Goal: Check status: Check status

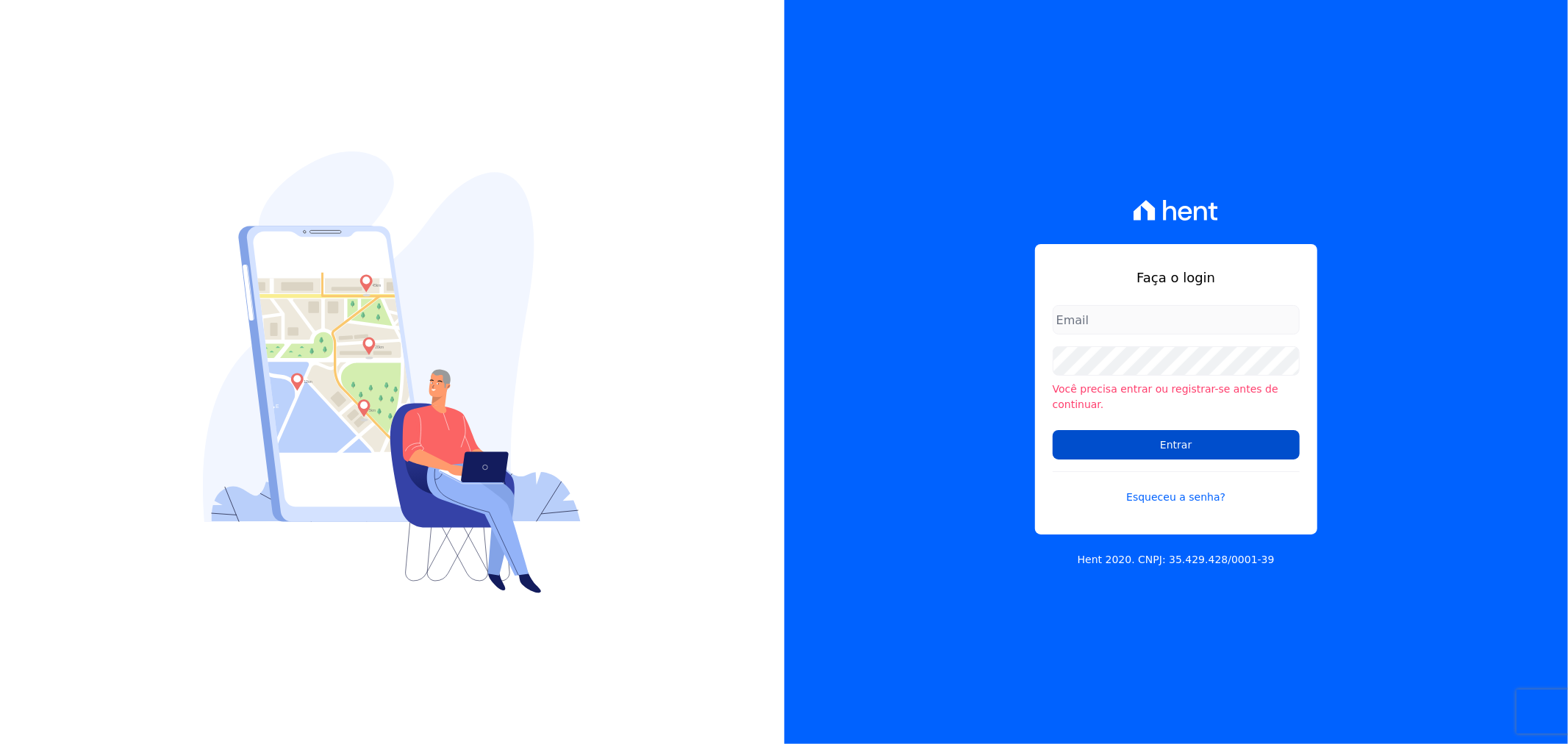
click at [1203, 447] on input "Entrar" at bounding box center [1176, 444] width 247 height 29
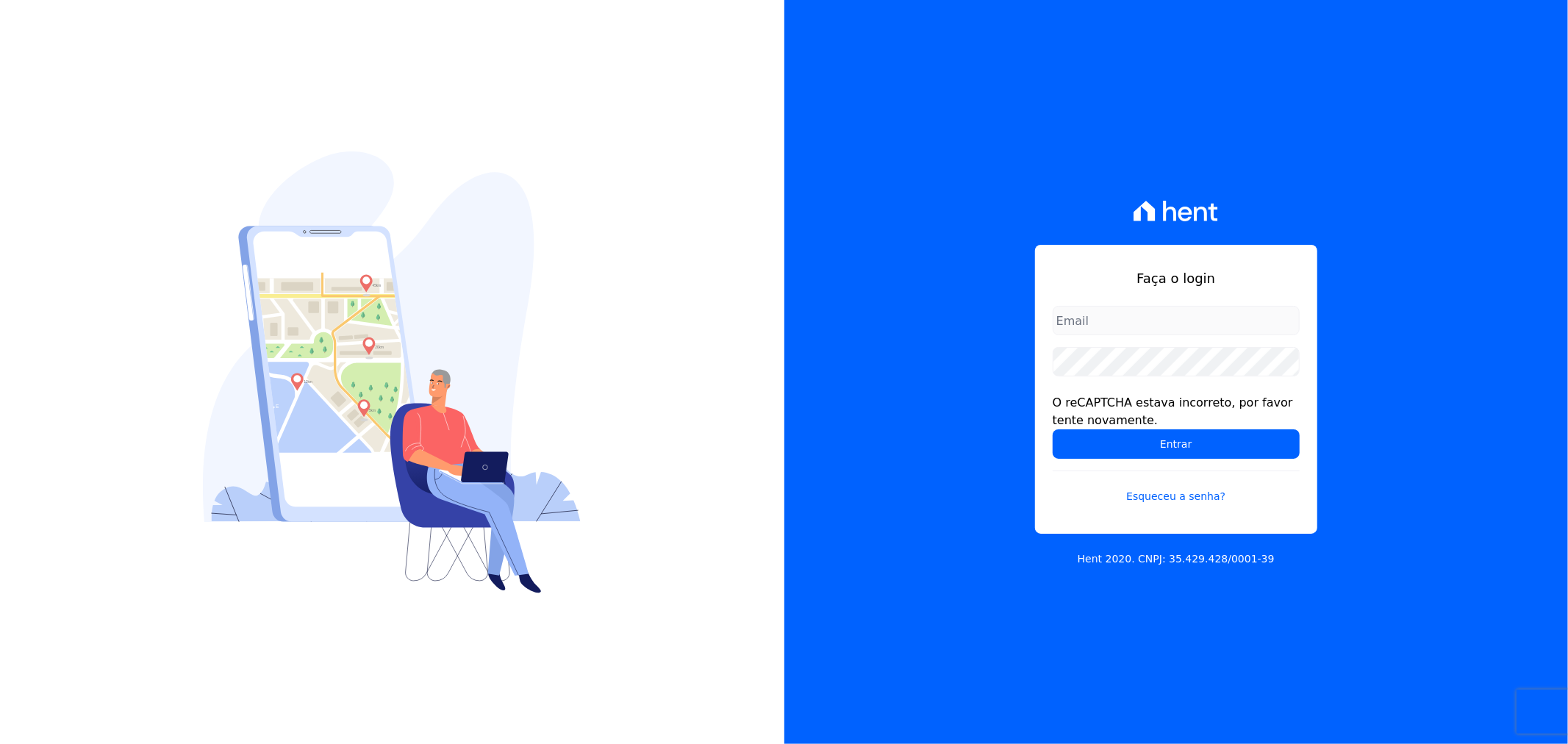
click at [1105, 326] on input "email" at bounding box center [1176, 321] width 247 height 29
type input "[EMAIL_ADDRESS][PERSON_NAME][DOMAIN_NAME]"
click at [1135, 316] on input "[EMAIL_ADDRESS][PERSON_NAME][DOMAIN_NAME]" at bounding box center [1176, 321] width 247 height 29
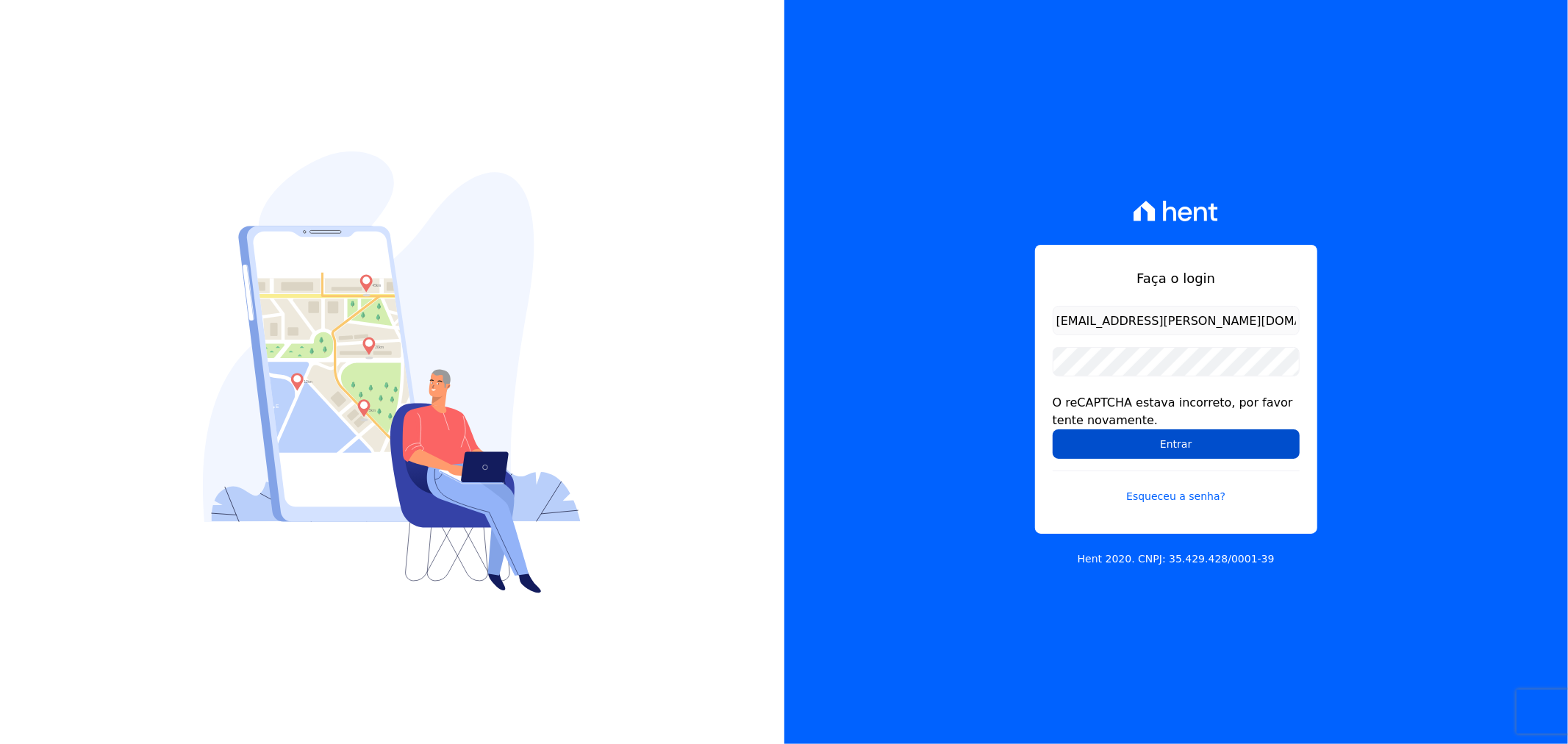
click at [1103, 452] on input "Entrar" at bounding box center [1176, 444] width 247 height 29
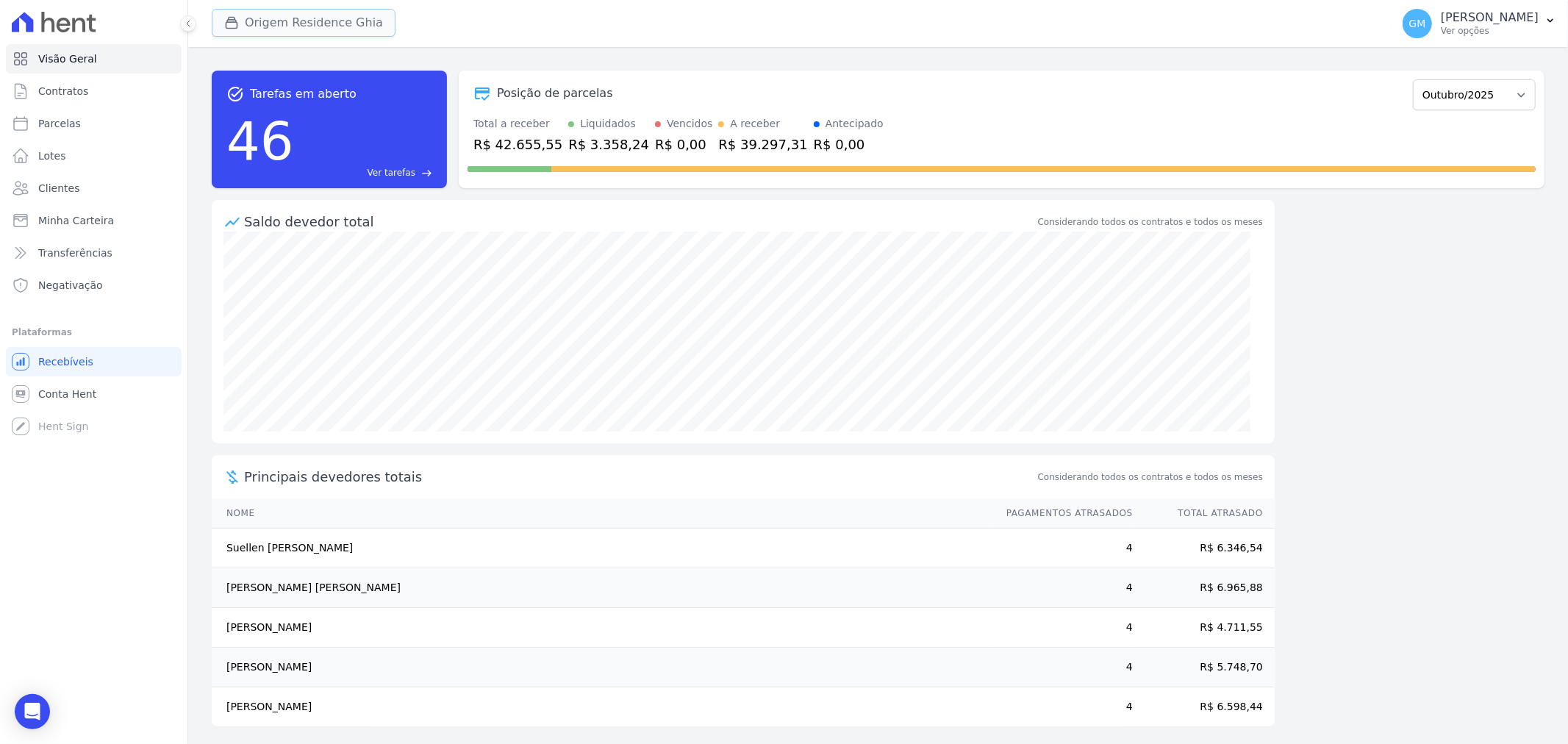
click at [354, 22] on button "Origem Residence Ghia" at bounding box center [304, 23] width 184 height 28
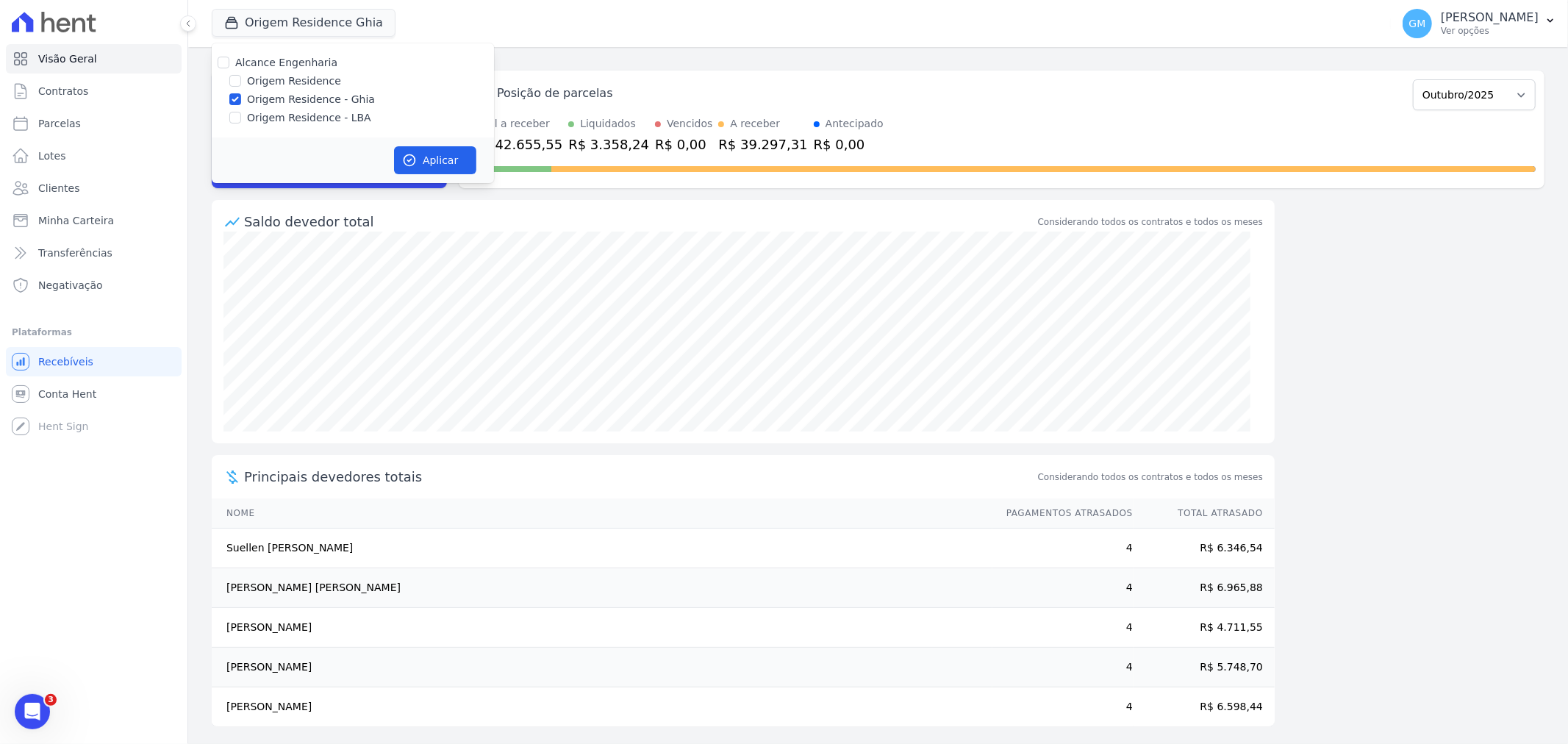
click at [287, 98] on label "Origem Residence - Ghia" at bounding box center [310, 99] width 128 height 15
click at [241, 98] on input "Origem Residence - Ghia" at bounding box center [235, 99] width 11 height 11
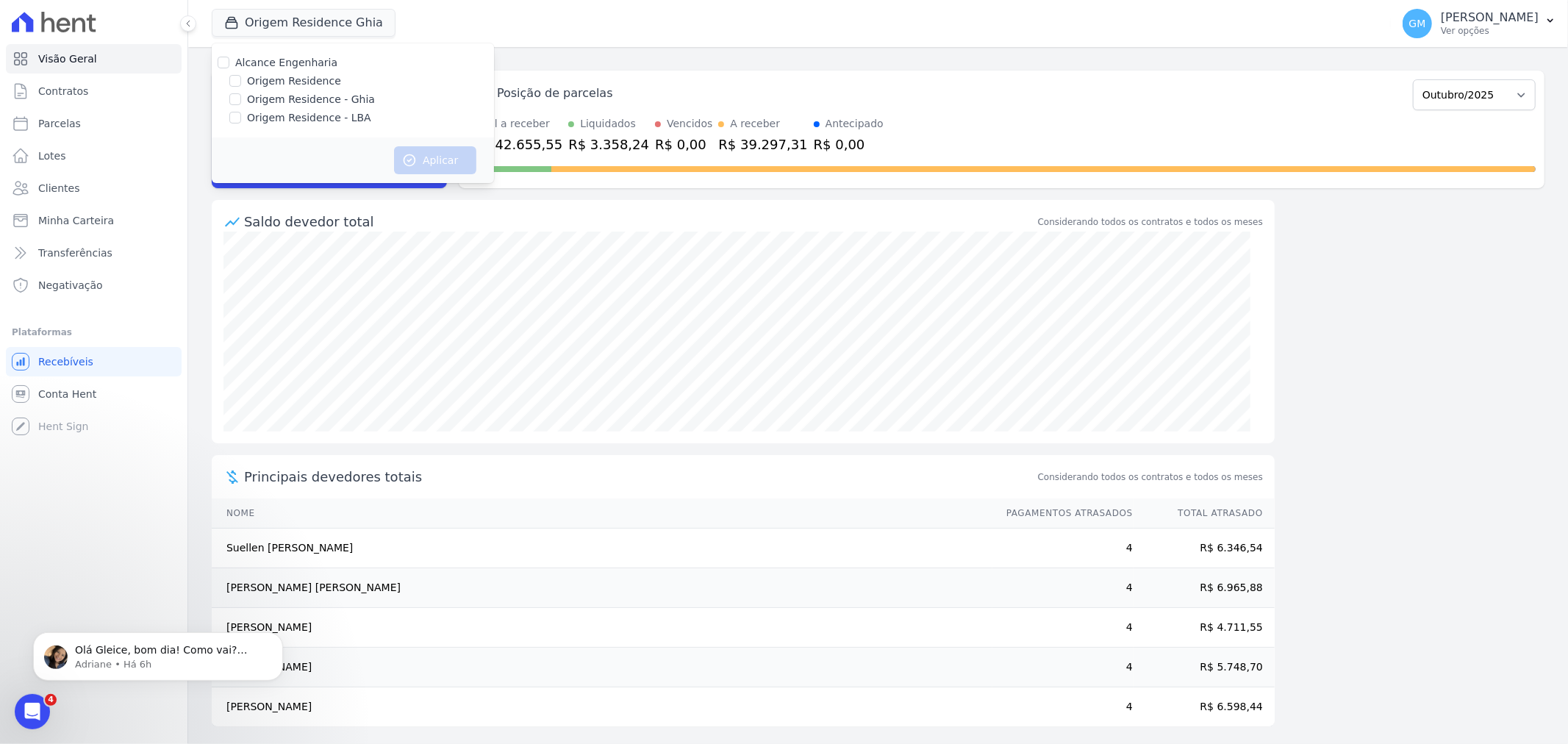
click at [287, 98] on label "Origem Residence - Ghia" at bounding box center [310, 99] width 128 height 15
click at [241, 98] on input "Origem Residence - Ghia" at bounding box center [235, 99] width 11 height 11
checkbox input "true"
click at [446, 162] on button "Aplicar" at bounding box center [435, 160] width 82 height 28
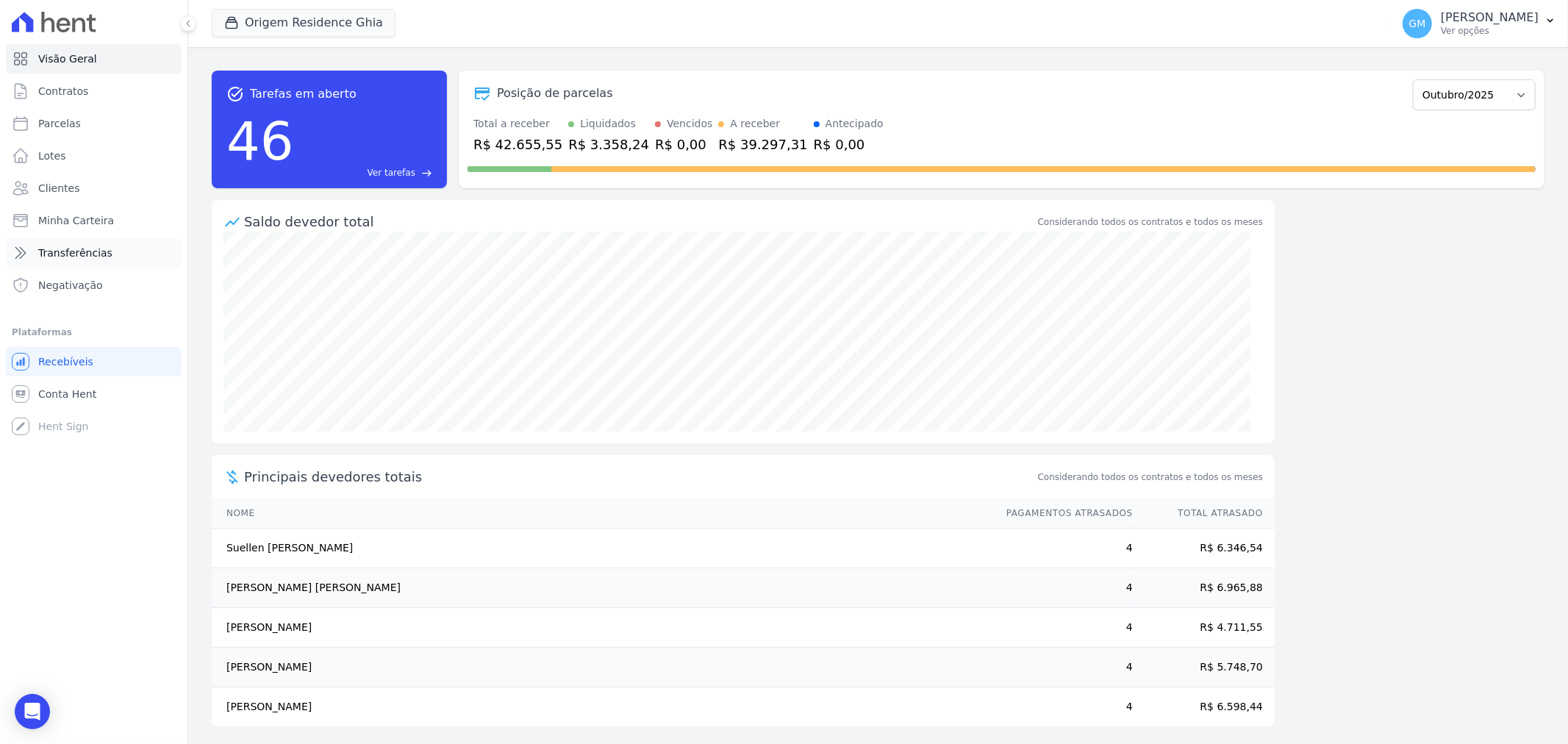
click at [90, 267] on link "Transferências" at bounding box center [94, 253] width 176 height 29
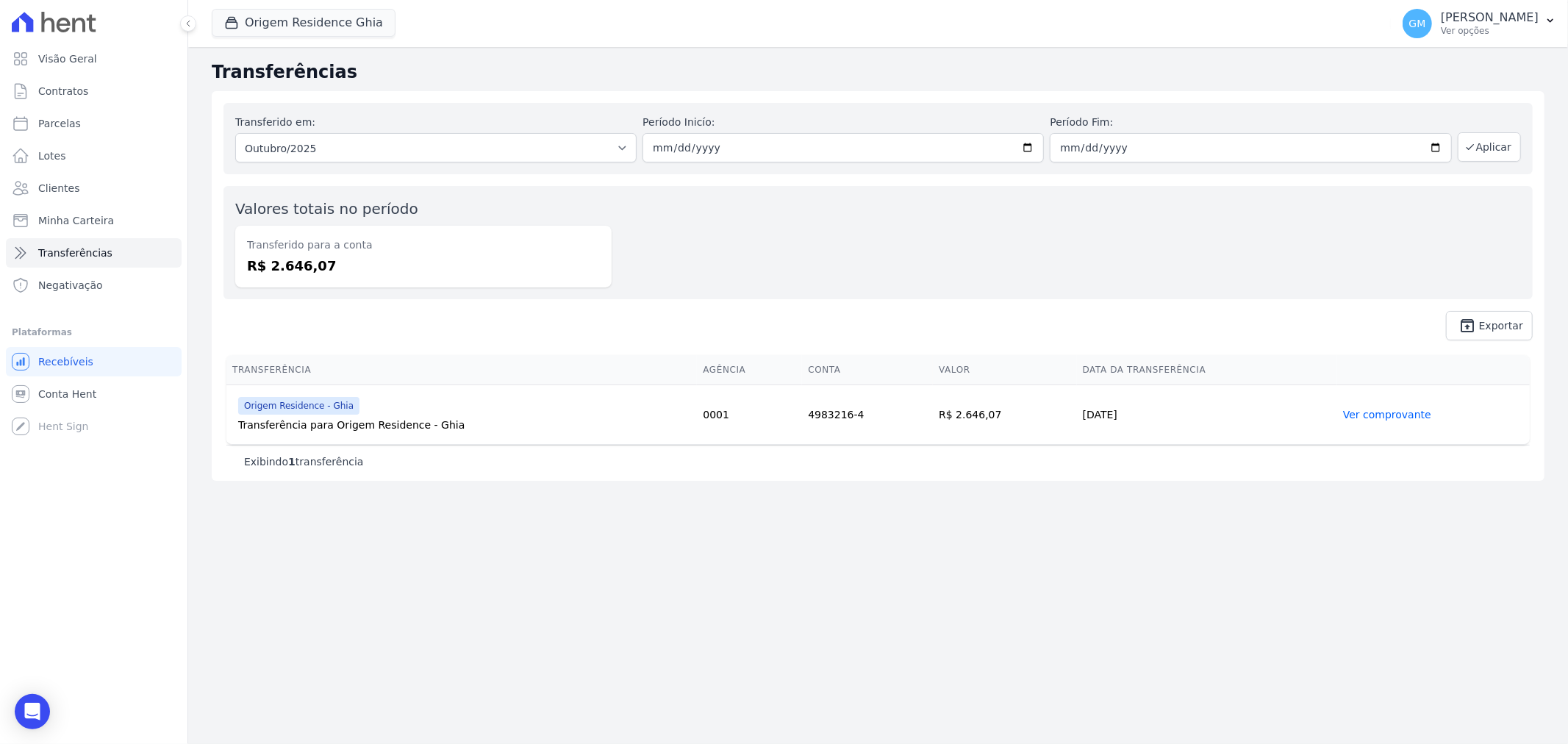
click at [89, 257] on span "Transferências" at bounding box center [75, 253] width 74 height 15
click at [576, 147] on select "Todos os meses Junho/2023 Julho/2023 Agosto/2023 Setembro/2023 Outubro/2023 Nov…" at bounding box center [436, 147] width 401 height 29
click at [637, 223] on div "Valores totais no período Transferido para a conta R$ 2.646,07" at bounding box center [878, 243] width 1310 height 113
click at [315, 160] on select "Todos os meses Junho/2023 Julho/2023 Agosto/2023 Setembro/2023 Outubro/2023 Nov…" at bounding box center [436, 147] width 401 height 29
select select "09/2025"
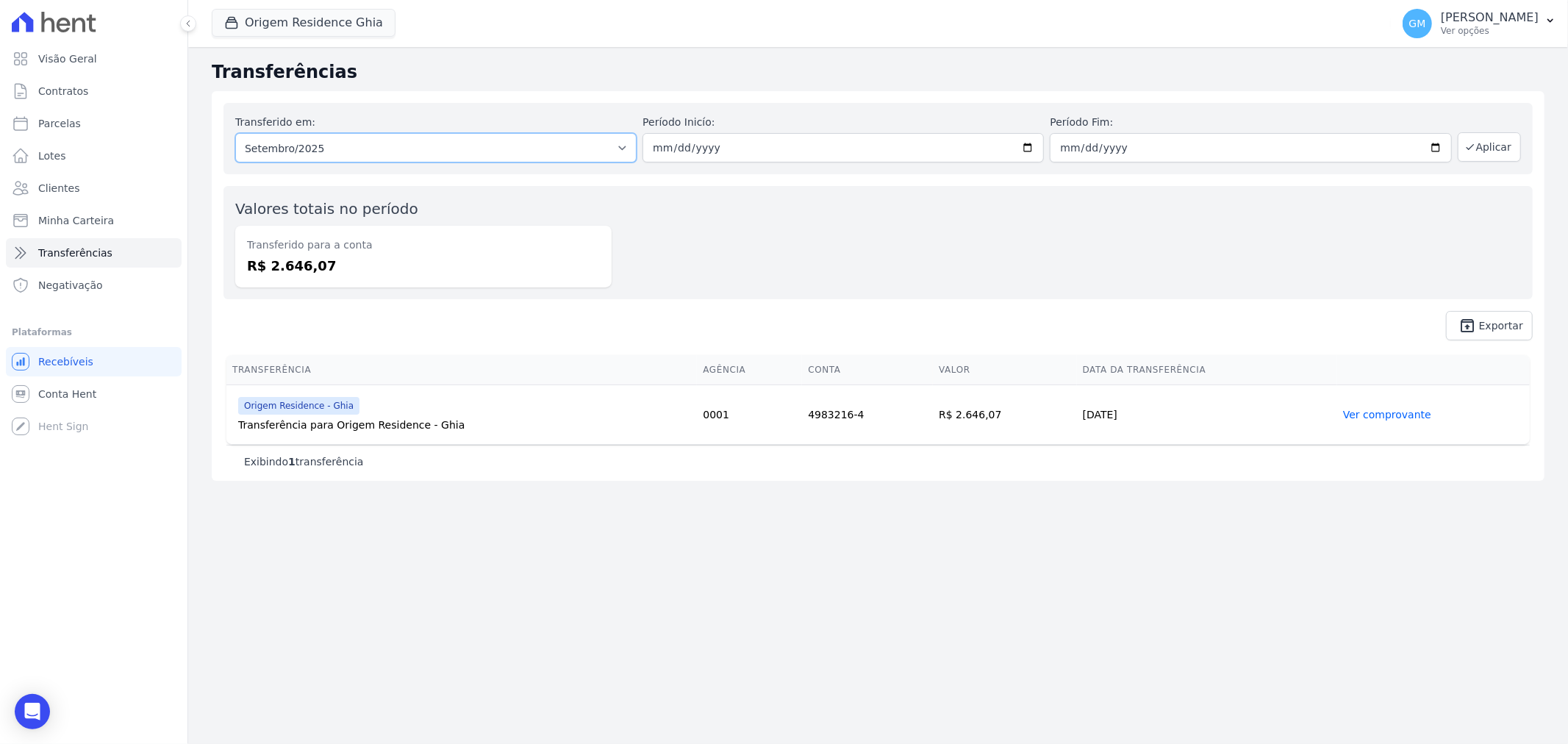
click at [235, 133] on select "Todos os meses Junho/2023 Julho/2023 Agosto/2023 Setembro/2023 Outubro/2023 Nov…" at bounding box center [436, 147] width 401 height 29
drag, startPoint x: 1504, startPoint y: 155, endPoint x: 1443, endPoint y: 200, distance: 75.8
click at [1503, 155] on button "Aplicar" at bounding box center [1490, 147] width 64 height 29
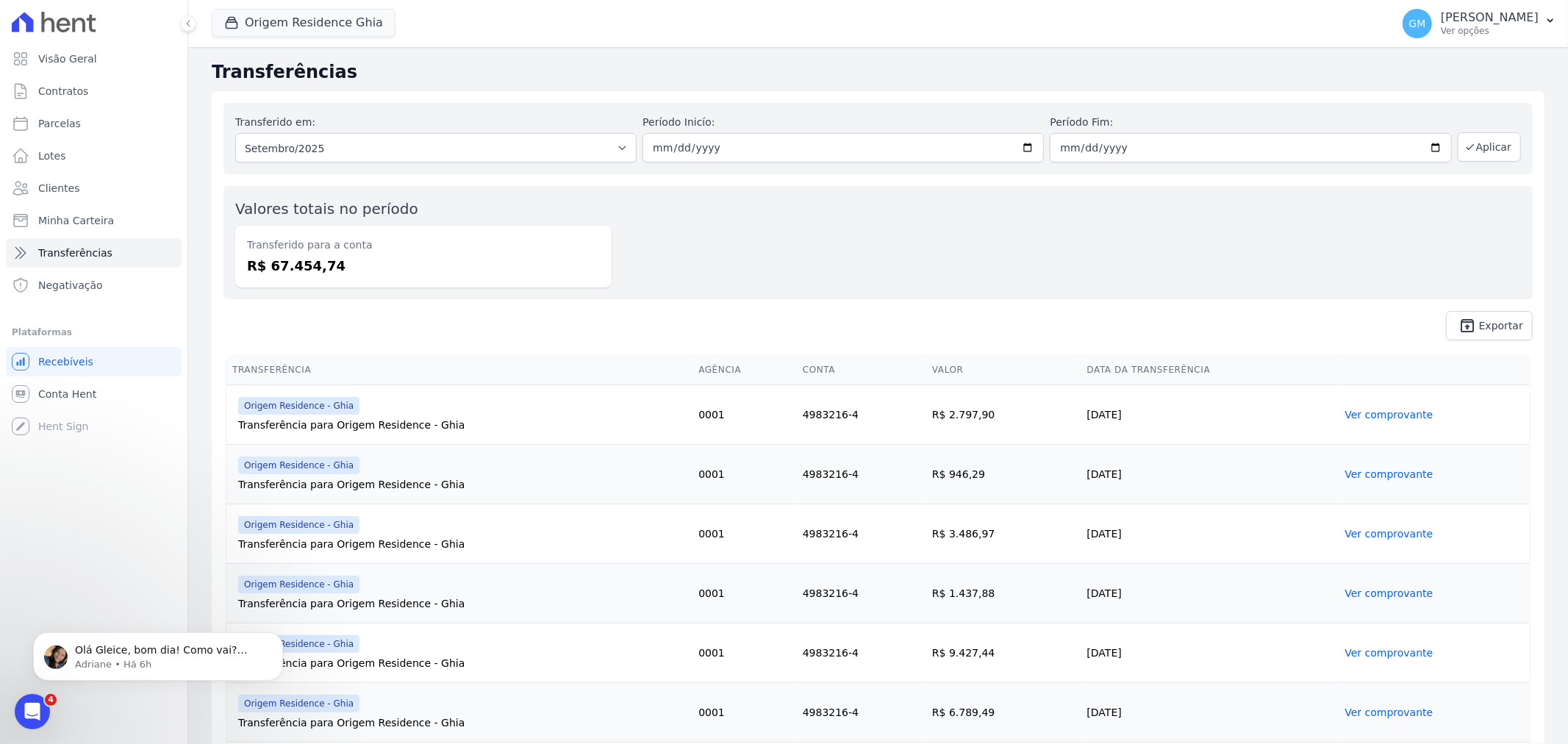
scroll to position [81, 0]
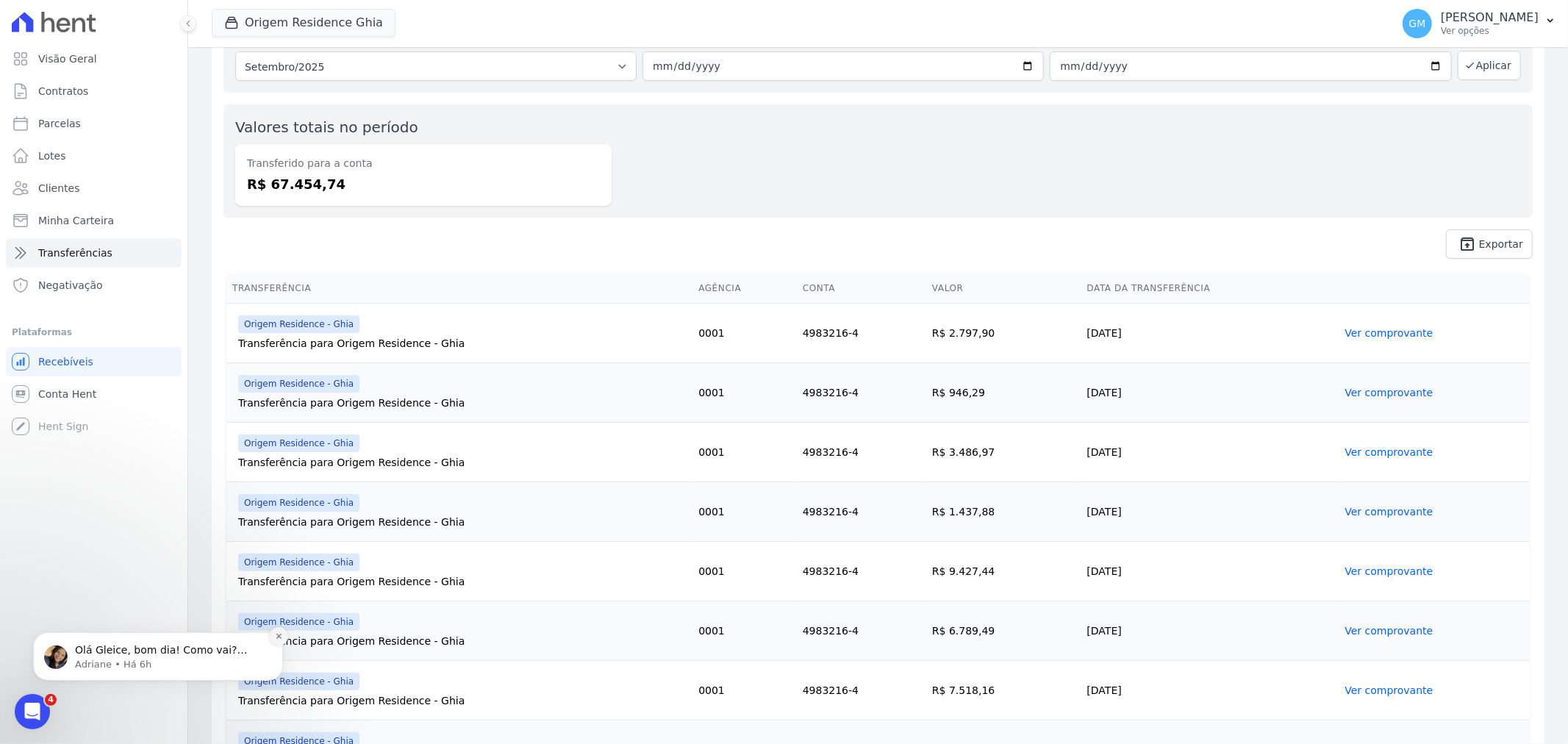
click at [269, 640] on button "Dismiss notification" at bounding box center [278, 636] width 19 height 19
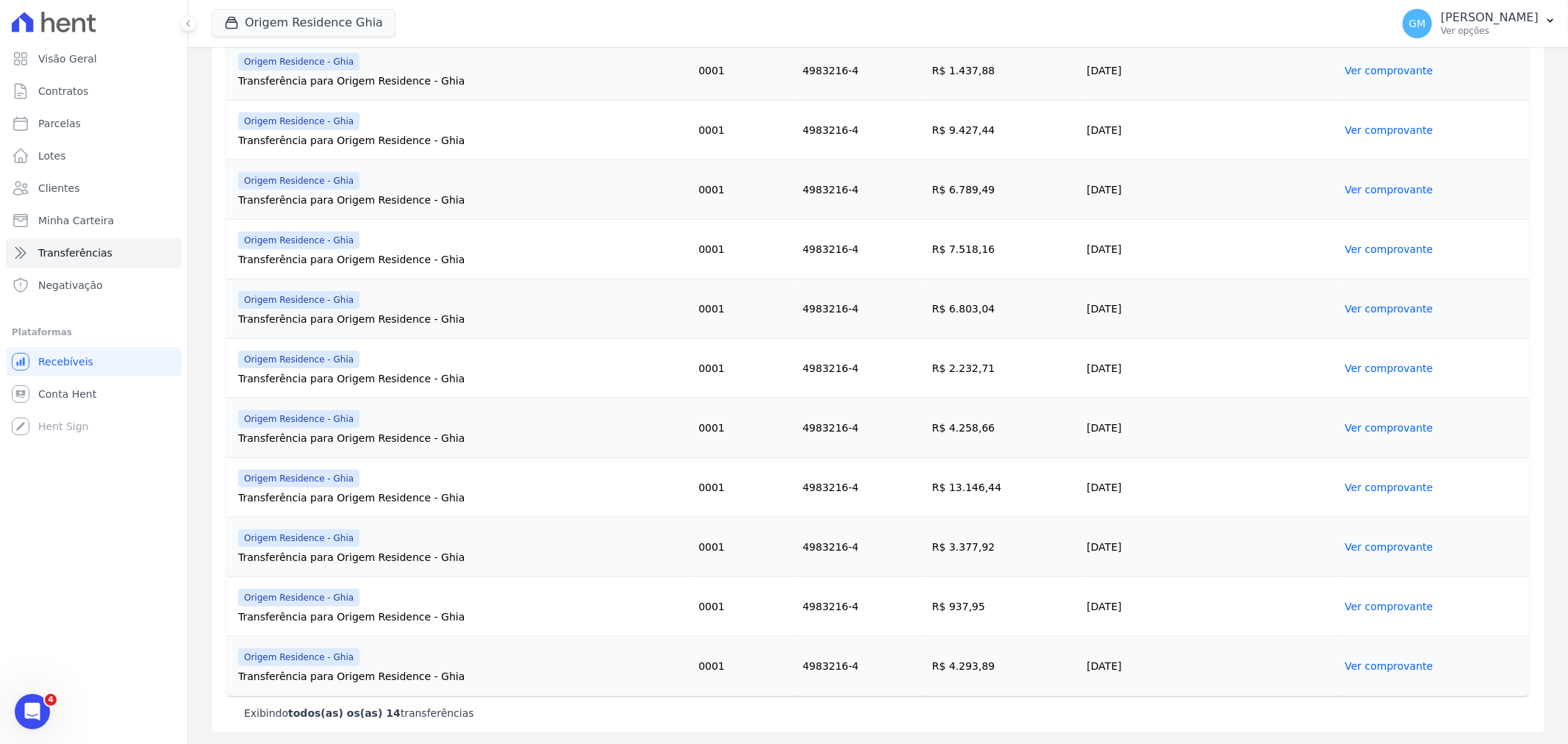
scroll to position [196, 0]
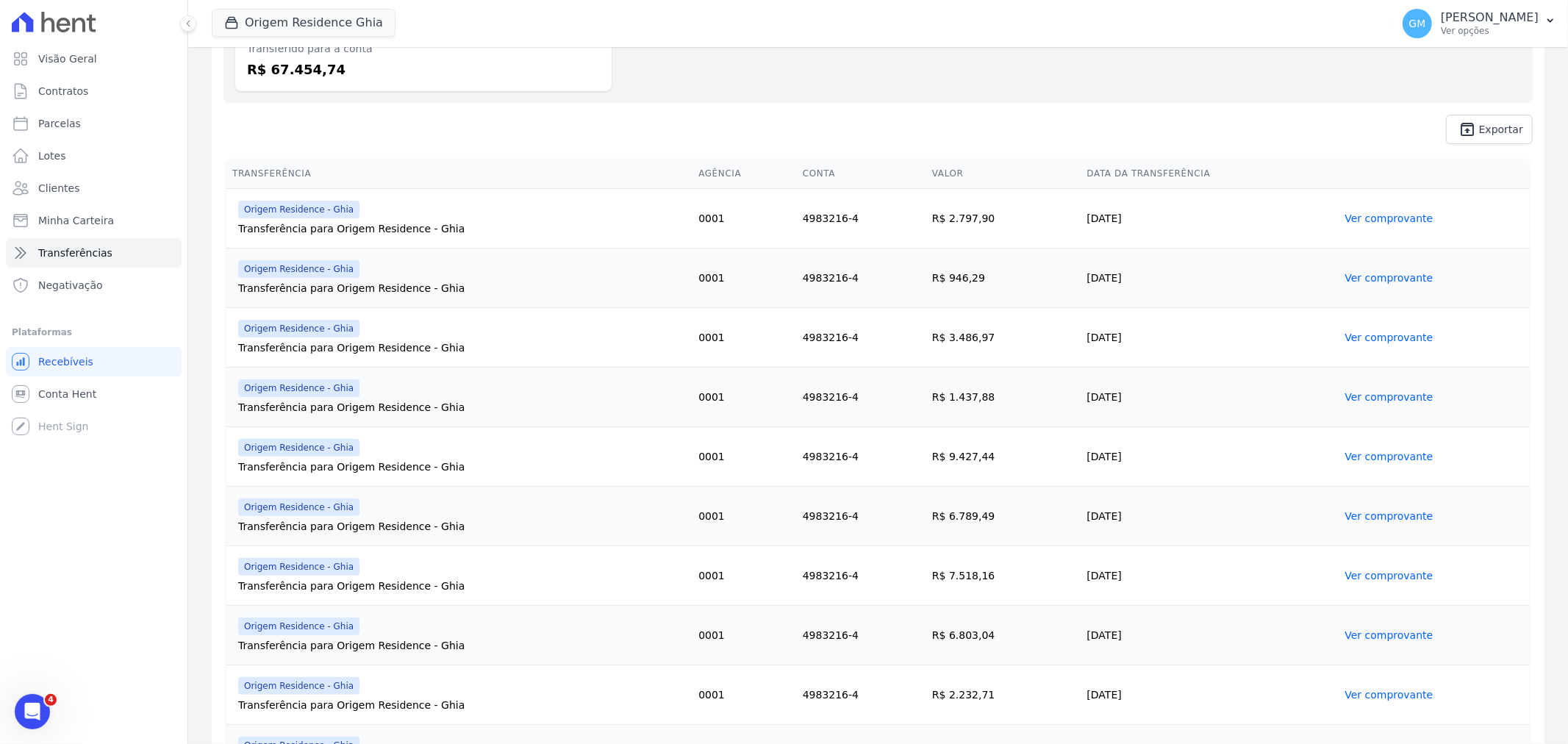
click at [1345, 213] on link "Ver comprovante" at bounding box center [1389, 218] width 88 height 11
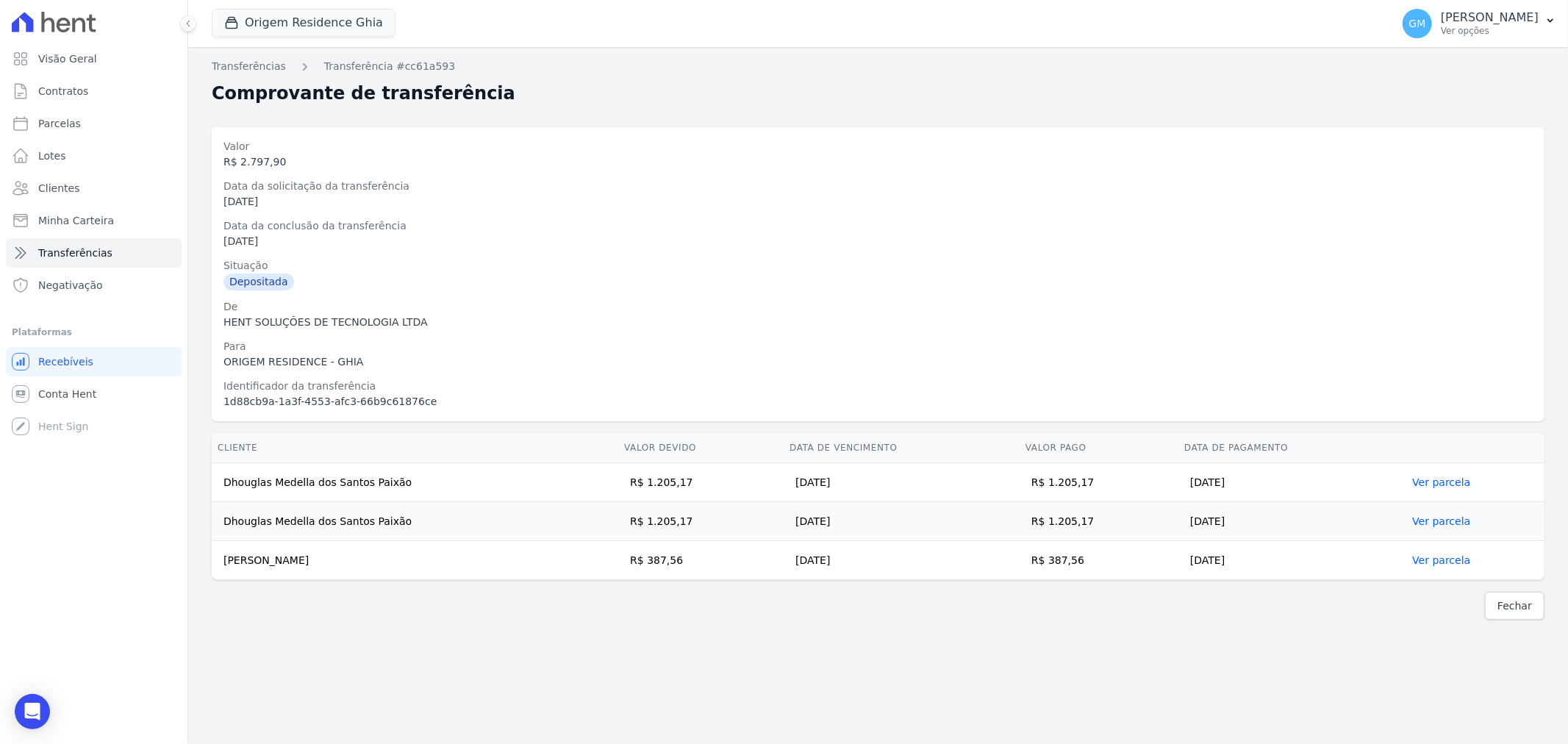
drag, startPoint x: 226, startPoint y: 475, endPoint x: 1304, endPoint y: 569, distance: 1082.1
click at [1347, 572] on tbody "Dhouglas Medella dos Santos Paixão R$ 1.205,17 30/09/2025 R$ 1.205,17 01/09/202…" at bounding box center [878, 522] width 1333 height 117
copy tbody "Dhouglas Medella dos Santos Paixão R$ 1.205,17 30/09/2025 R$ 1.205,17 01/09/202…"
drag, startPoint x: 267, startPoint y: 68, endPoint x: 446, endPoint y: 159, distance: 200.8
click at [267, 68] on link "Transferências" at bounding box center [248, 66] width 74 height 15
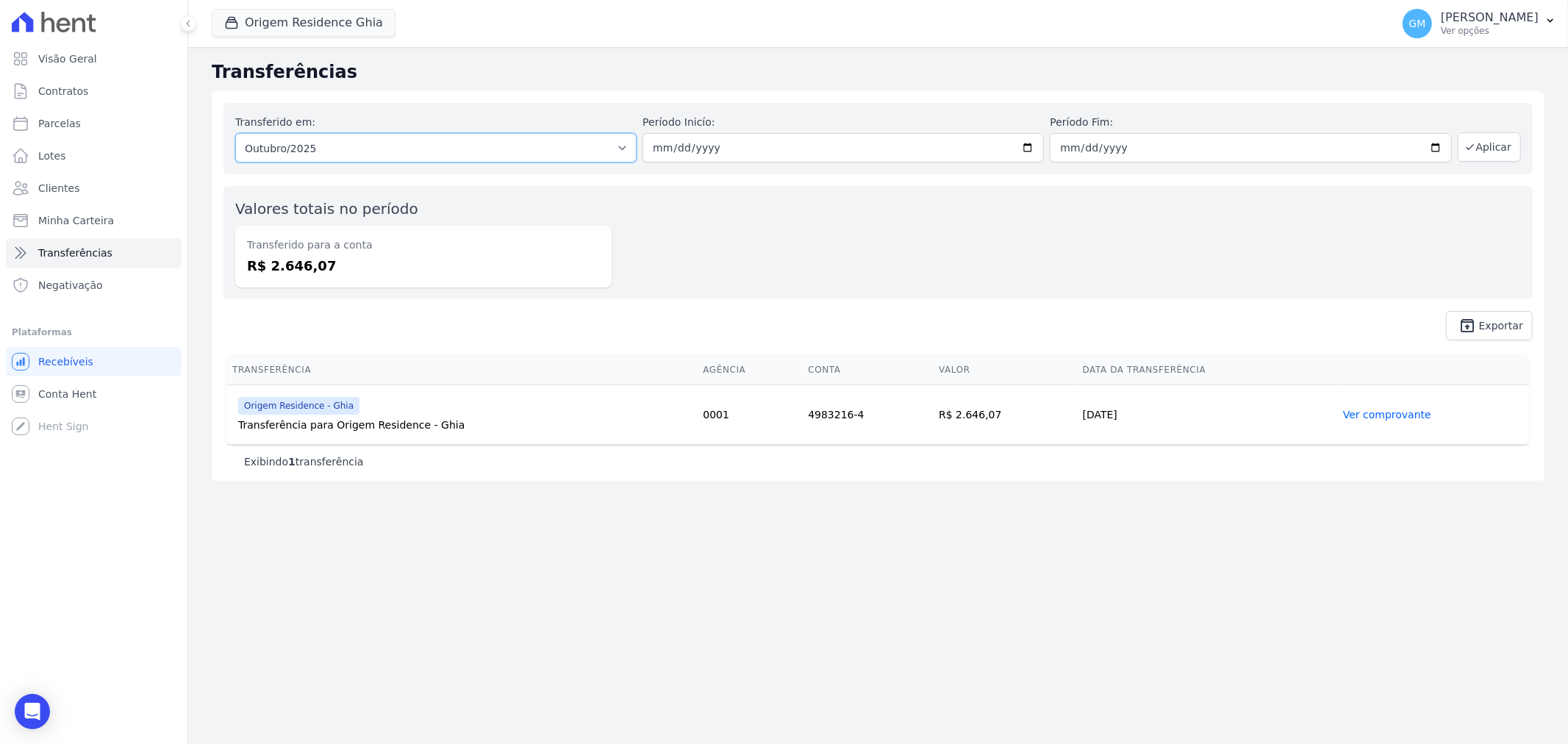
click at [478, 142] on select "Todos os meses Junho/2023 Julho/2023 Agosto/2023 Setembro/2023 Outubro/2023 Nov…" at bounding box center [436, 147] width 401 height 29
select select "09/2025"
click at [235, 133] on select "Todos os meses Junho/2023 Julho/2023 Agosto/2023 Setembro/2023 Outubro/2023 Nov…" at bounding box center [436, 147] width 401 height 29
click at [1483, 133] on button "Aplicar" at bounding box center [1490, 147] width 64 height 29
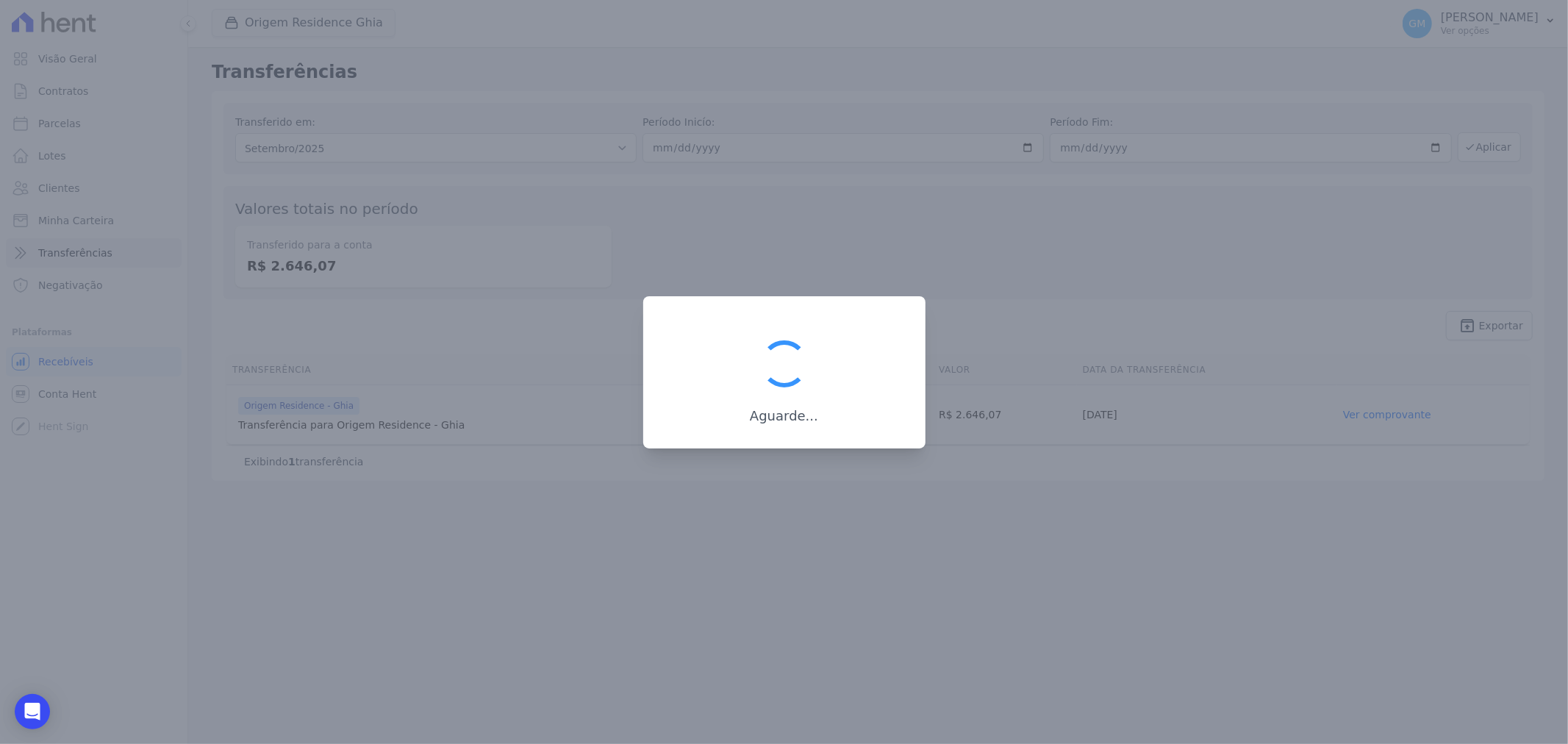
click at [1487, 146] on div at bounding box center [784, 372] width 1568 height 744
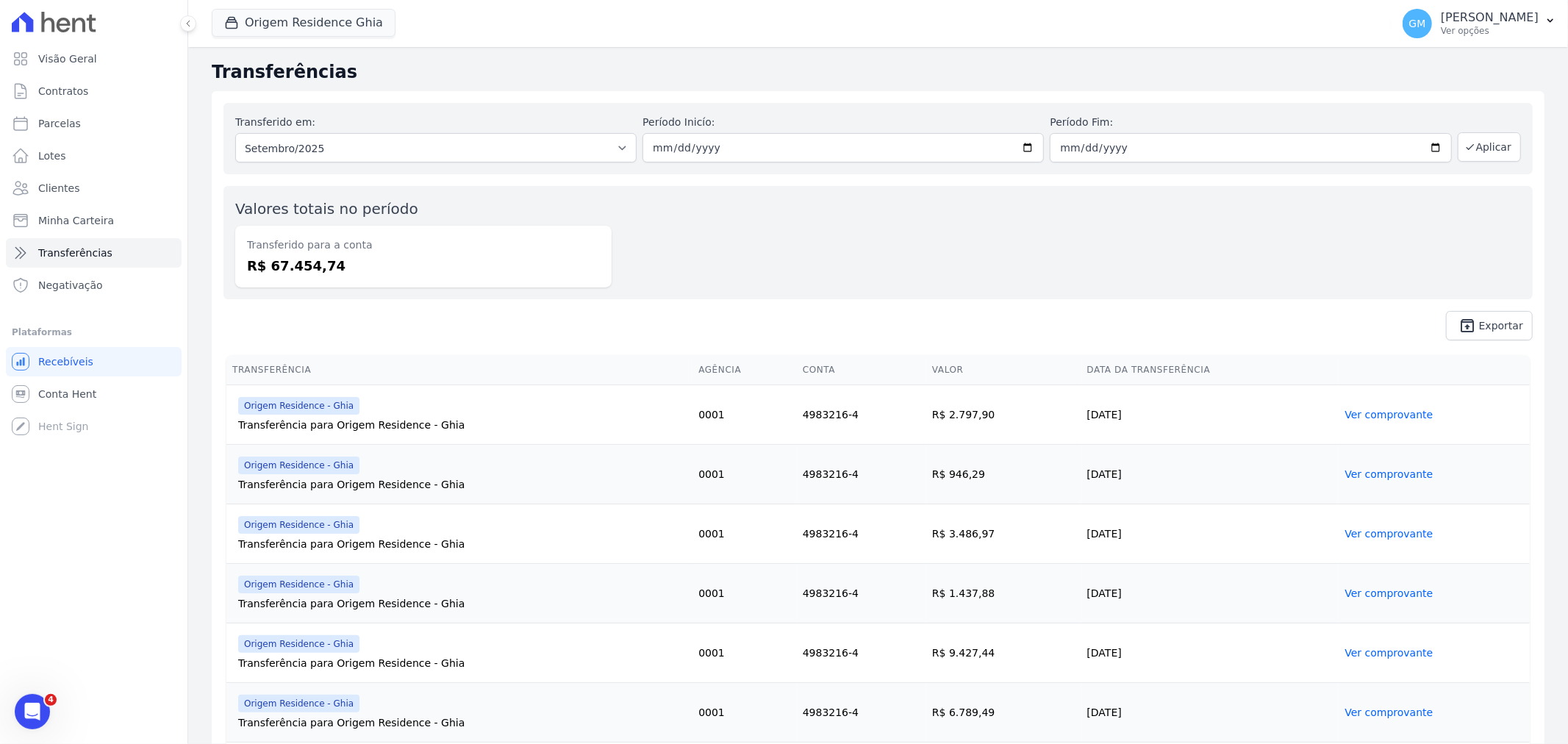
click at [1372, 472] on link "Ver comprovante" at bounding box center [1389, 474] width 88 height 11
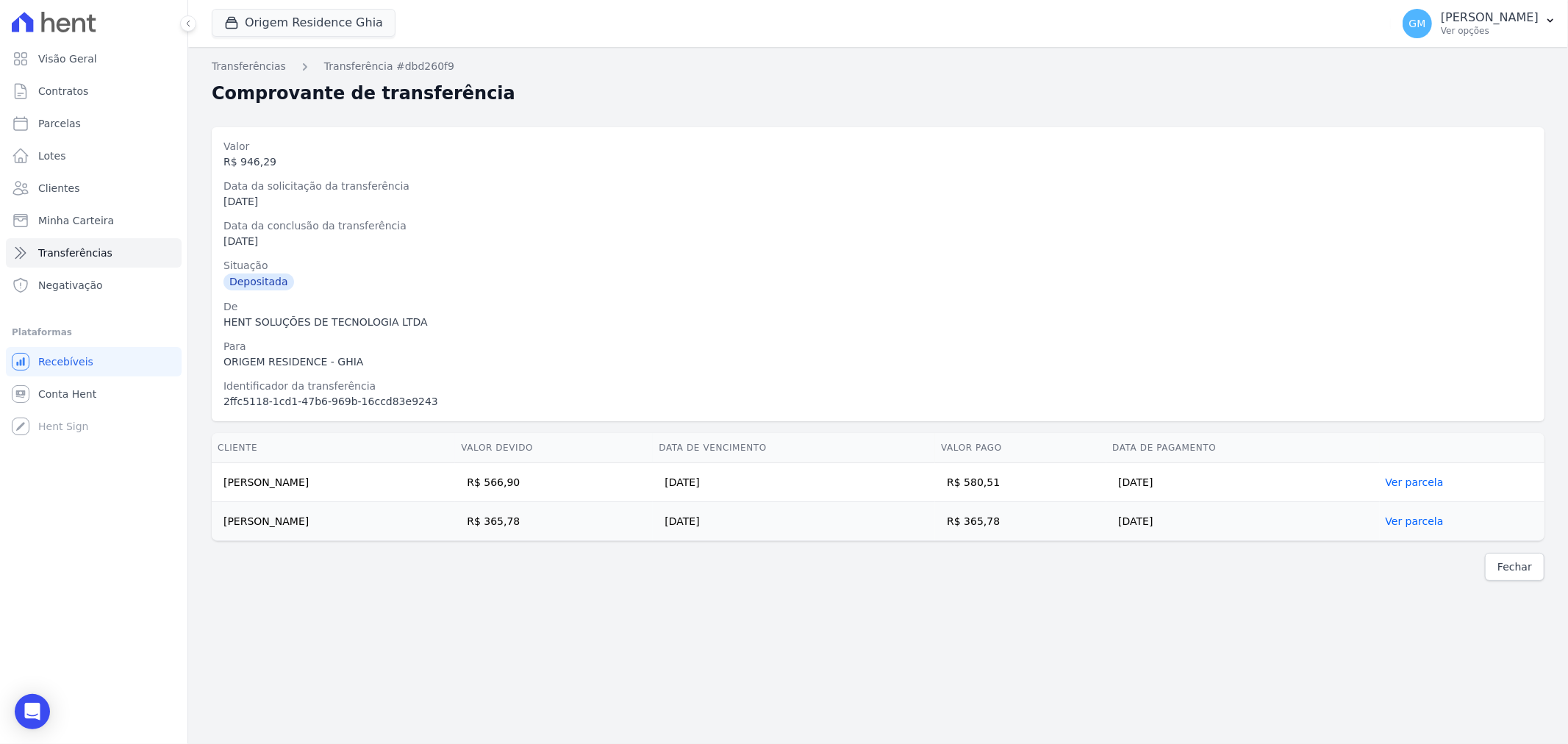
drag, startPoint x: 224, startPoint y: 479, endPoint x: 1224, endPoint y: 513, distance: 1000.6
click at [1224, 513] on tbody "[PERSON_NAME] R$ 566,90 [DATE] R$ 580,51 [DATE] Ver parcela [PERSON_NAME] R$ 36…" at bounding box center [878, 502] width 1333 height 78
copy tbody "[PERSON_NAME] R$ 566,90 [DATE] R$ 580,51 [DATE] Ver parcela [PERSON_NAME] Junio…"
drag, startPoint x: 244, startPoint y: 64, endPoint x: 311, endPoint y: 64, distance: 67.0
click at [244, 64] on link "Transferências" at bounding box center [248, 66] width 74 height 15
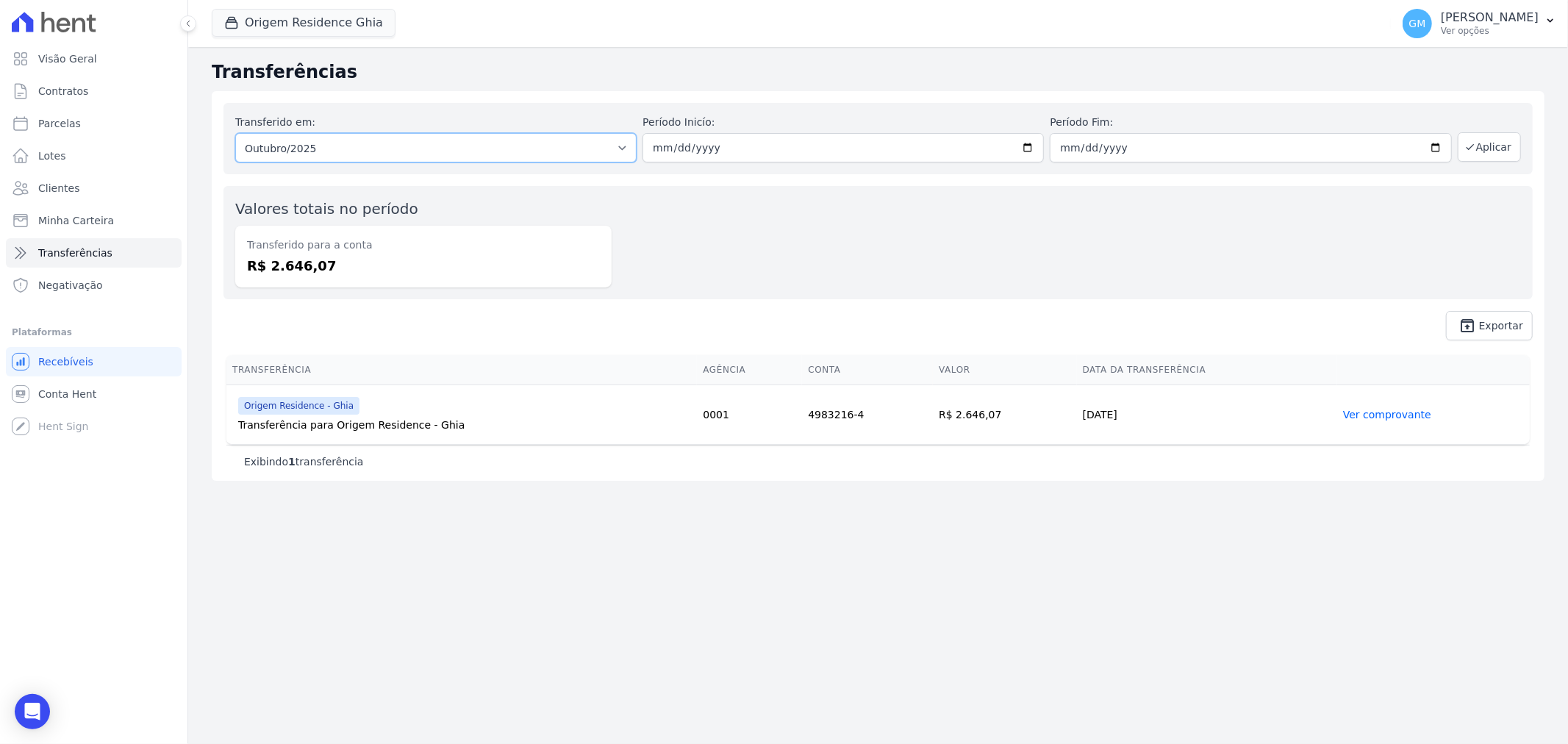
click at [437, 145] on select "Todos os meses Junho/2023 Julho/2023 Agosto/2023 Setembro/2023 Outubro/2023 Nov…" at bounding box center [436, 147] width 401 height 29
select select "09/2025"
click at [235, 133] on select "Todos os meses Junho/2023 Julho/2023 Agosto/2023 Setembro/2023 Outubro/2023 Nov…" at bounding box center [436, 147] width 401 height 29
click at [1475, 140] on button "Aplicar" at bounding box center [1490, 147] width 64 height 29
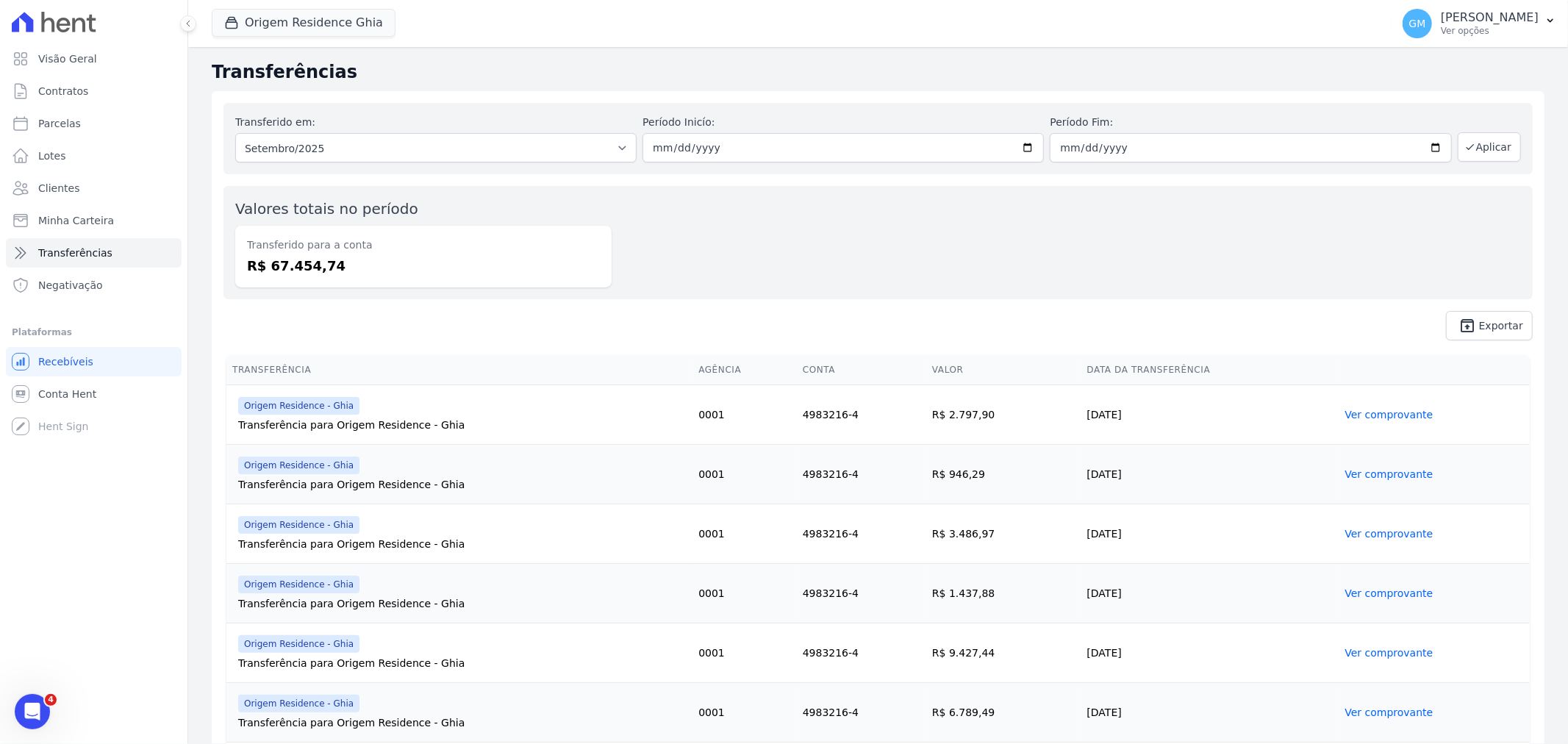
click at [1377, 532] on link "Ver comprovante" at bounding box center [1389, 533] width 88 height 11
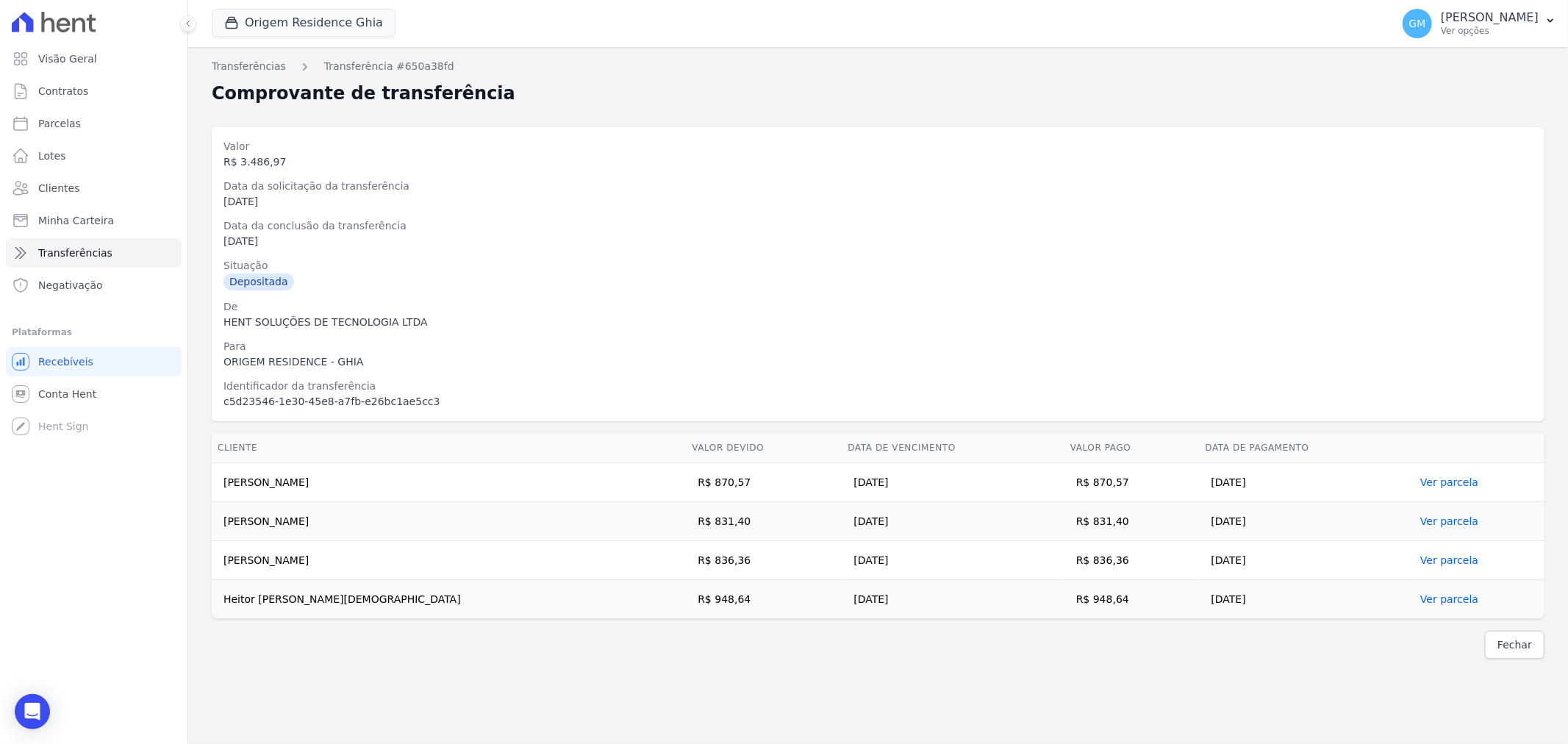
copy tbody "[PERSON_NAME] R$ 870,57 [DATE] R$ 870,57 [DATE] Ver parcela [PERSON_NAME] R$ 83…"
drag, startPoint x: 221, startPoint y: 482, endPoint x: 1421, endPoint y: 611, distance: 1206.9
click at [1421, 611] on tbody "[PERSON_NAME] R$ 870,57 [DATE] R$ 870,57 [DATE] Ver parcela [PERSON_NAME] R$ 83…" at bounding box center [878, 540] width 1333 height 155
click at [304, 16] on button "Origem Residence Ghia" at bounding box center [304, 23] width 184 height 28
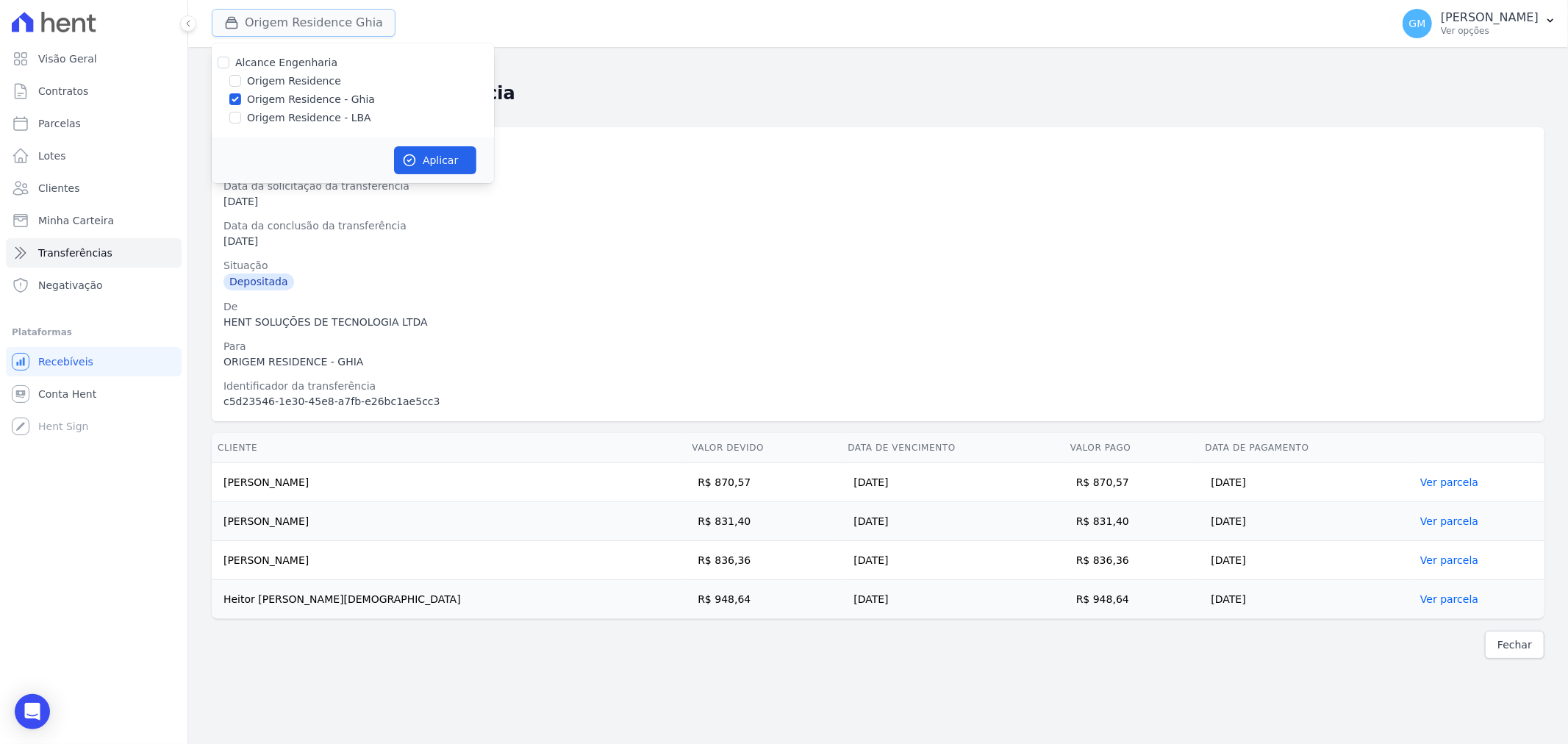
click at [304, 16] on button "Origem Residence Ghia" at bounding box center [304, 23] width 184 height 28
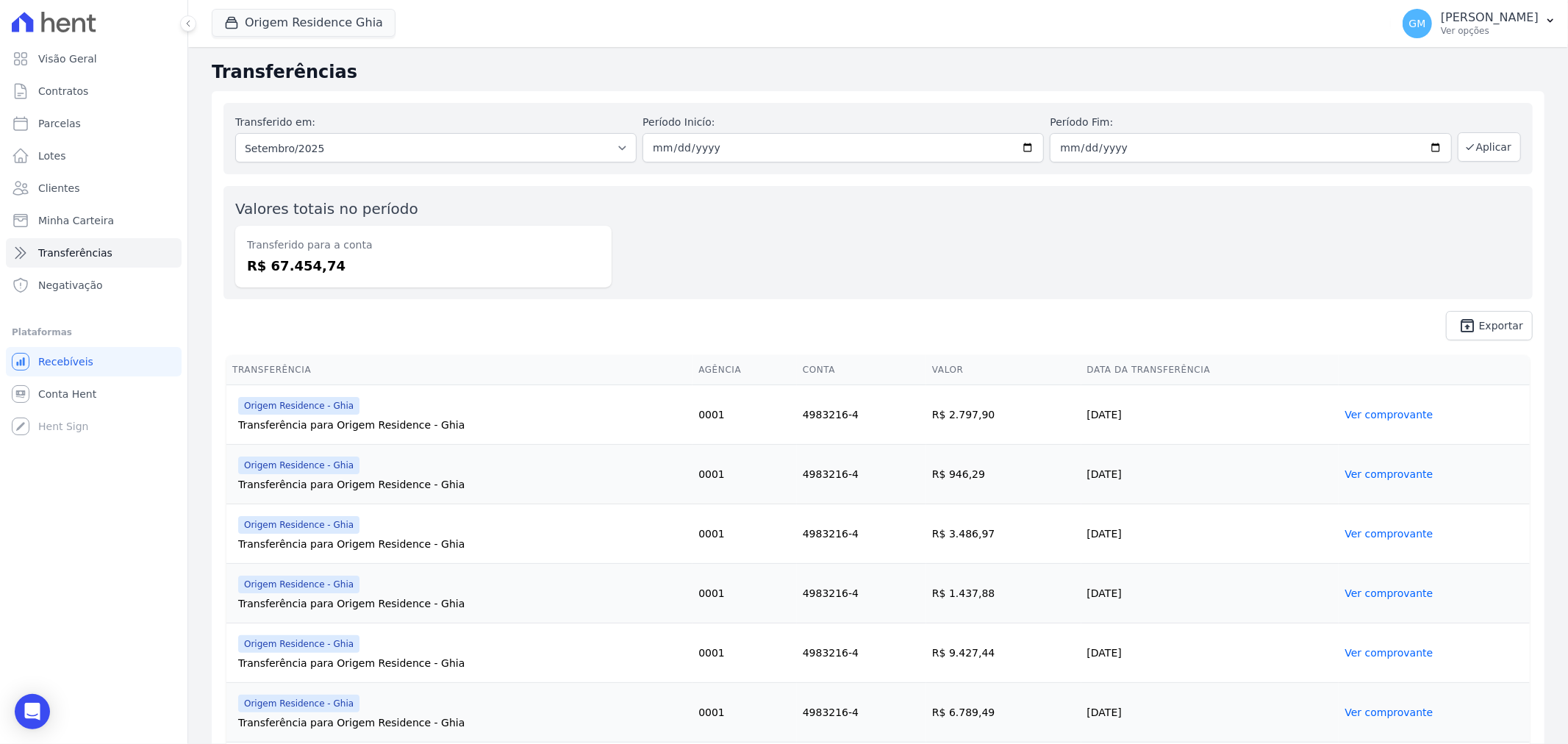
click at [309, 408] on span "Origem Residence - Ghia" at bounding box center [299, 406] width 121 height 18
click at [262, 422] on div "Transferência para Origem Residence - Ghia" at bounding box center [462, 425] width 449 height 15
click at [295, 429] on div "Transferência para Origem Residence - Ghia" at bounding box center [462, 425] width 449 height 15
click at [1372, 416] on link "Ver comprovante" at bounding box center [1389, 414] width 88 height 11
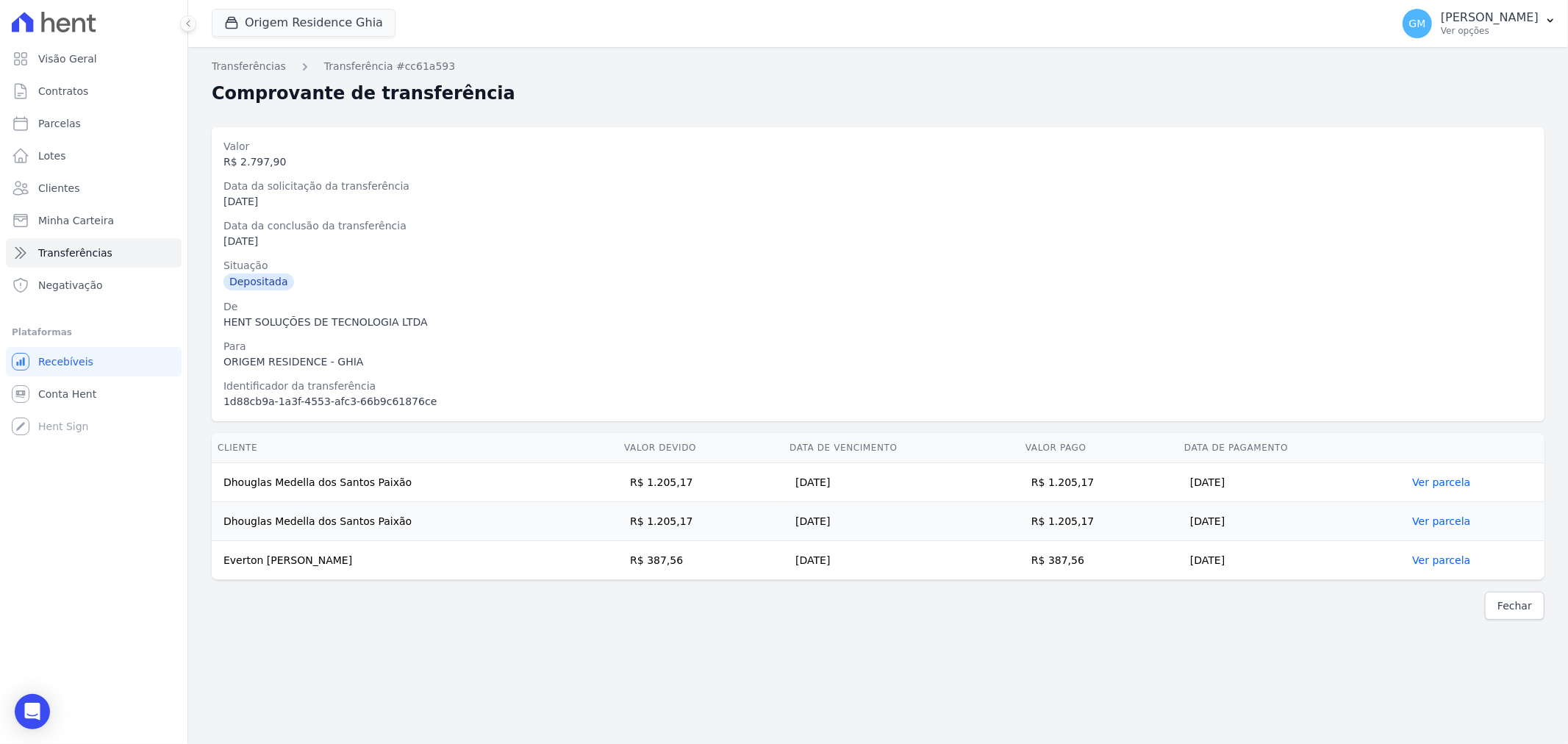
drag, startPoint x: 217, startPoint y: 482, endPoint x: 1311, endPoint y: 557, distance: 1096.6
click at [1311, 557] on tbody "Dhouglas Medella dos Santos Paixão R$ 1.205,17 [DATE] R$ 1.205,17 [DATE] Ver pa…" at bounding box center [878, 522] width 1333 height 117
copy tbody "Dhouglas Medella dos Santos Paixão R$ 1.205,17 [DATE] R$ 1.205,17 [DATE] Ver pa…"
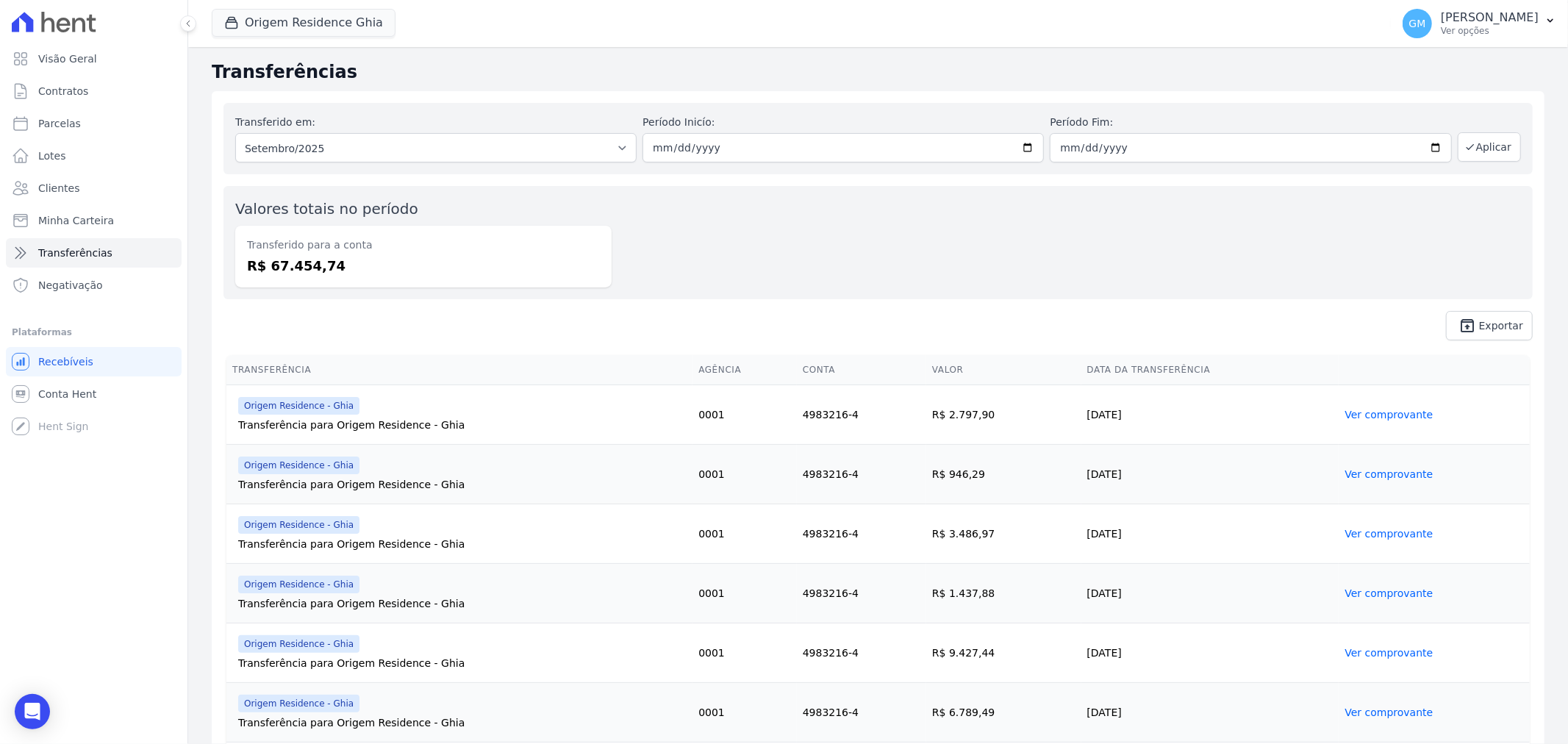
click at [327, 473] on span "Origem Residence - Ghia" at bounding box center [299, 466] width 121 height 18
click at [1383, 473] on link "Ver comprovante" at bounding box center [1389, 474] width 88 height 11
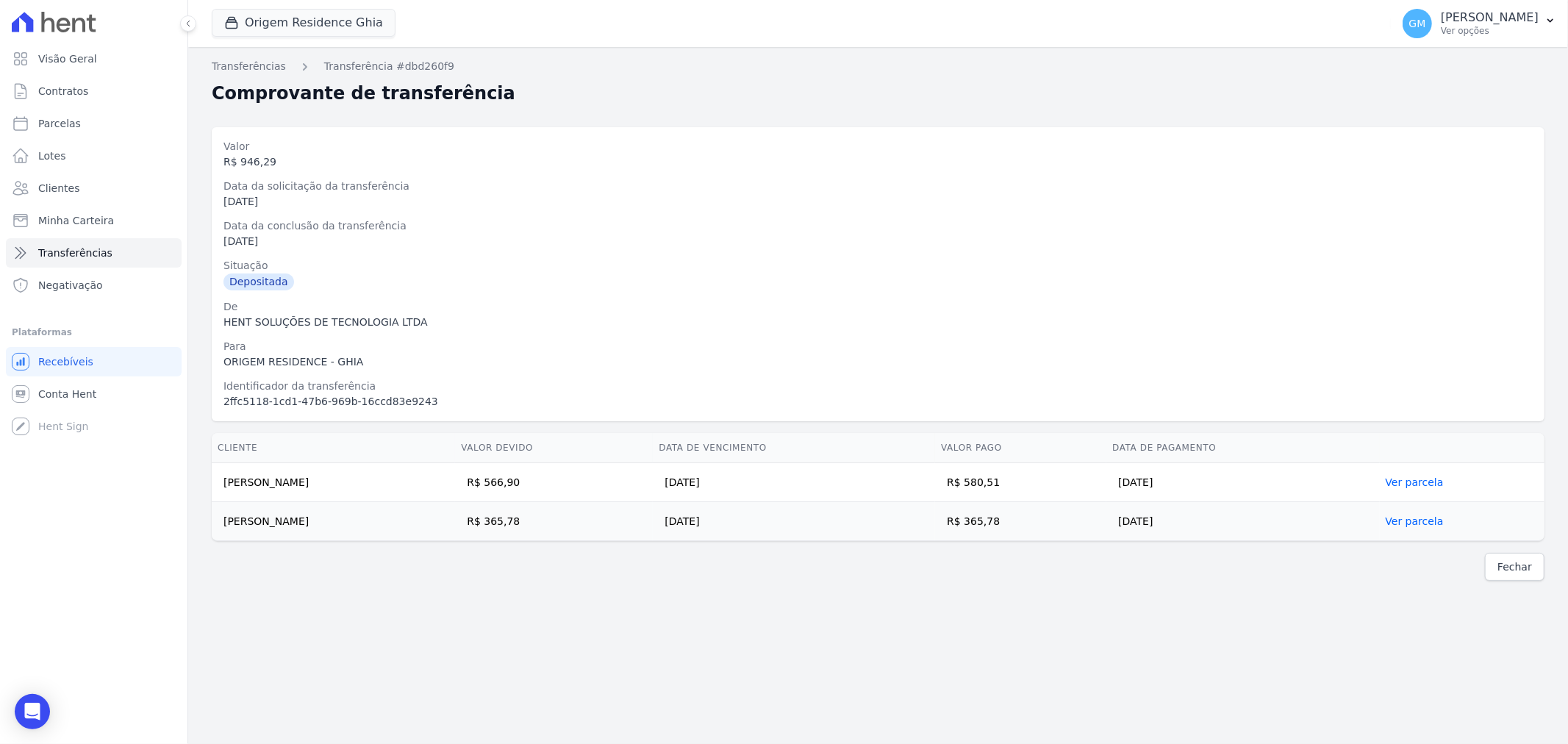
click at [224, 481] on td "[PERSON_NAME]" at bounding box center [333, 483] width 243 height 39
drag, startPoint x: 221, startPoint y: 476, endPoint x: 1228, endPoint y: 532, distance: 1008.6
click at [1228, 532] on tbody "[PERSON_NAME] R$ 566,90 [DATE] R$ 580,51 [DATE] Ver parcela [PERSON_NAME] R$ 36…" at bounding box center [878, 502] width 1333 height 78
copy tbody "[PERSON_NAME] R$ 566,90 [DATE] R$ 580,51 [DATE] Ver parcela [PERSON_NAME] Junio…"
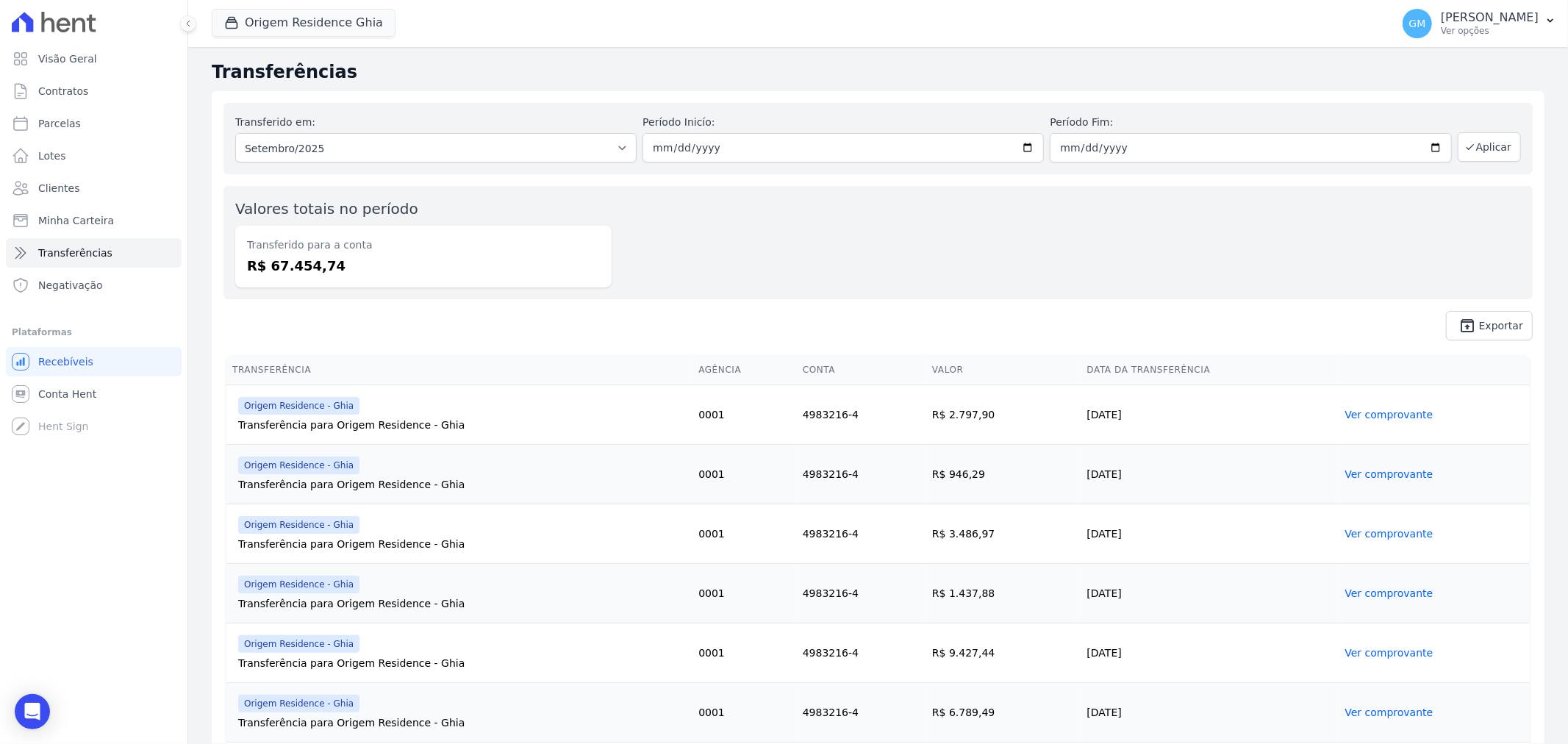
click at [1384, 531] on link "Ver comprovante" at bounding box center [1389, 533] width 88 height 11
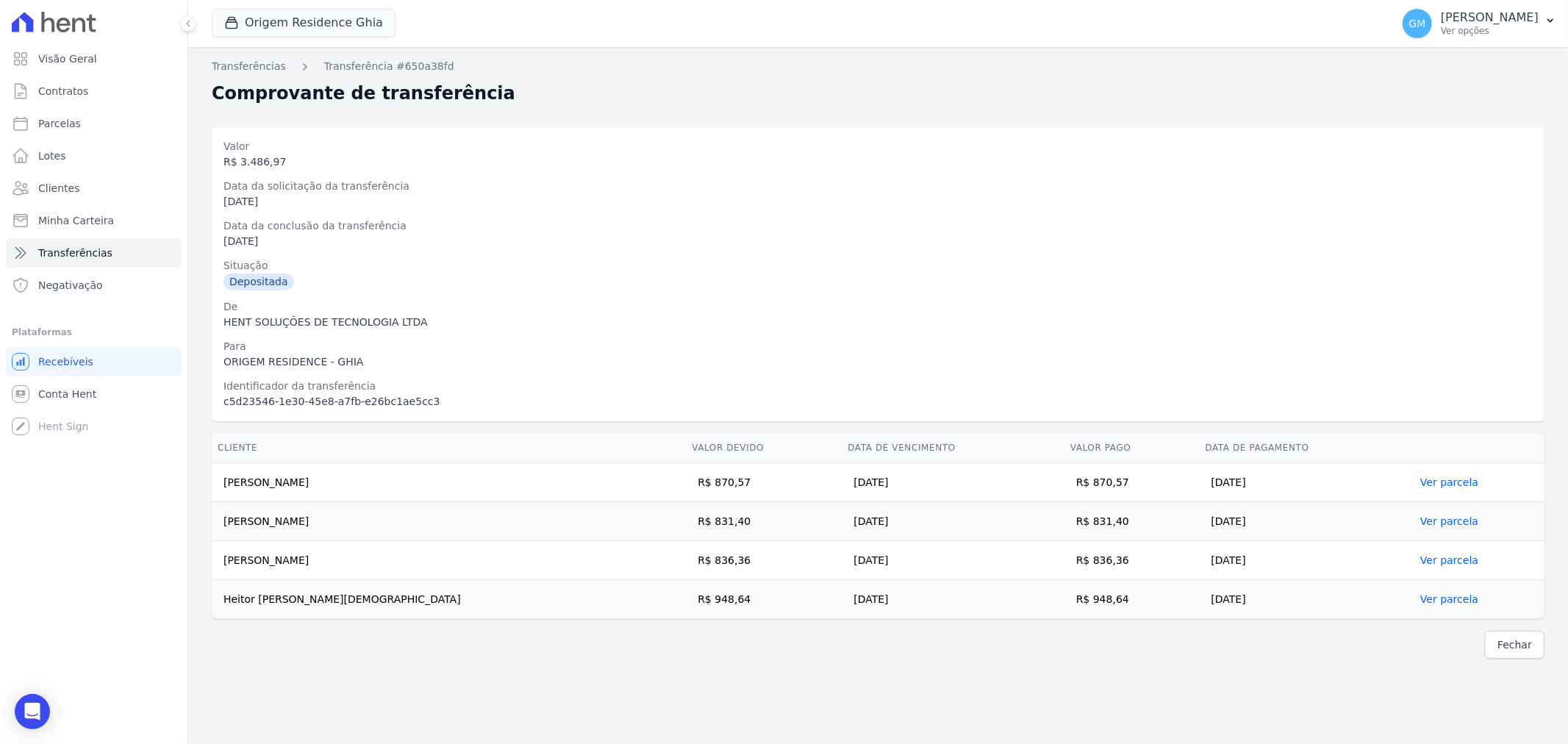
drag, startPoint x: 223, startPoint y: 479, endPoint x: 1312, endPoint y: 596, distance: 1095.3
click at [1312, 596] on tbody "[PERSON_NAME] R$ 870,57 [DATE] R$ 870,57 [DATE] Ver parcela [PERSON_NAME] R$ 83…" at bounding box center [878, 540] width 1333 height 155
copy tbody "[PERSON_NAME] R$ 870,57 [DATE] R$ 870,57 [DATE] Ver parcela [PERSON_NAME] R$ 83…"
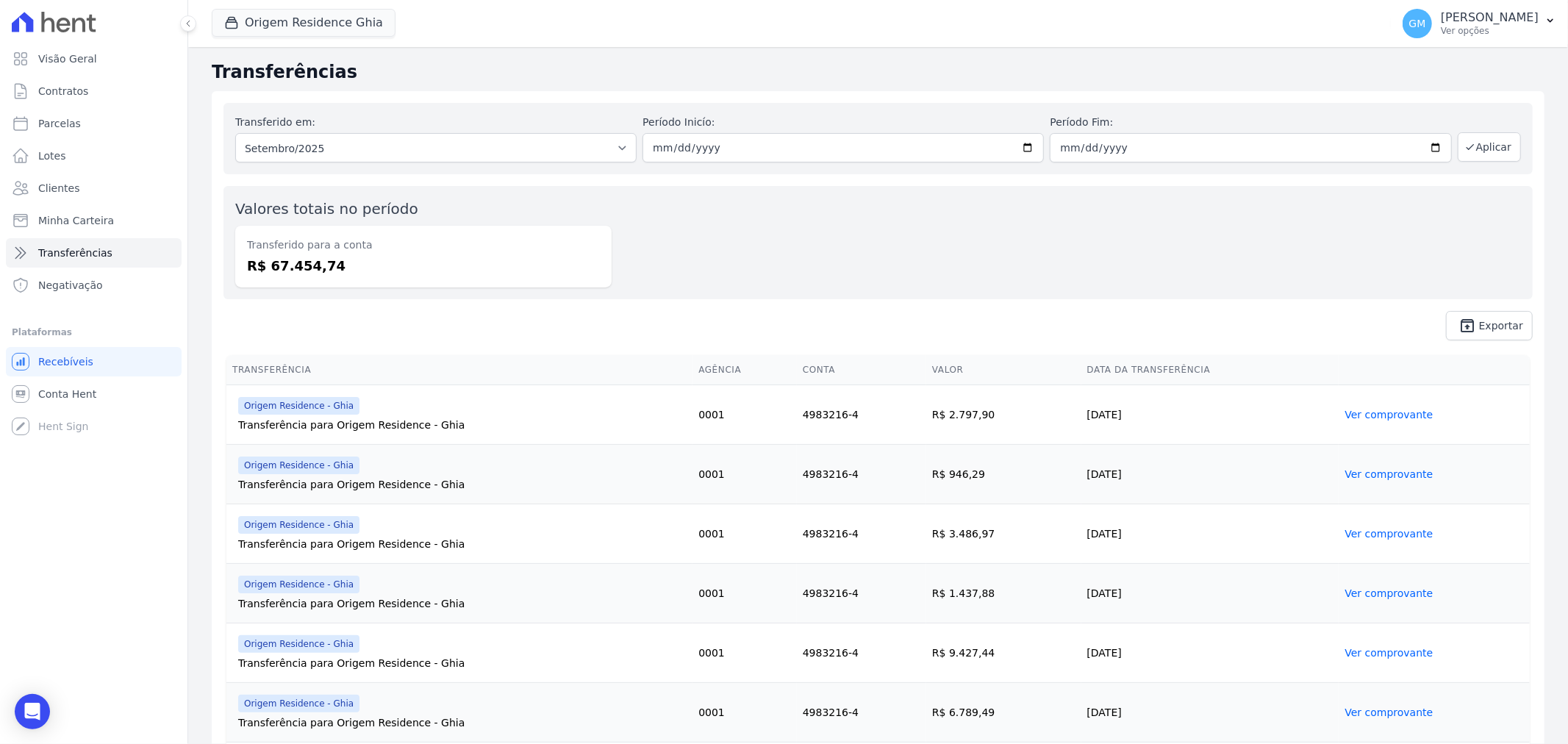
click at [296, 529] on span "Origem Residence - Ghia" at bounding box center [299, 525] width 121 height 18
click at [296, 520] on span "Origem Residence - Ghia" at bounding box center [299, 525] width 121 height 18
click at [1353, 536] on link "Ver comprovante" at bounding box center [1389, 533] width 88 height 11
click at [1392, 591] on link "Ver comprovante" at bounding box center [1389, 593] width 88 height 11
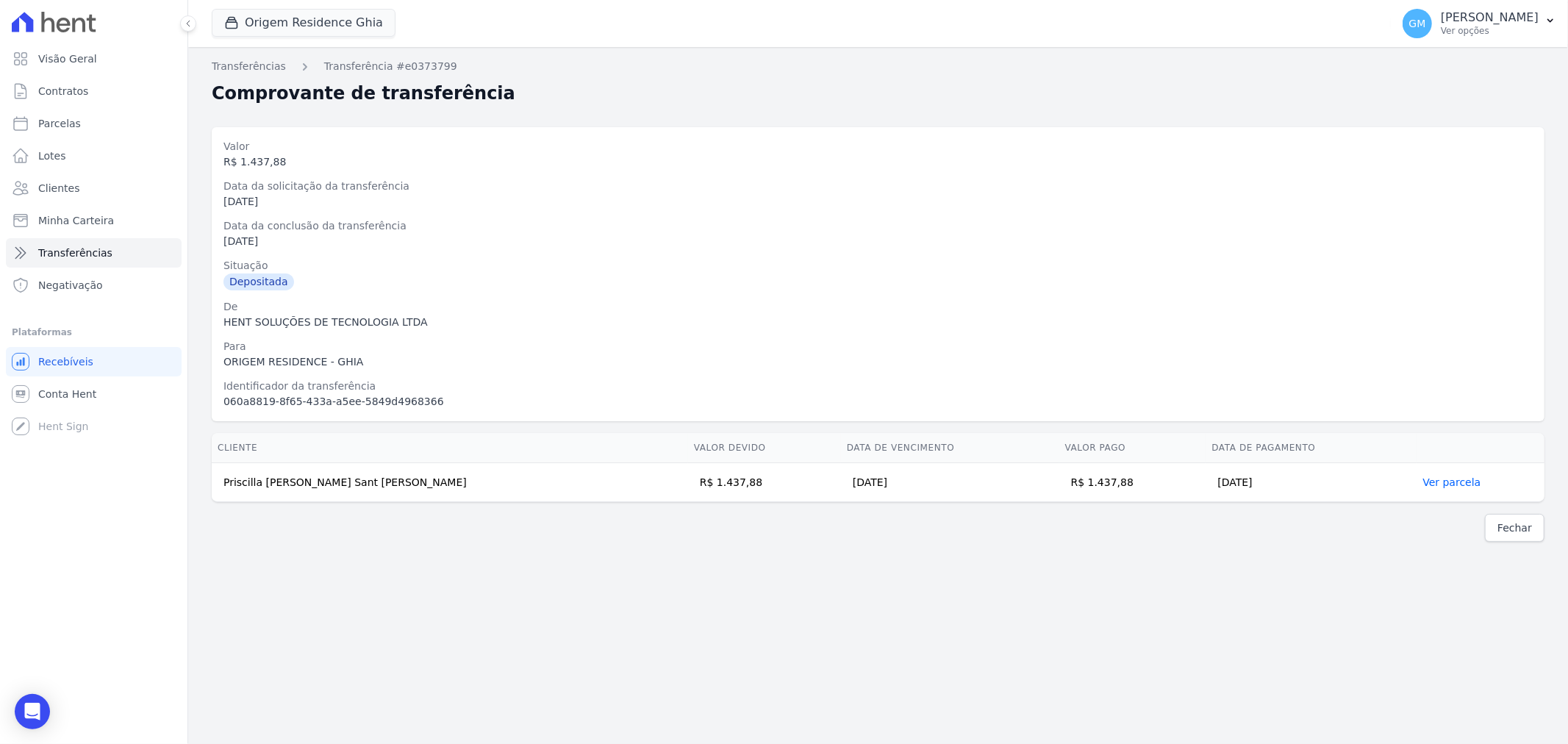
drag, startPoint x: 223, startPoint y: 485, endPoint x: 1258, endPoint y: 479, distance: 1035.0
click at [1258, 479] on tr "Priscilla [PERSON_NAME] Sant [PERSON_NAME] R$ 1.437,88 [DATE] R$ 1.437,88 [DATE…" at bounding box center [878, 483] width 1333 height 39
copy tr "Priscilla [PERSON_NAME] Sant [PERSON_NAME] R$ 1.437,88 [DATE] R$ 1.437,88 [DATE]"
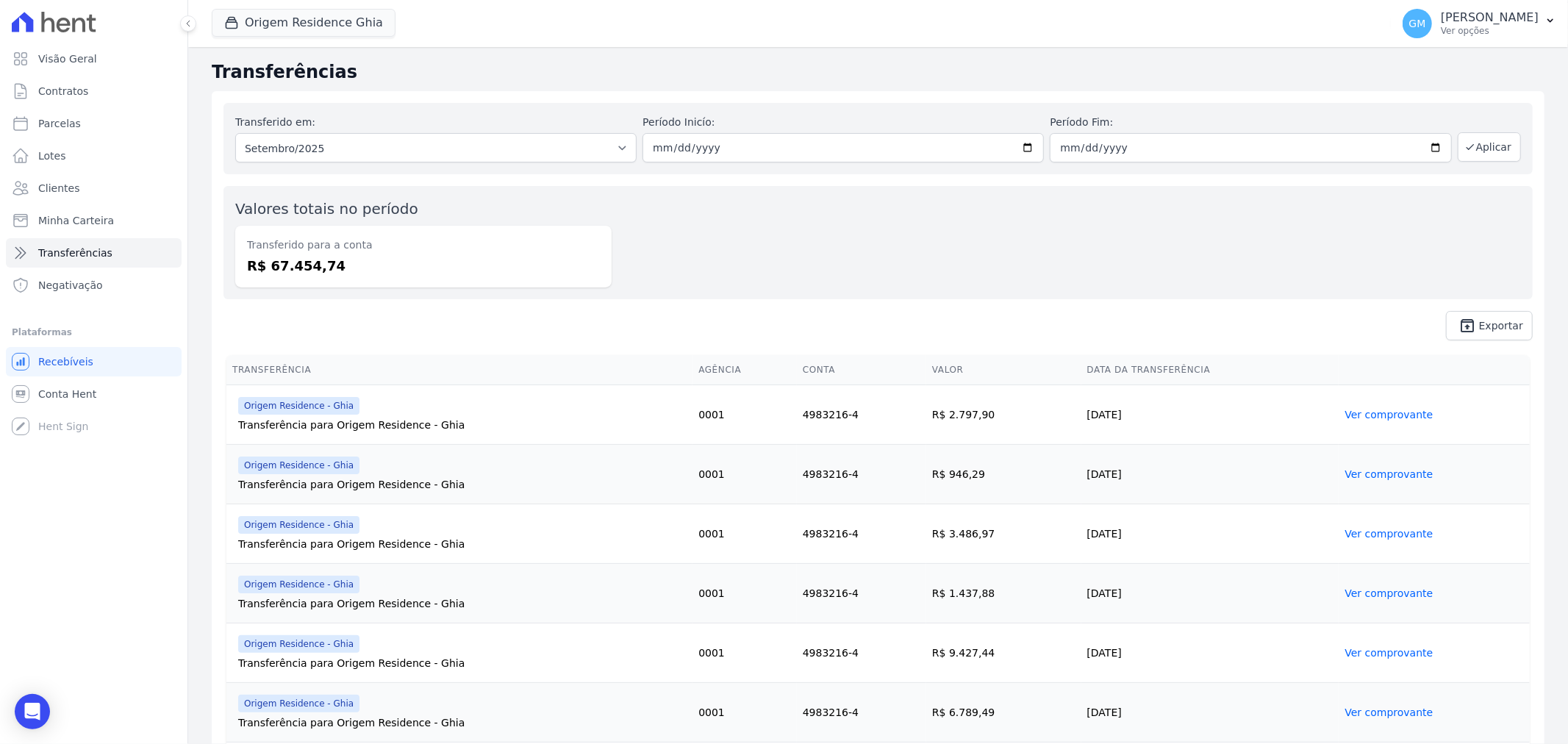
click at [1378, 651] on link "Ver comprovante" at bounding box center [1389, 653] width 88 height 11
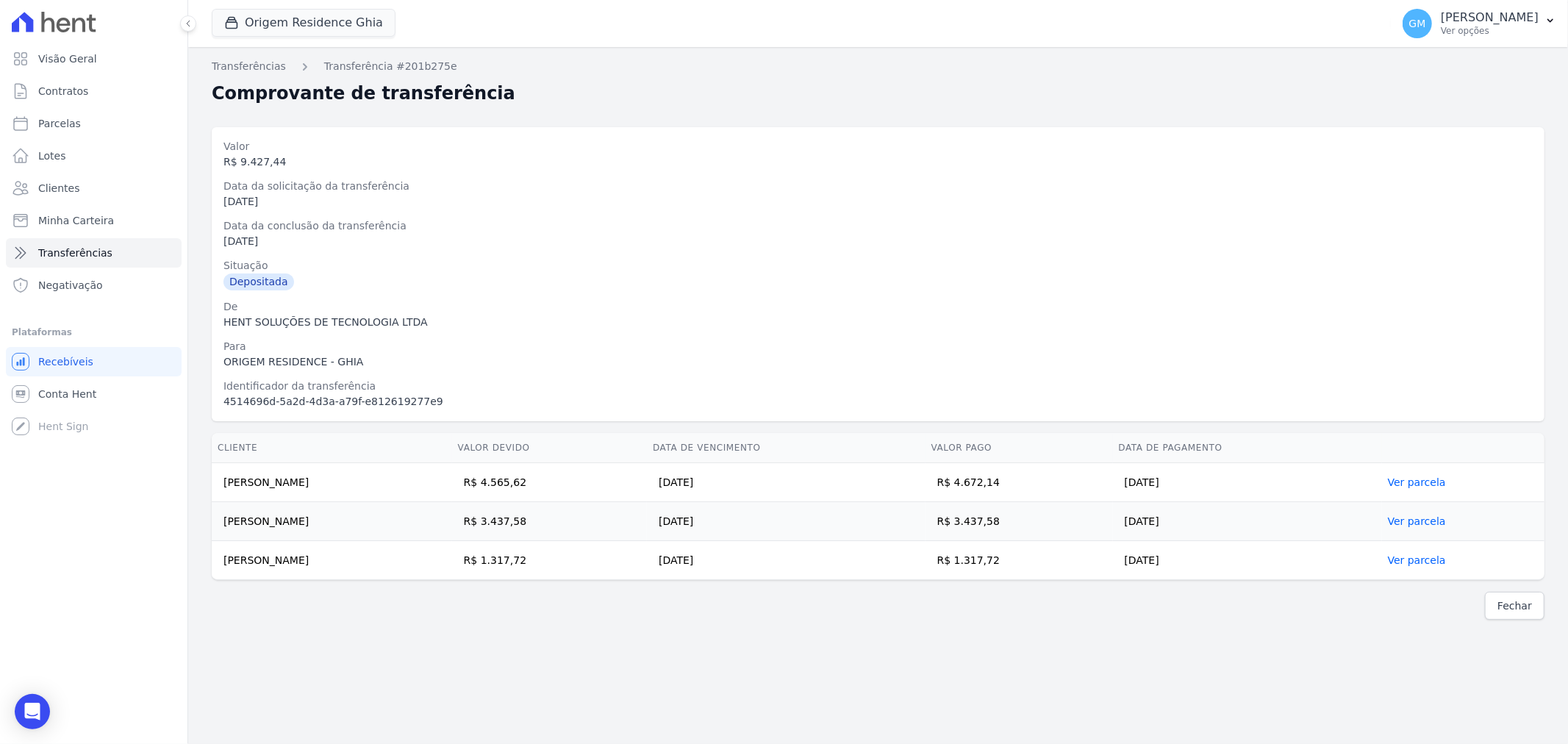
drag, startPoint x: 221, startPoint y: 476, endPoint x: 1329, endPoint y: 564, distance: 1111.5
click at [1329, 564] on tbody "[PERSON_NAME] R$ 4.565,62 [DATE] R$ 4.672,14 [DATE] Ver parcela [PERSON_NAME] R…" at bounding box center [878, 522] width 1333 height 117
copy tbody "[PERSON_NAME] R$ 4.565,62 [DATE] R$ 4.672,14 [DATE] Ver parcela [PERSON_NAME] R…"
drag, startPoint x: 277, startPoint y: 164, endPoint x: 235, endPoint y: 164, distance: 42.0
click at [235, 164] on div "R$ 9.427,44" at bounding box center [878, 162] width 1310 height 15
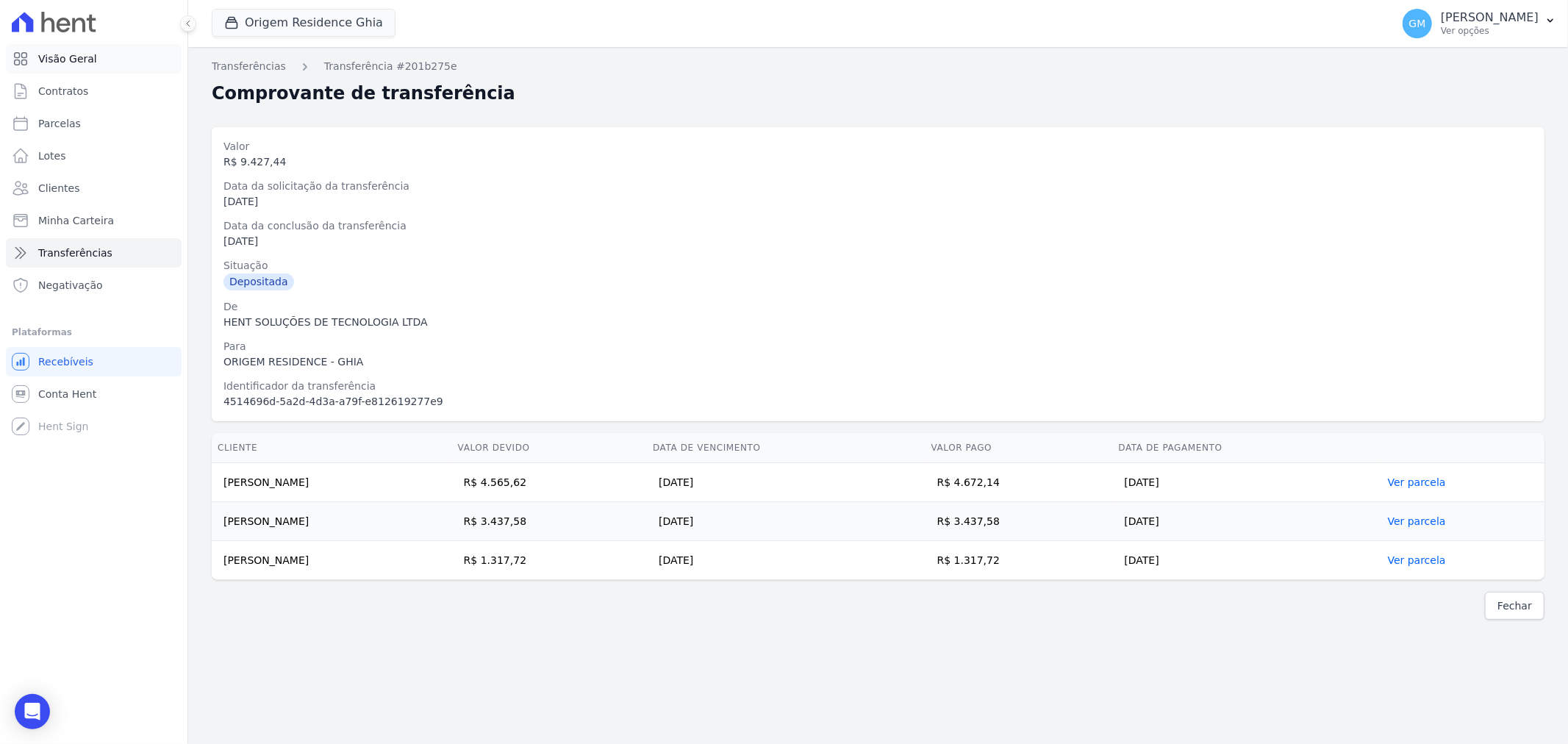
copy div "9.427,44"
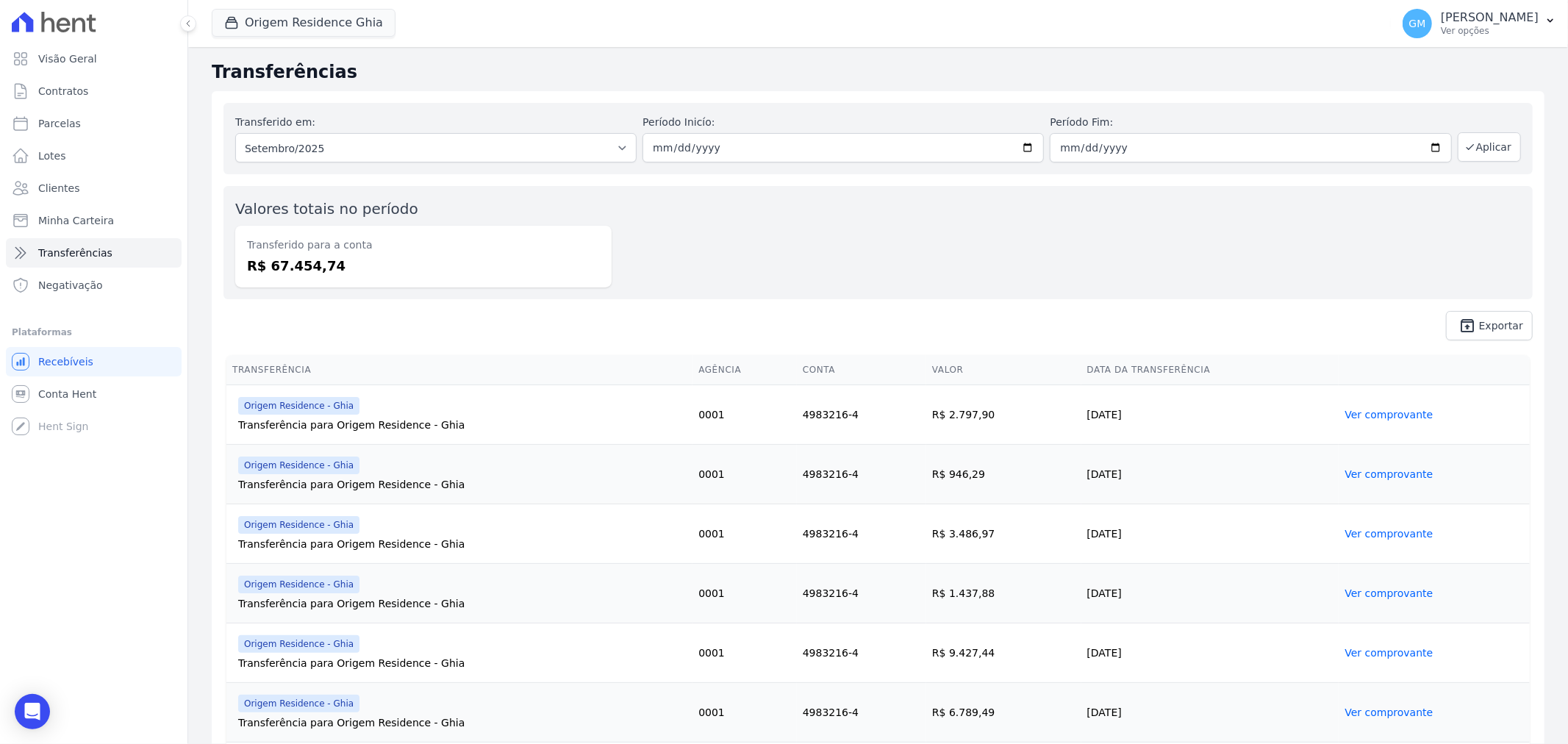
click at [1399, 708] on link "Ver comprovante" at bounding box center [1389, 712] width 88 height 11
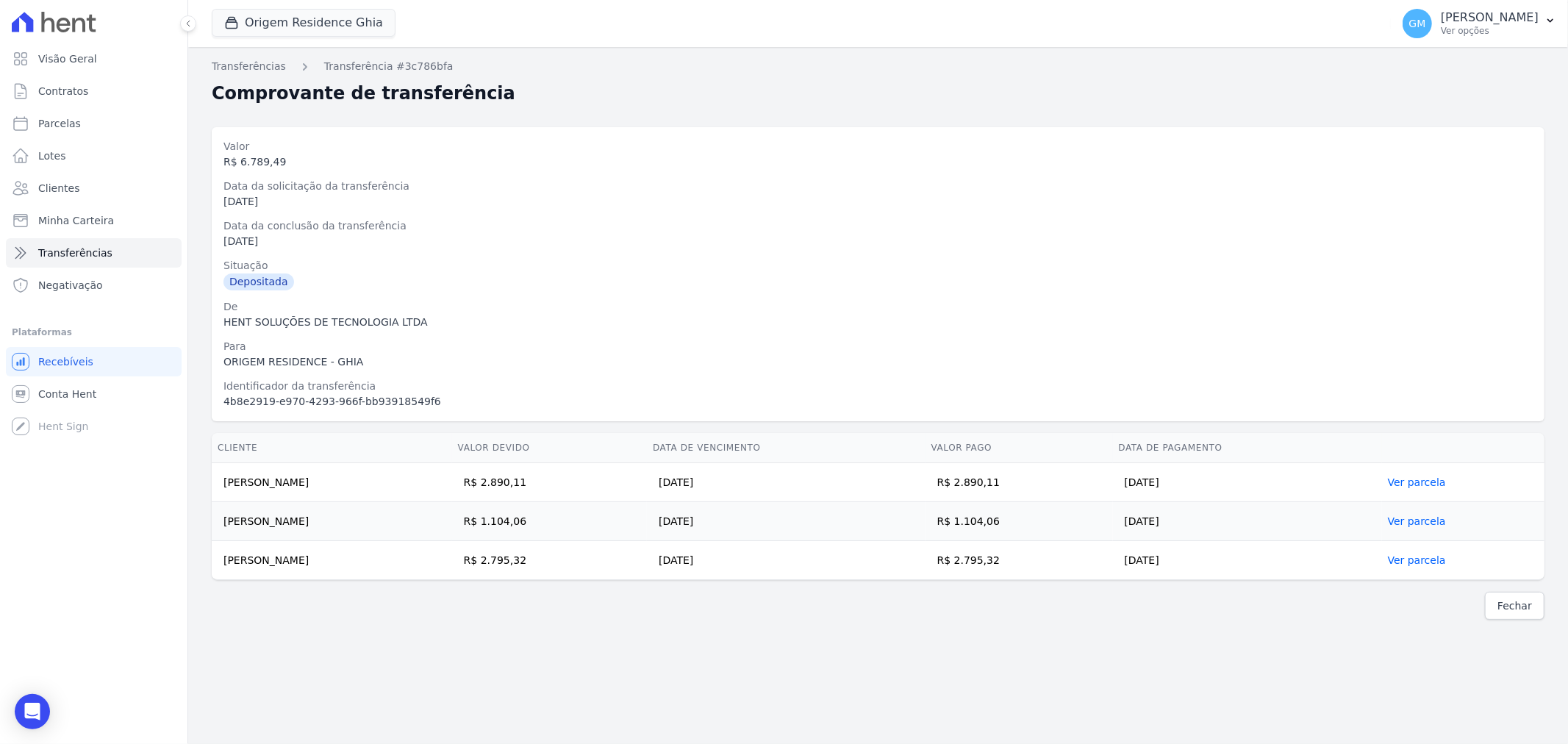
drag, startPoint x: 222, startPoint y: 479, endPoint x: 1273, endPoint y: 569, distance: 1054.8
click at [1273, 569] on tbody "[PERSON_NAME] R$ 2.890,11 [DATE] R$ 2.890,11 [DATE] Ver parcela [PERSON_NAME] R…" at bounding box center [878, 522] width 1333 height 117
copy tbody "[PERSON_NAME] de [PERSON_NAME]$ 2.890,11 [DATE] R$ 2.890,11 [DATE] Ver parcela …"
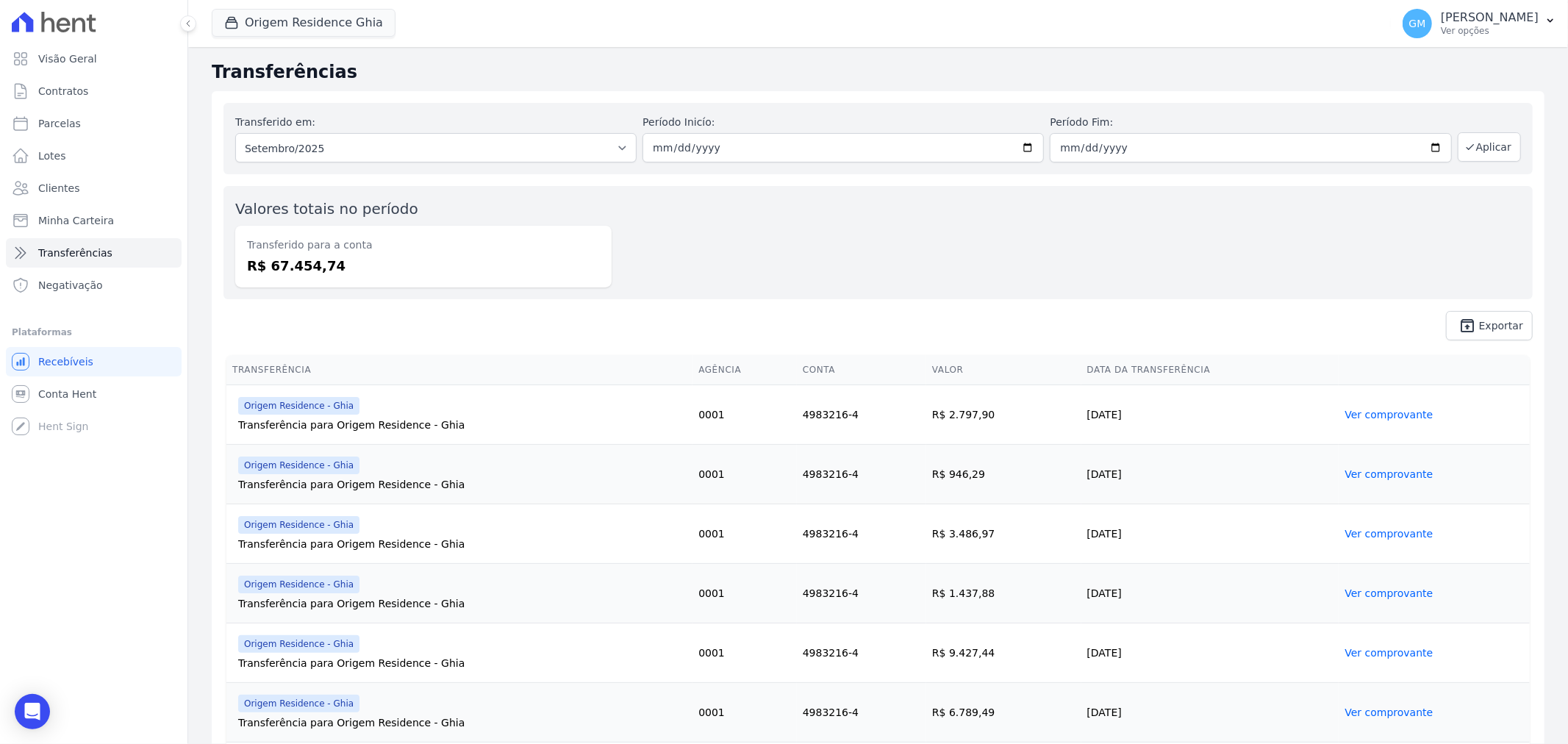
scroll to position [81, 0]
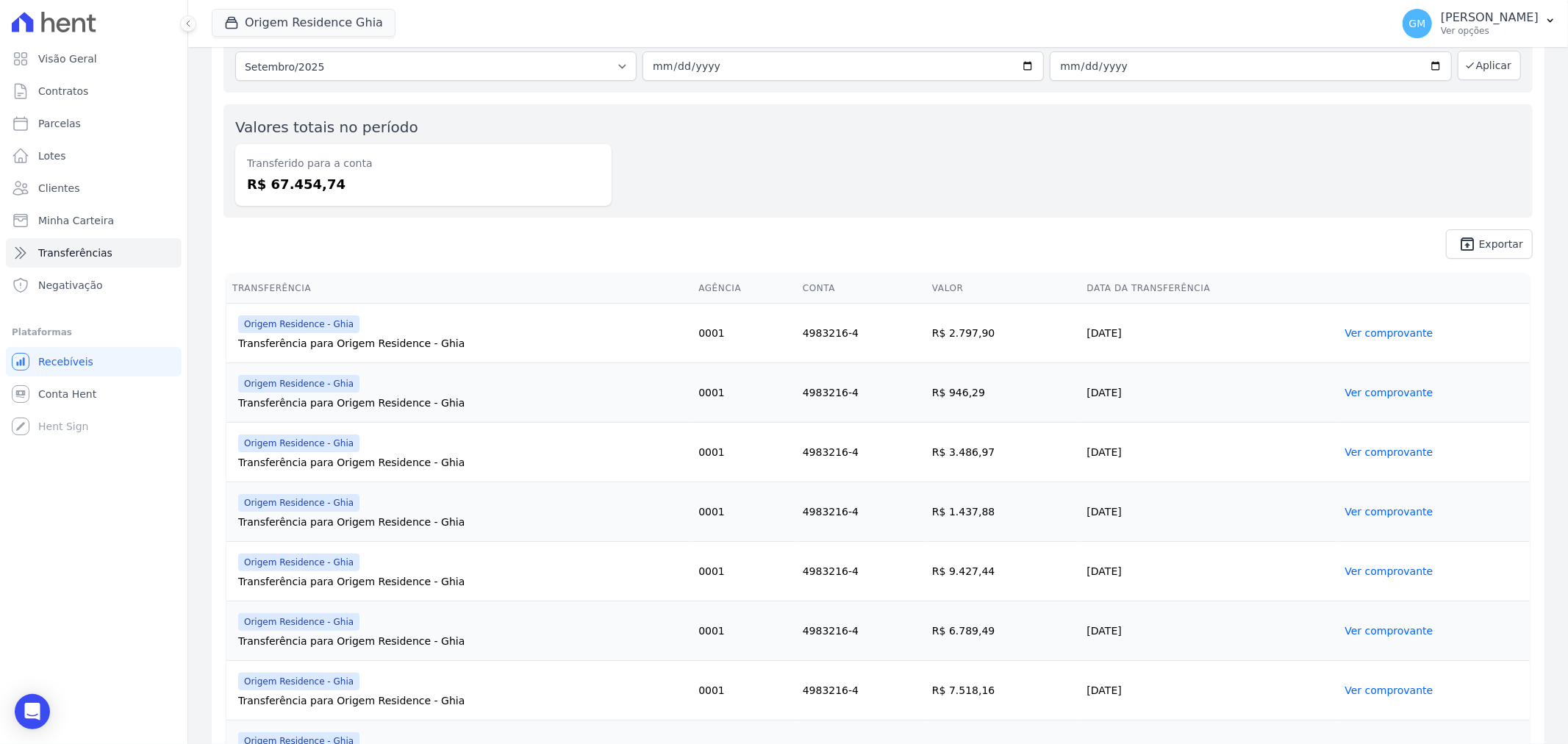
click at [1349, 686] on link "Ver comprovante" at bounding box center [1389, 690] width 88 height 11
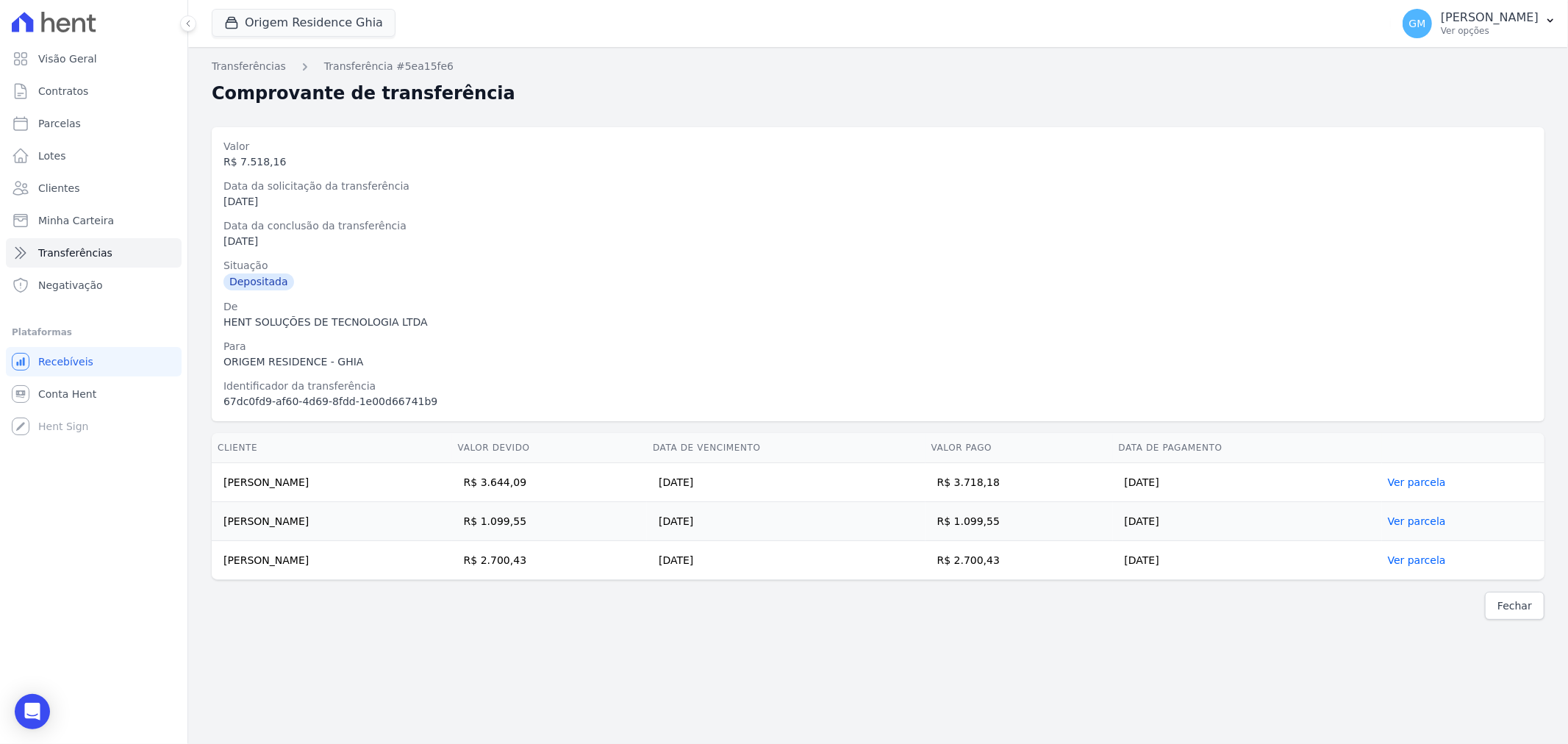
drag, startPoint x: 221, startPoint y: 480, endPoint x: 1217, endPoint y: 561, distance: 999.3
click at [1217, 561] on tbody "[PERSON_NAME] R$ 3.644,09 [DATE] R$ 3.718,18 [DATE] Ver parcela [PERSON_NAME] R…" at bounding box center [878, 522] width 1333 height 117
copy tbody "[PERSON_NAME] R$ 3.644,09 [DATE] R$ 3.718,18 [DATE] Ver parcela [PERSON_NAME] R…"
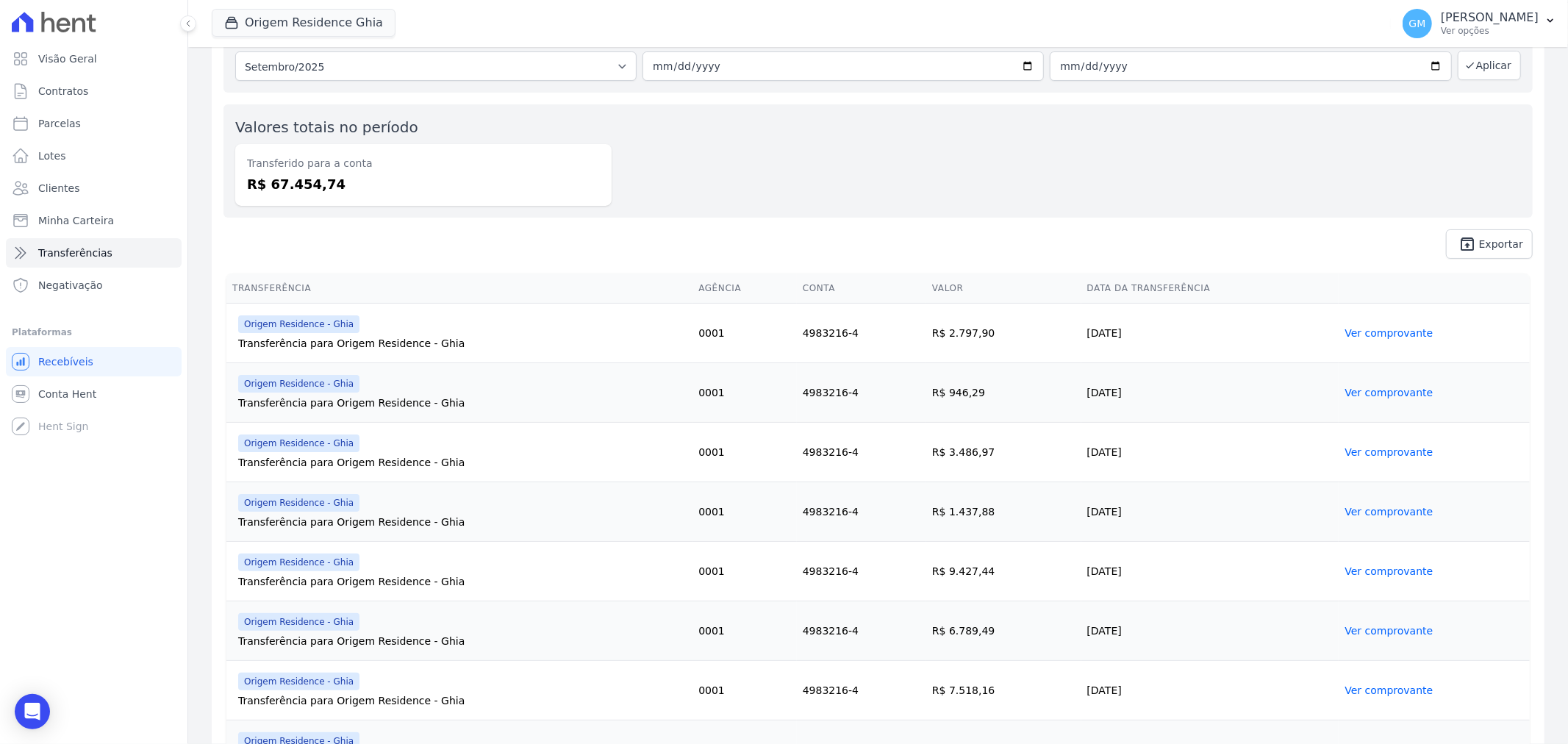
scroll to position [164, 0]
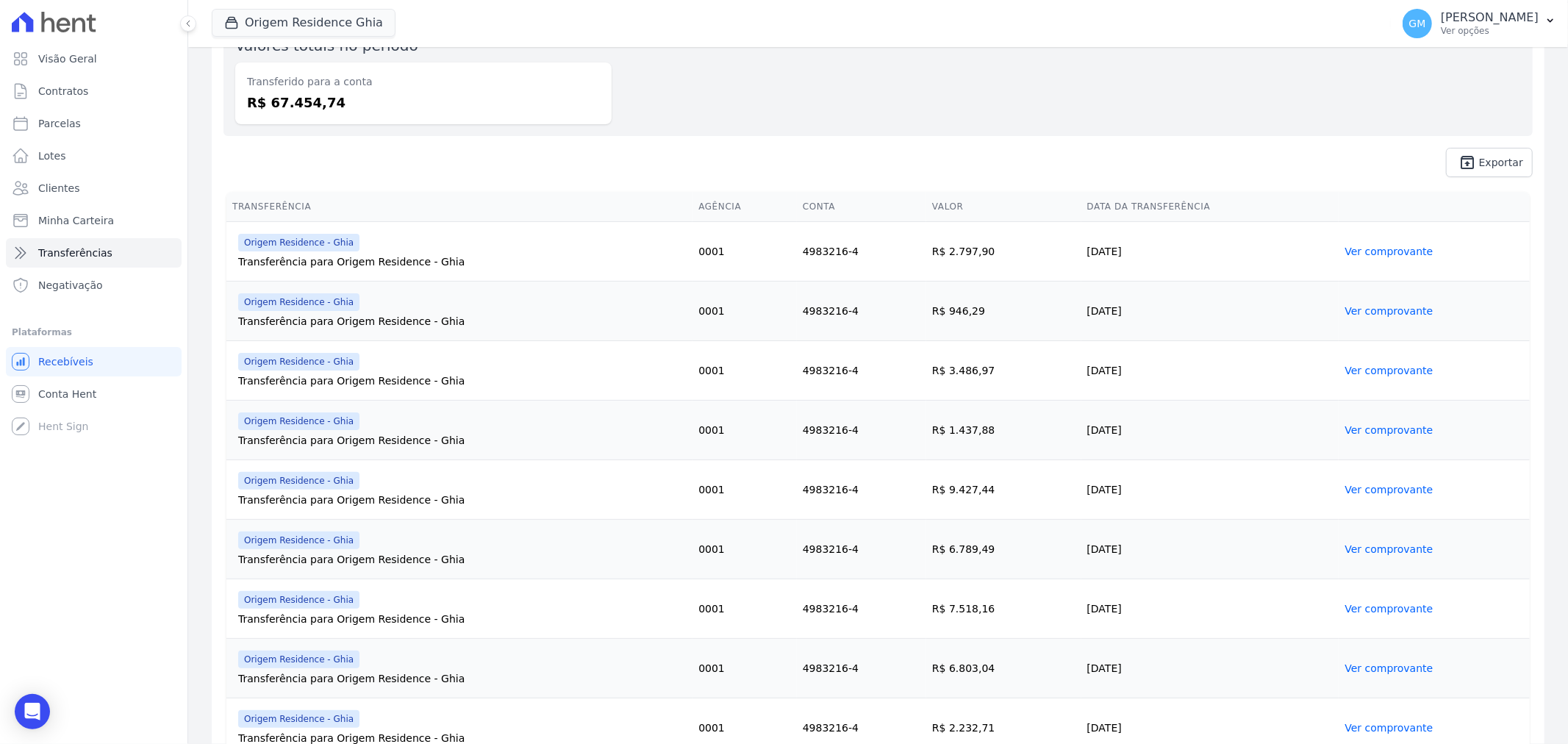
click at [1356, 671] on link "Ver comprovante" at bounding box center [1389, 668] width 88 height 11
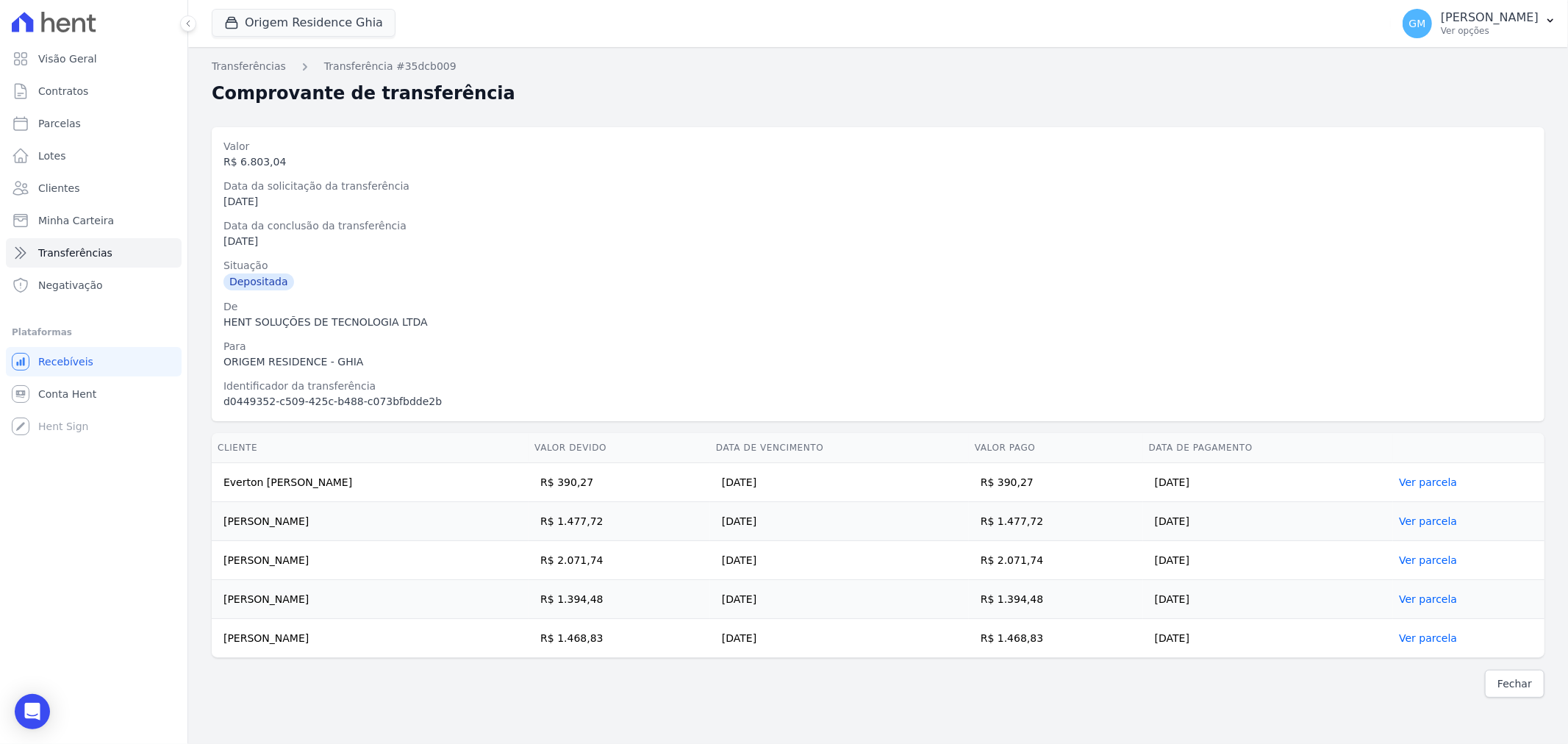
drag, startPoint x: 224, startPoint y: 483, endPoint x: 1313, endPoint y: 635, distance: 1099.6
click at [1313, 635] on tbody "Everton [PERSON_NAME] R$ 390,27 [DATE] R$ 390,27 [DATE] Ver parcela [PERSON_NAM…" at bounding box center [878, 560] width 1333 height 195
copy tbody "Everton Dantas Chagas R$ 390,27 [DATE] R$ 390,27 [DATE] Ver parcela CAROLINA BA…"
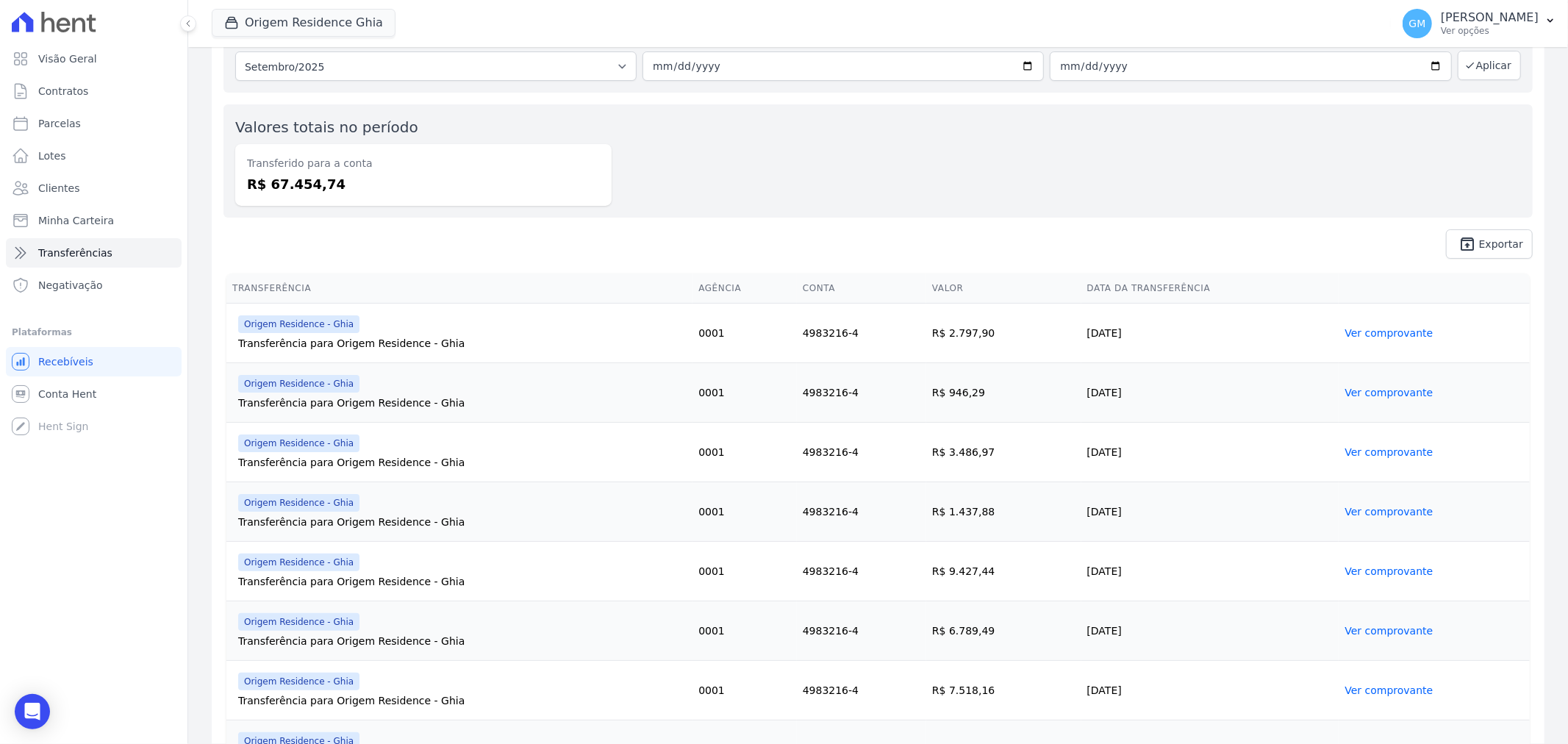
scroll to position [164, 0]
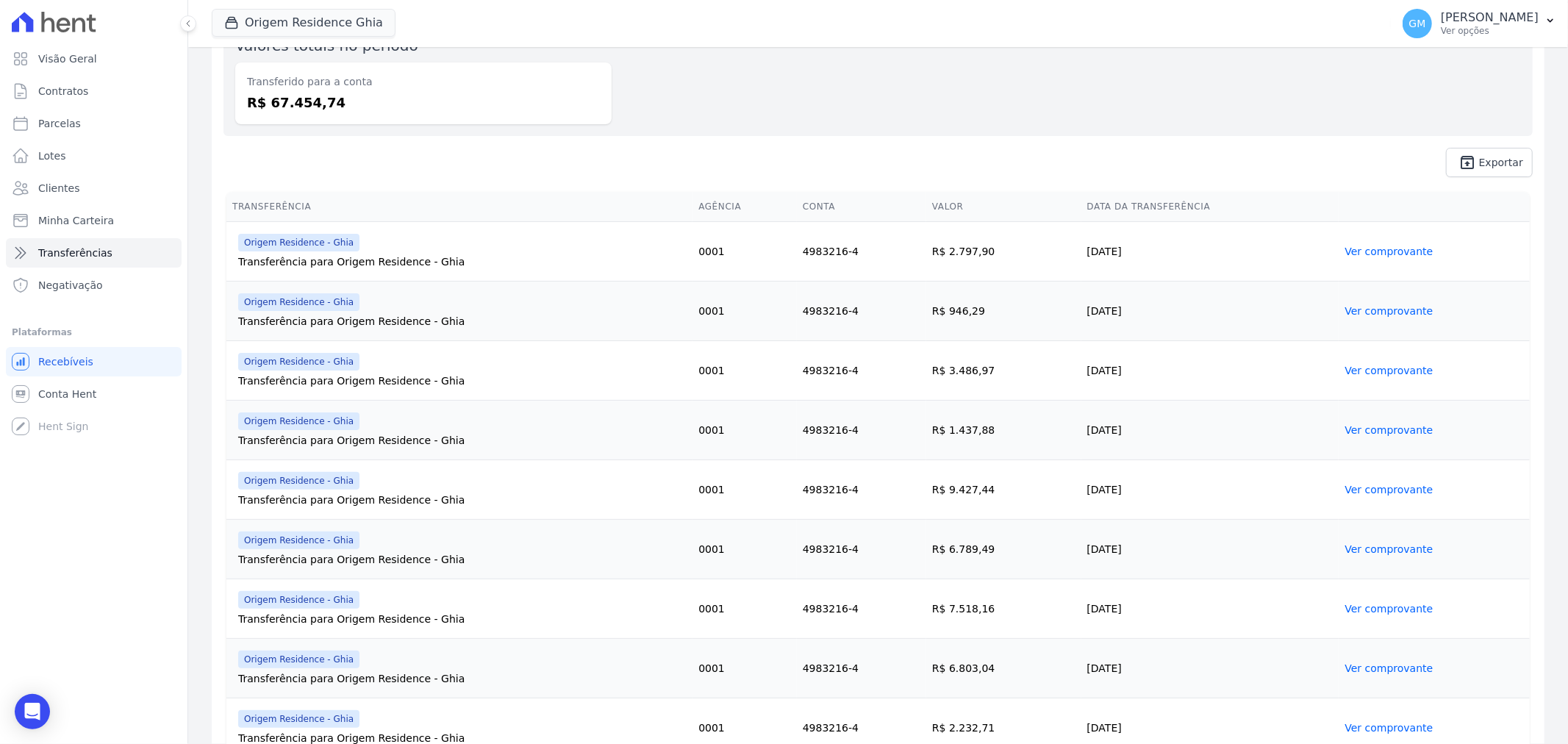
click at [1401, 726] on link "Ver comprovante" at bounding box center [1389, 728] width 88 height 11
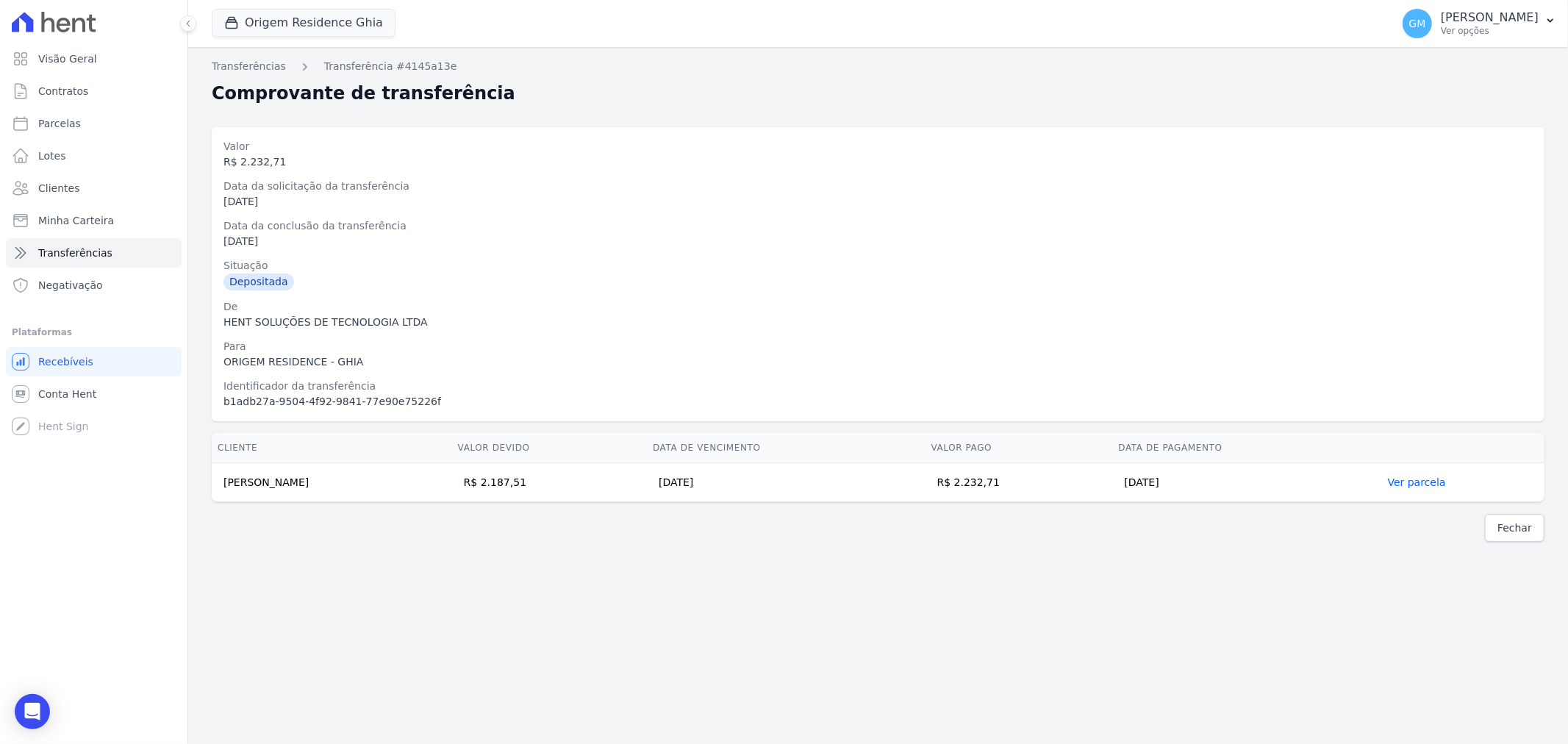
drag, startPoint x: 223, startPoint y: 483, endPoint x: 1259, endPoint y: 498, distance: 1036.1
click at [1259, 498] on tr "[PERSON_NAME] R$ 2.187,51 [DATE] R$ 2.232,71 [DATE] Ver parcela" at bounding box center [878, 483] width 1333 height 39
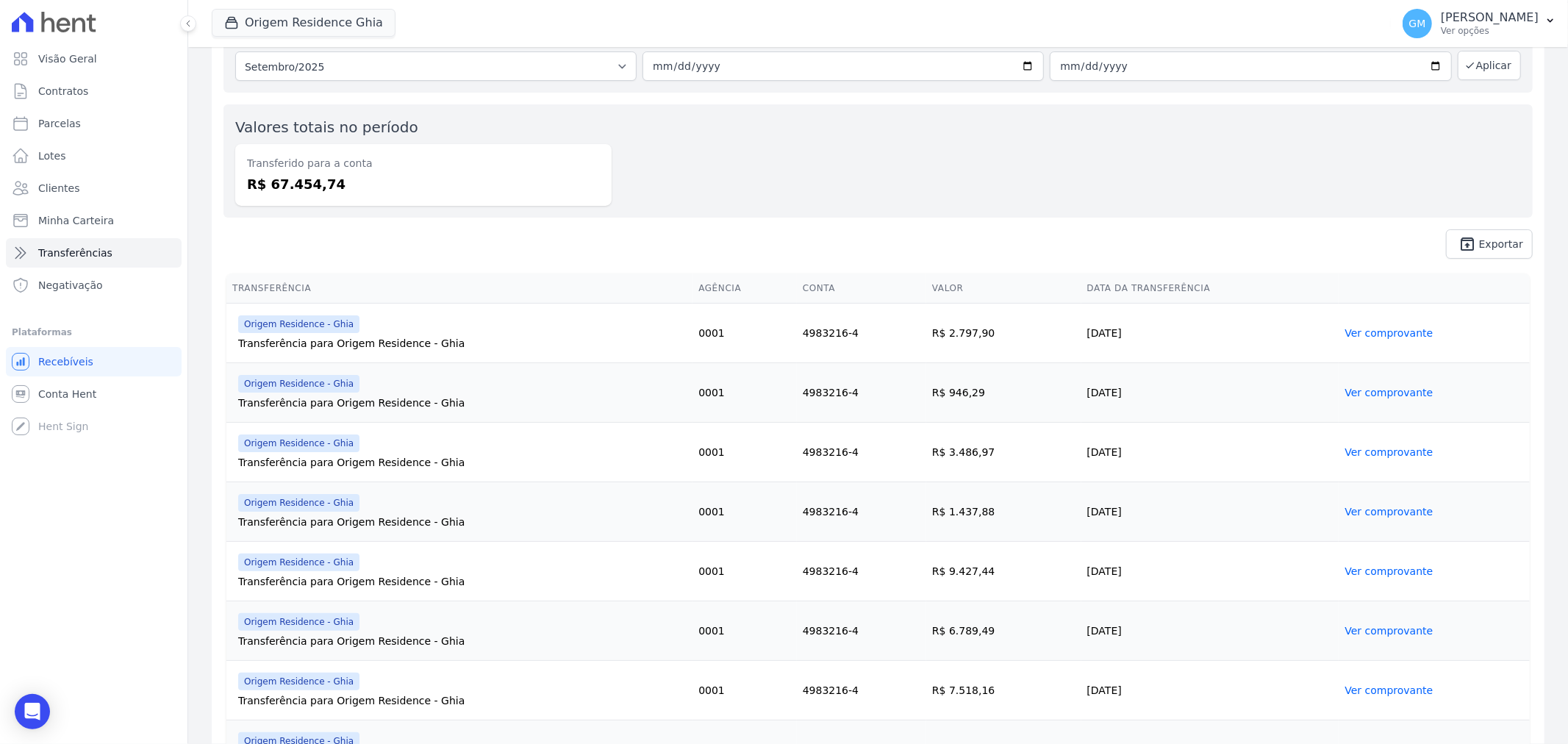
scroll to position [245, 0]
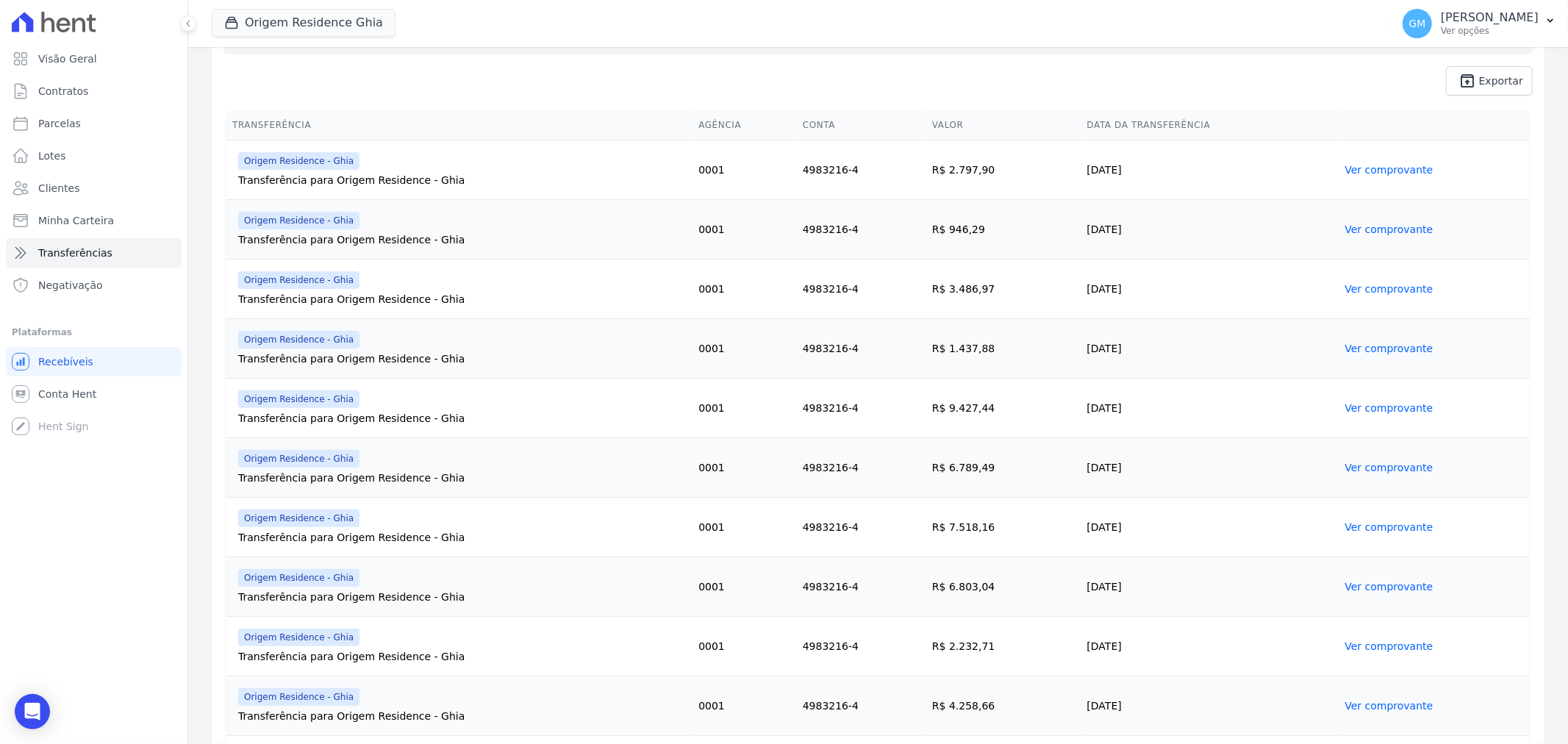
click at [1395, 702] on link "Ver comprovante" at bounding box center [1389, 706] width 88 height 11
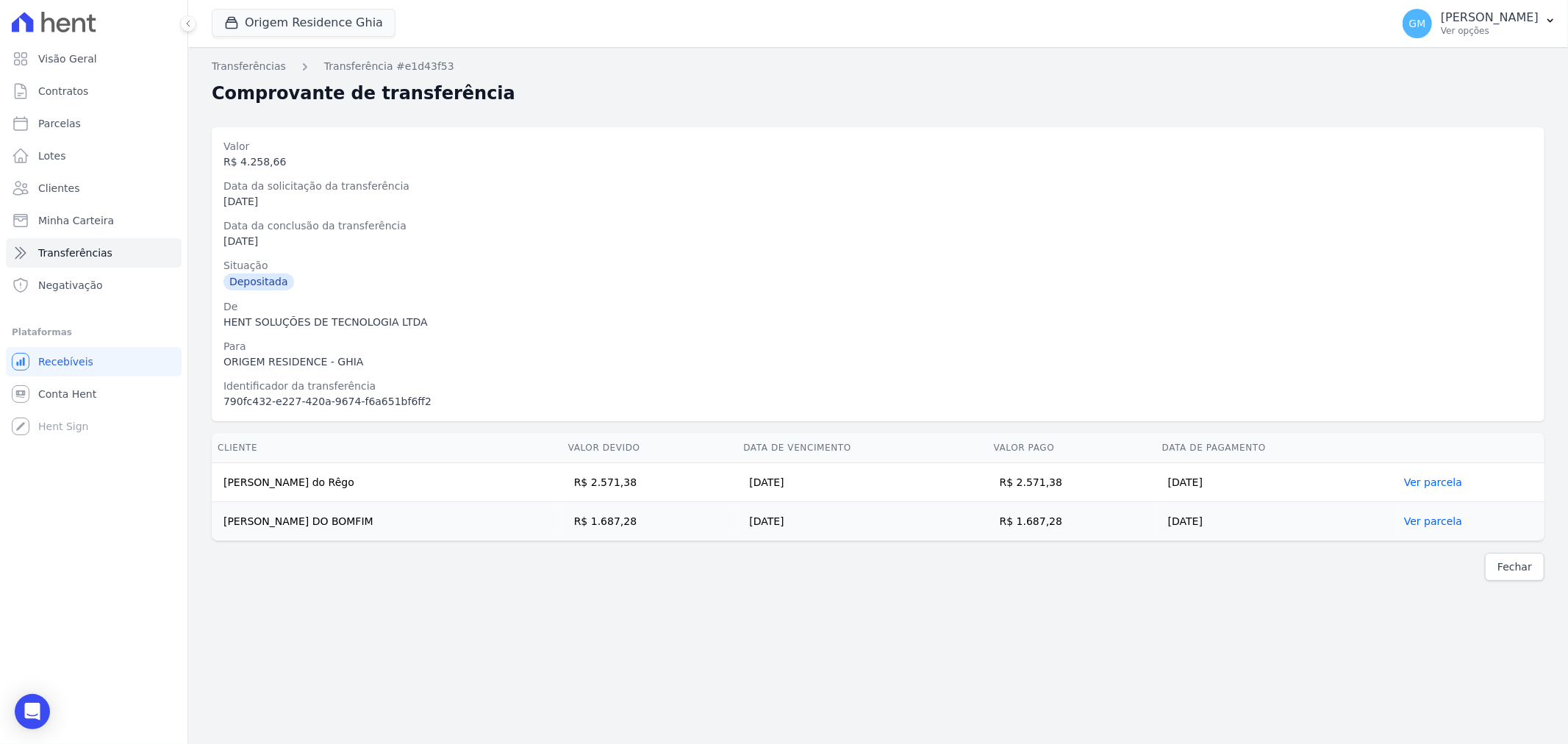
drag, startPoint x: 222, startPoint y: 480, endPoint x: 1303, endPoint y: 517, distance: 1081.6
click at [1303, 517] on tbody "[PERSON_NAME] do Rêgo R$ 2.571,38 [DATE] R$ 2.571,38 [DATE] Ver parcela [PERSON…" at bounding box center [878, 502] width 1333 height 78
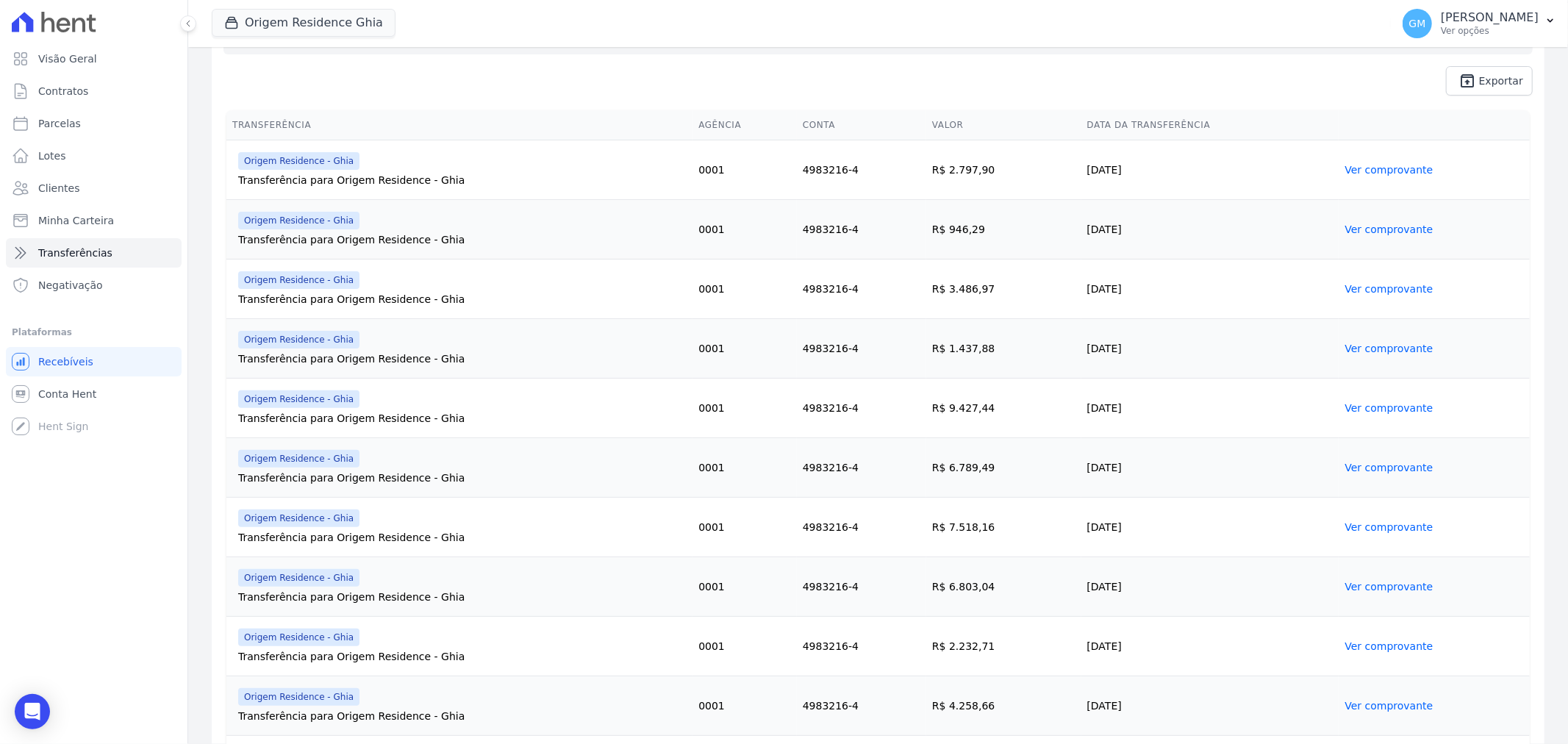
scroll to position [326, 0]
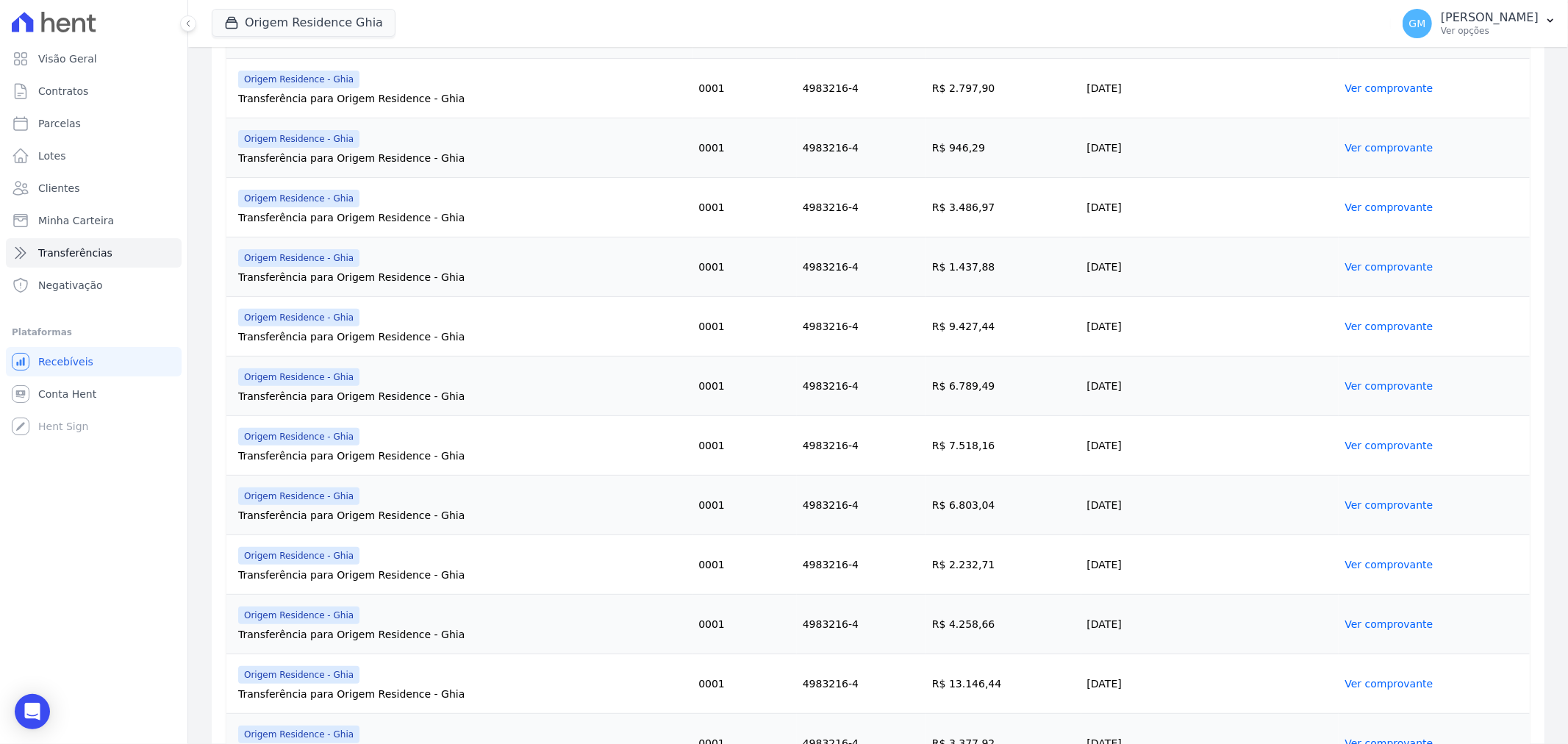
click at [1357, 687] on link "Ver comprovante" at bounding box center [1389, 684] width 88 height 11
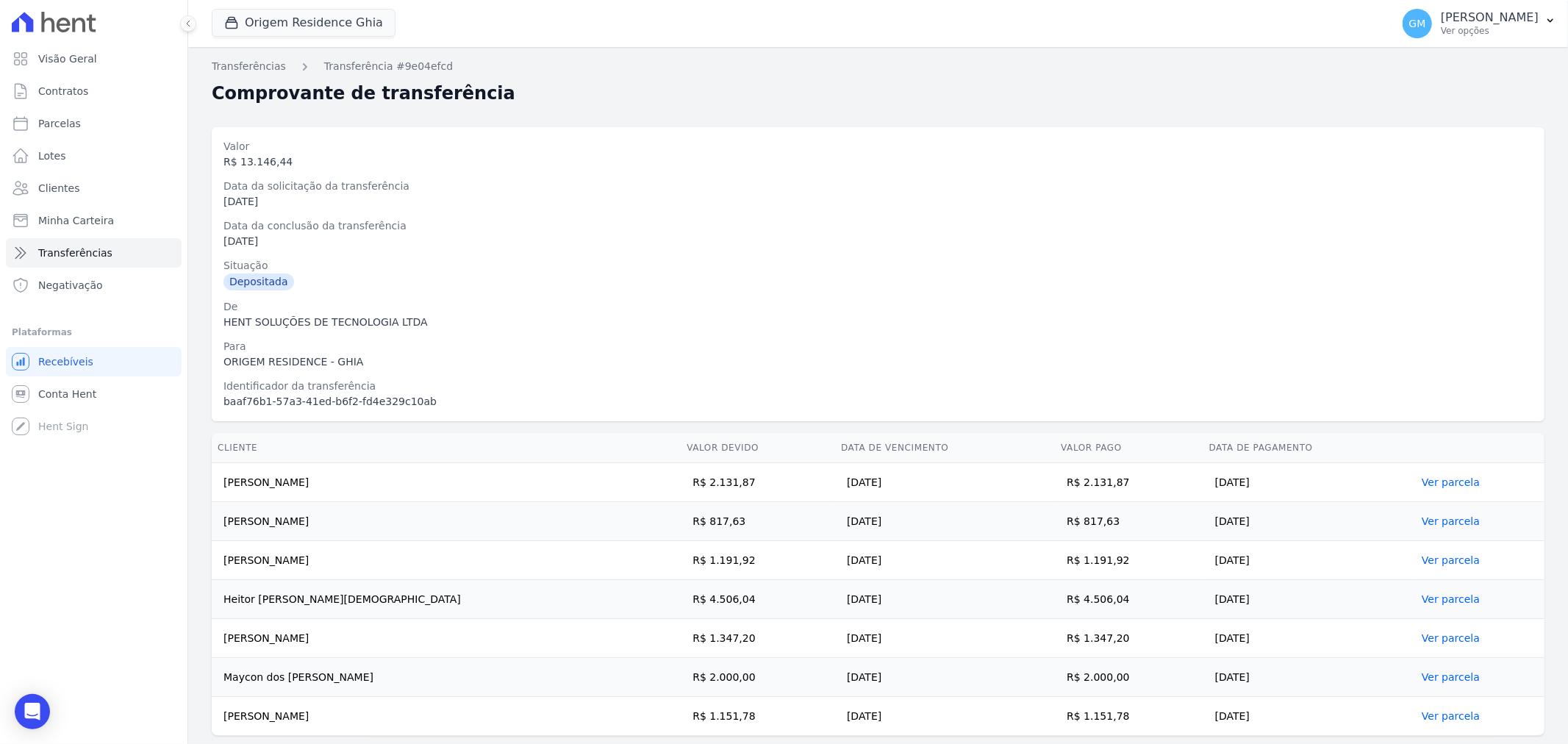
scroll to position [44, 0]
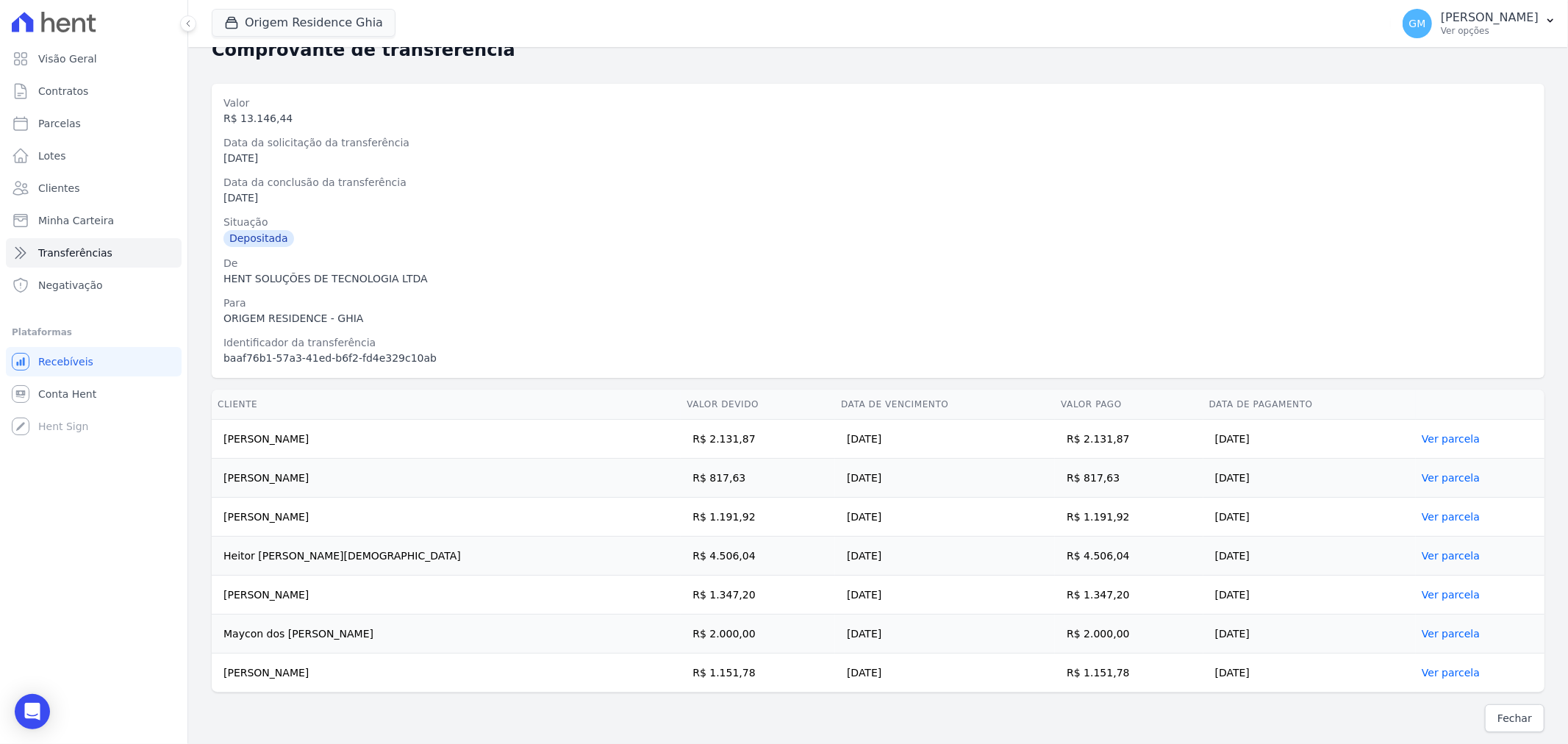
drag, startPoint x: 221, startPoint y: 482, endPoint x: 1253, endPoint y: 679, distance: 1050.6
click at [1253, 679] on tbody "[PERSON_NAME] R$ 2.131,87 [DATE] R$ 2.131,87 [DATE] Ver parcela [PERSON_NAME] R…" at bounding box center [878, 556] width 1333 height 273
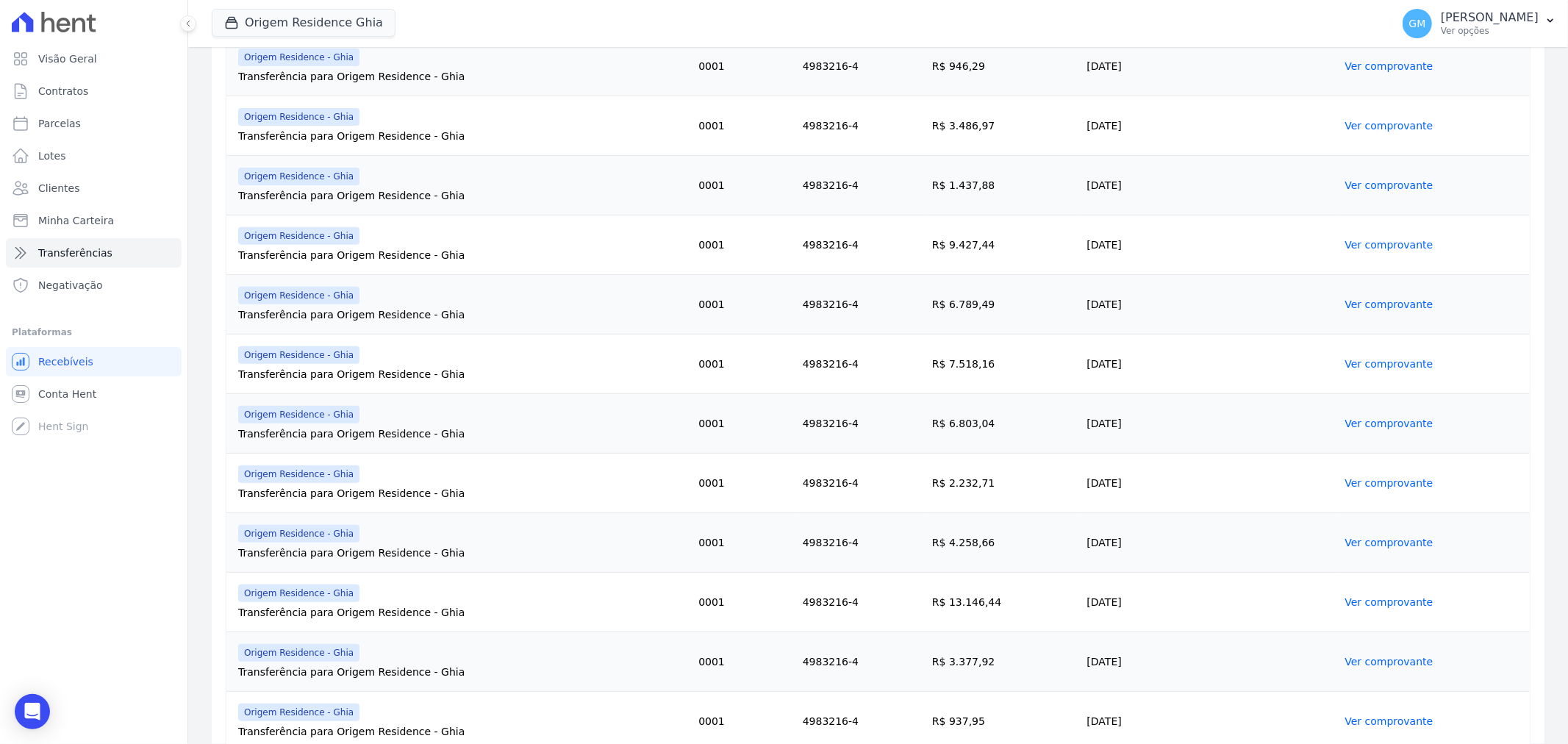
scroll to position [490, 0]
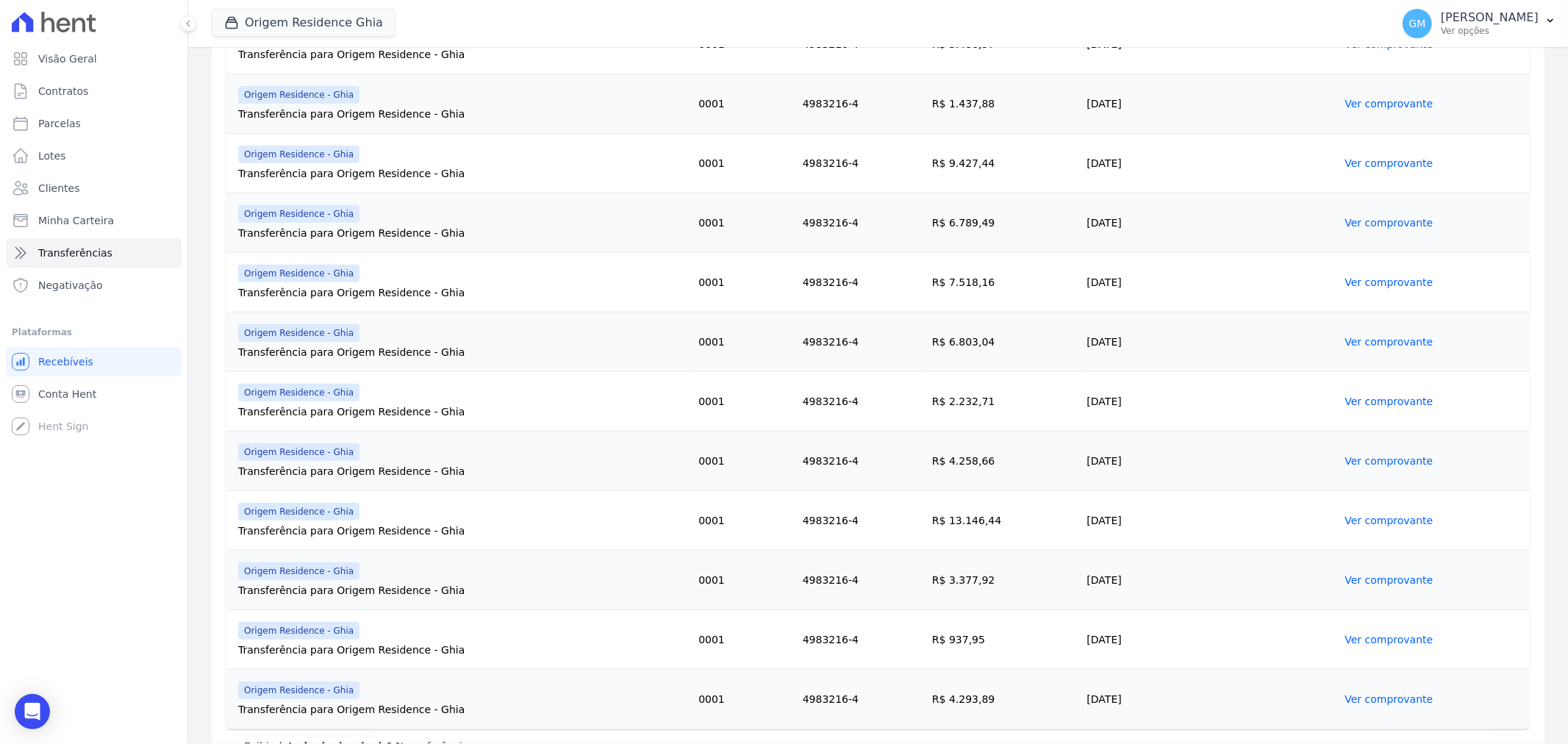
click at [1358, 577] on link "Ver comprovante" at bounding box center [1389, 580] width 88 height 11
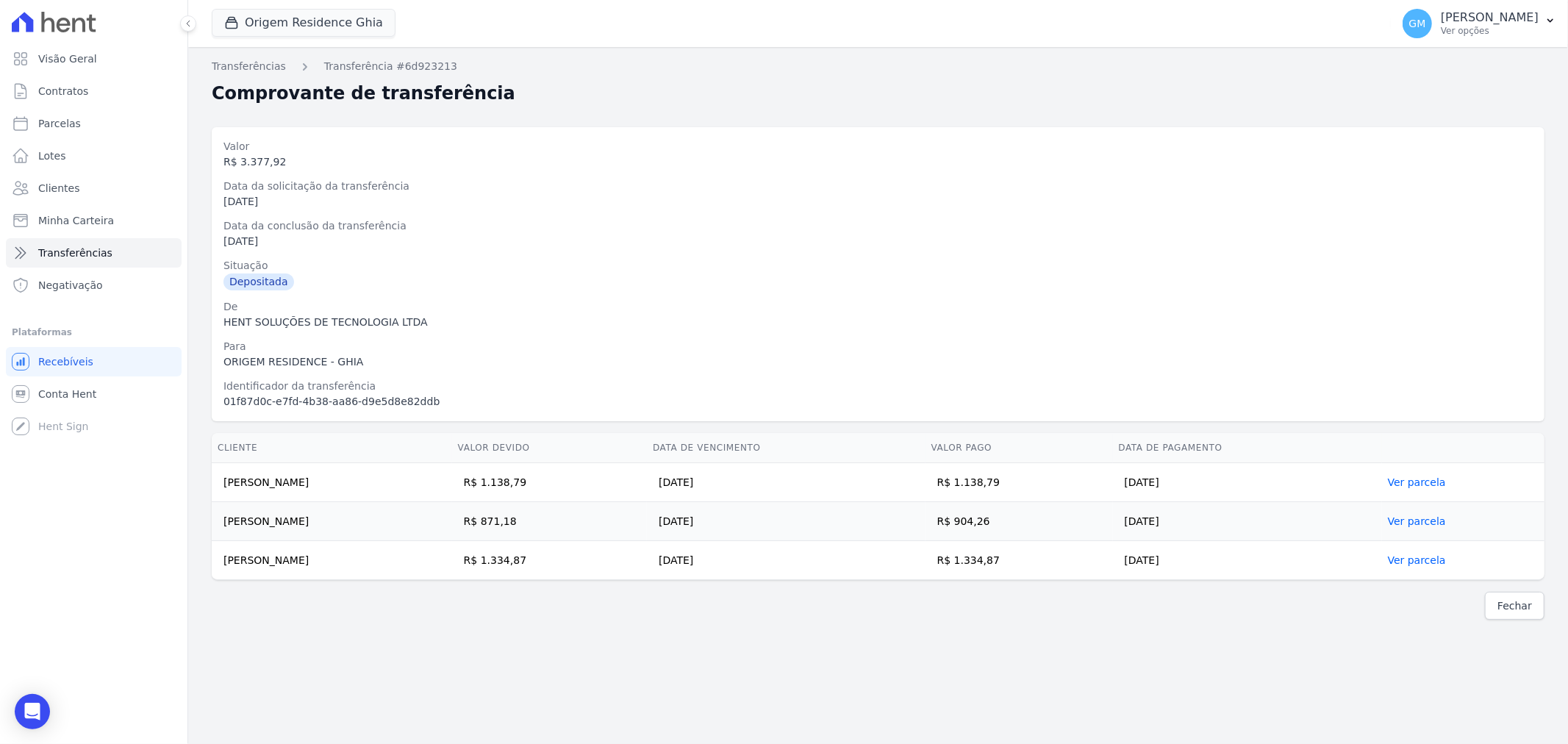
drag, startPoint x: 221, startPoint y: 481, endPoint x: 1247, endPoint y: 571, distance: 1029.9
click at [1247, 571] on tbody "[PERSON_NAME] R$ 1.138,79 [DATE] R$ 1.138,79 [DATE] Ver parcela [PERSON_NAME] R…" at bounding box center [878, 522] width 1333 height 117
click at [262, 158] on div "R$ 3.377,92" at bounding box center [878, 162] width 1310 height 15
drag, startPoint x: 276, startPoint y: 164, endPoint x: 238, endPoint y: 159, distance: 38.3
click at [238, 159] on div "R$ 3.377,92" at bounding box center [878, 162] width 1310 height 15
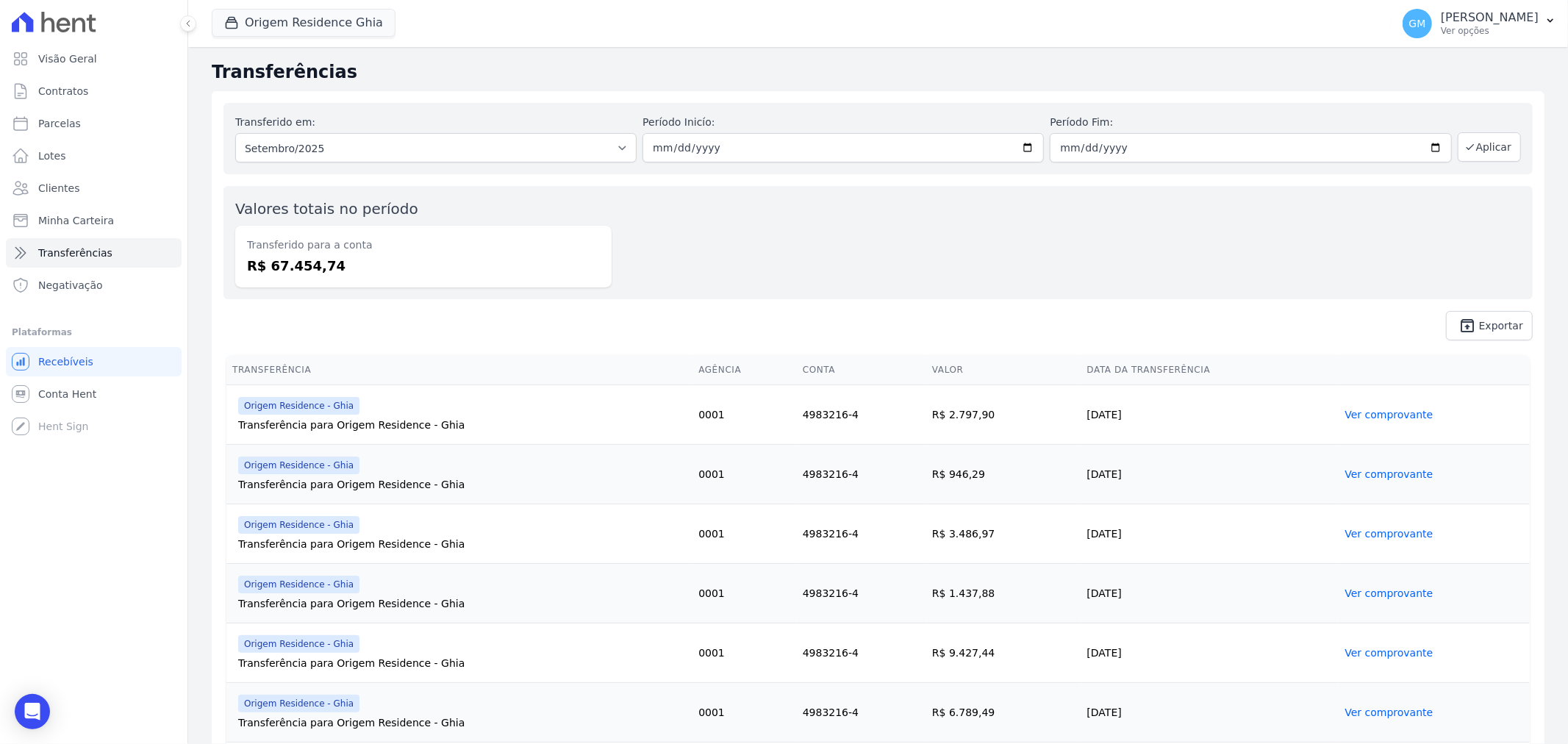
scroll to position [490, 0]
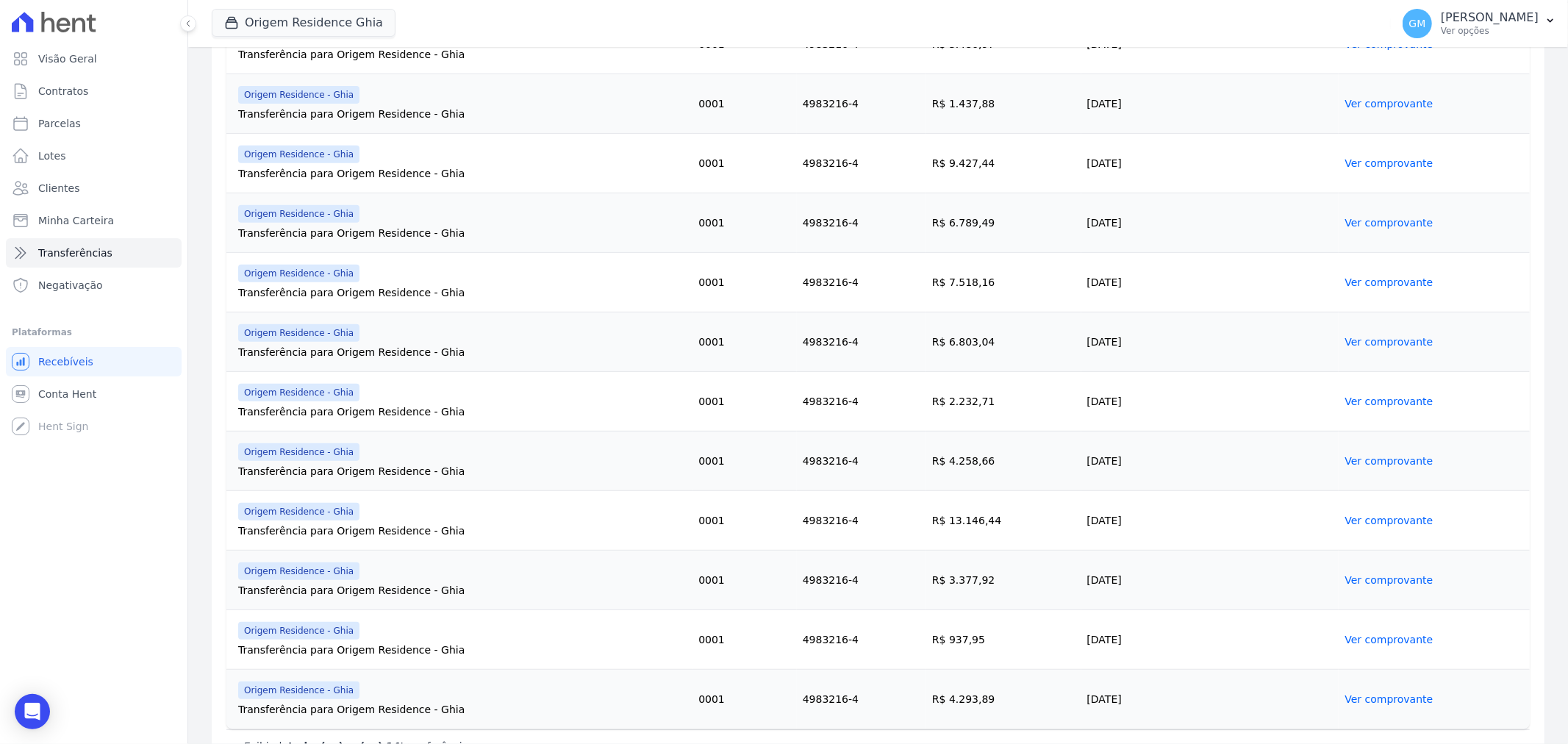
click at [1384, 641] on link "Ver comprovante" at bounding box center [1389, 640] width 88 height 11
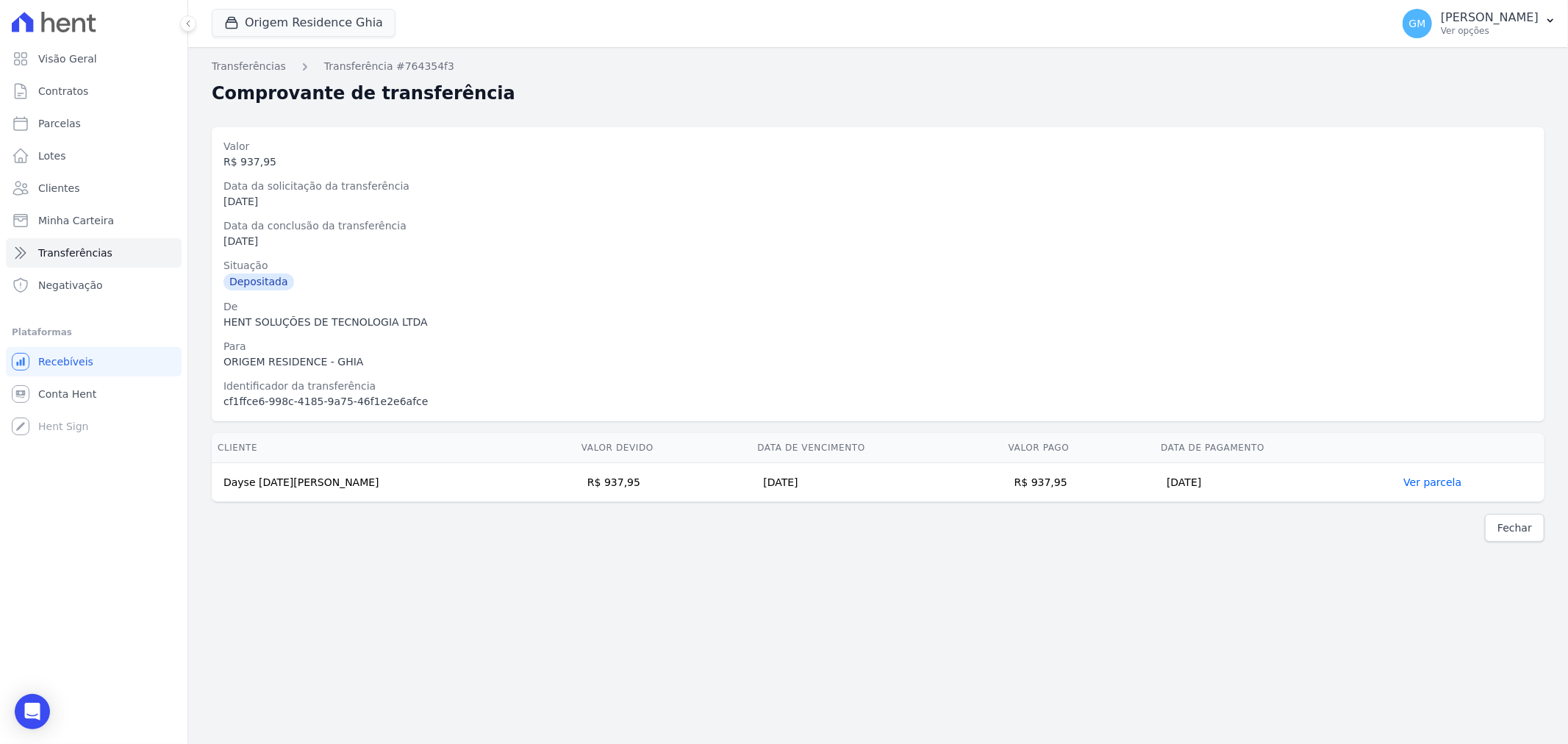
drag, startPoint x: 217, startPoint y: 479, endPoint x: 1226, endPoint y: 480, distance: 1009.0
click at [1226, 480] on tr "Dayse [DATE][PERSON_NAME] R$ 937,95 [DATE] R$ 937,95 [DATE] Ver parcela" at bounding box center [878, 483] width 1333 height 39
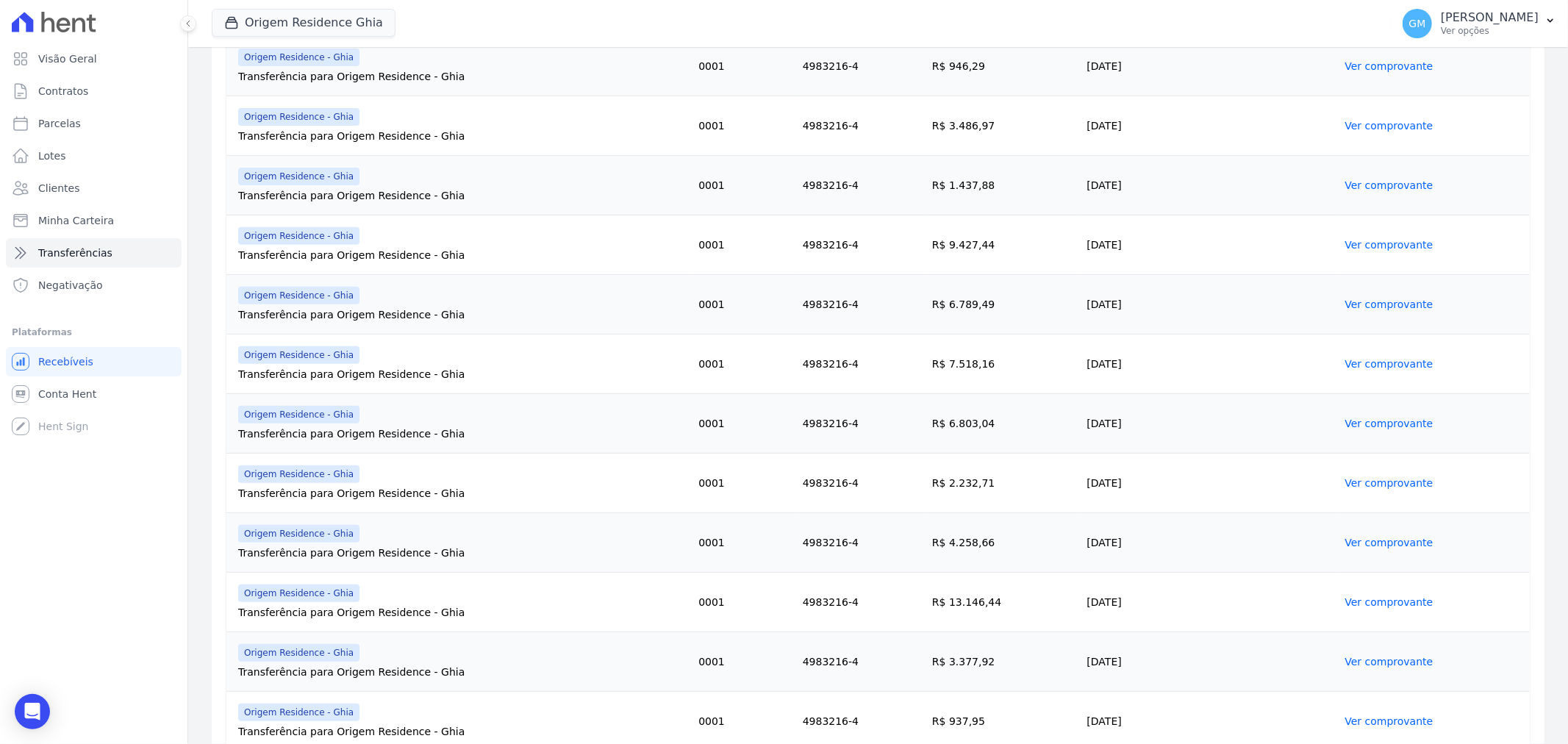
scroll to position [523, 0]
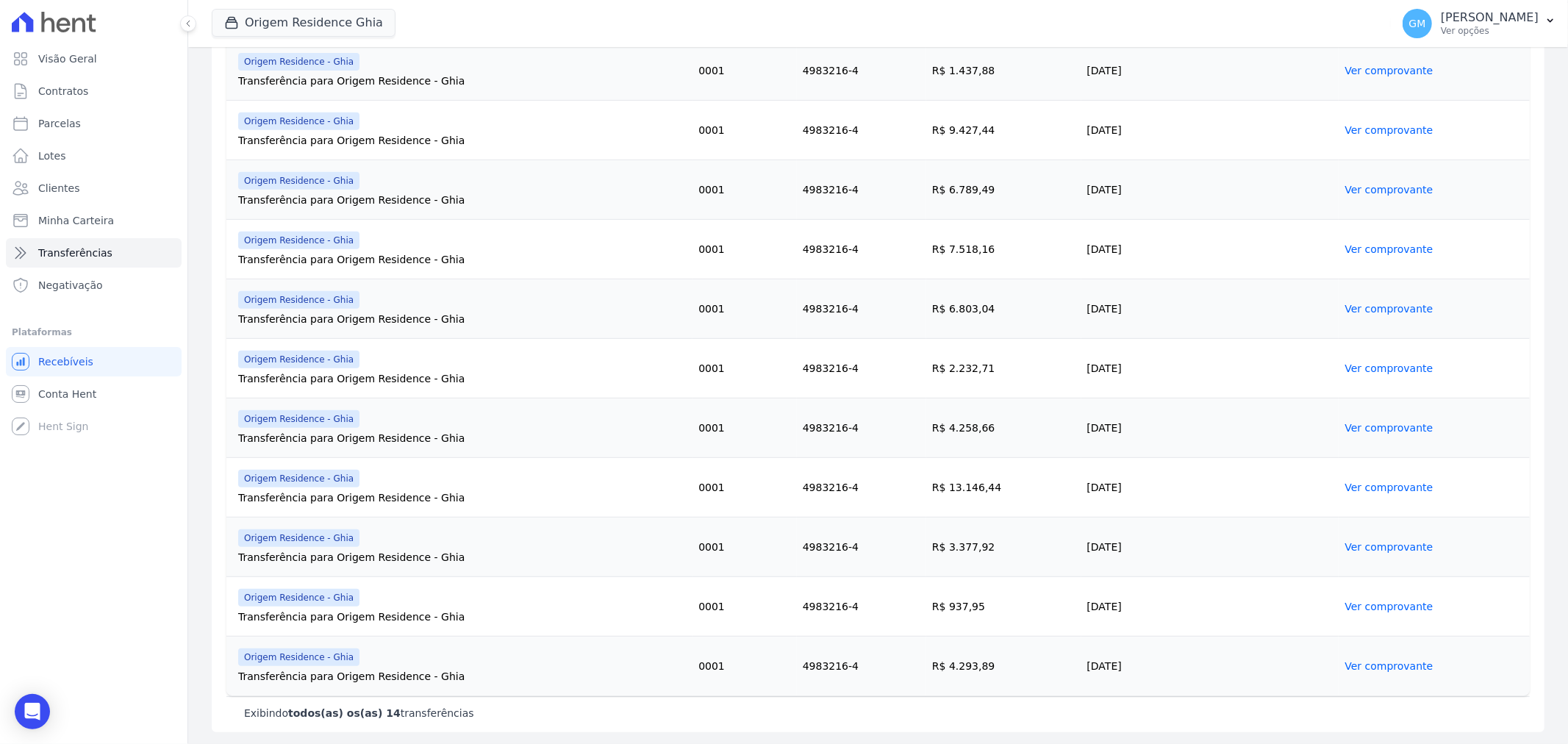
click at [1351, 663] on link "Ver comprovante" at bounding box center [1389, 666] width 88 height 11
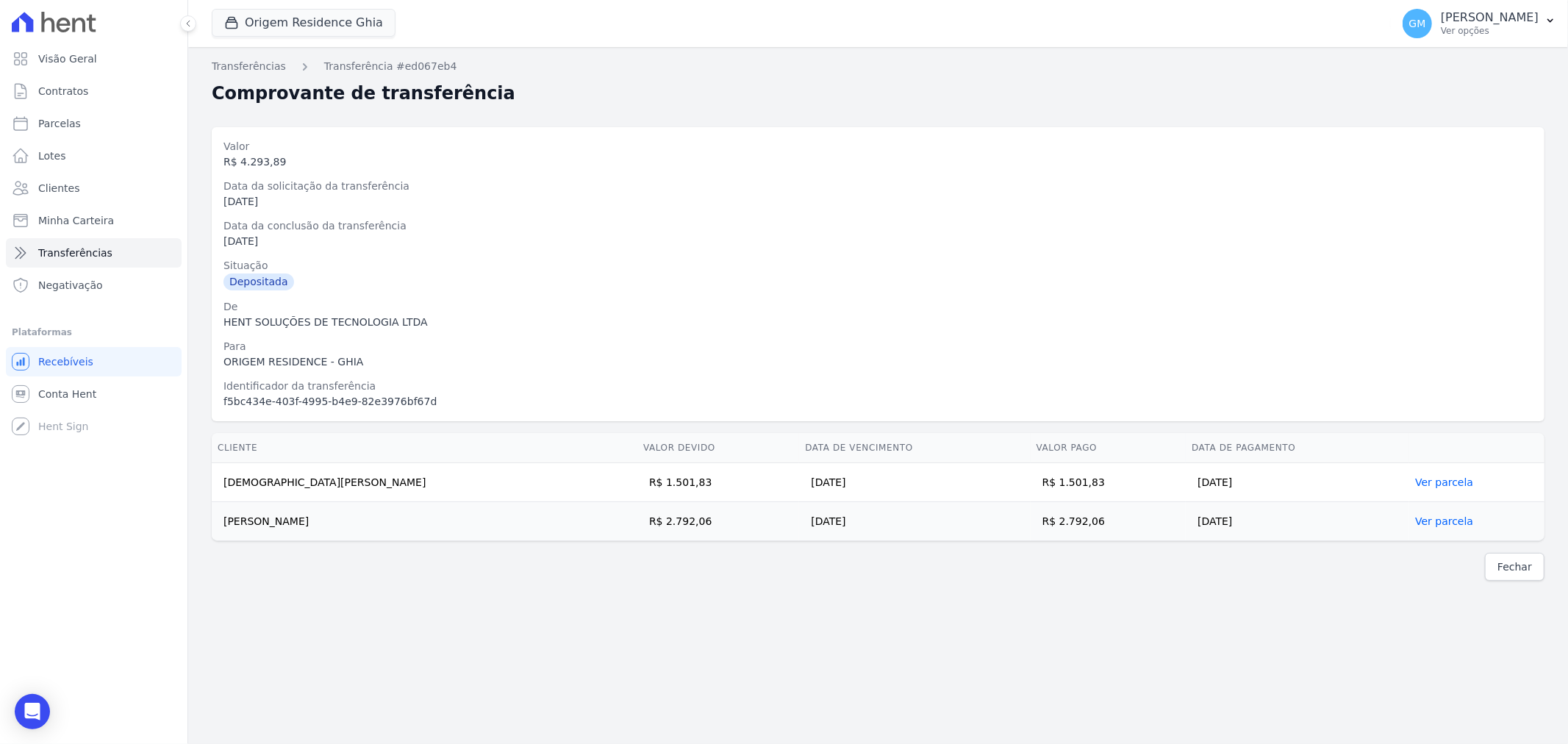
drag, startPoint x: 224, startPoint y: 481, endPoint x: 1231, endPoint y: 534, distance: 1008.4
click at [1231, 534] on tbody "[DEMOGRAPHIC_DATA][PERSON_NAME] R$ 1.501,83 [DATE] R$ 1.501,83 [DATE] Ver parce…" at bounding box center [878, 502] width 1333 height 78
